Goal: Information Seeking & Learning: Learn about a topic

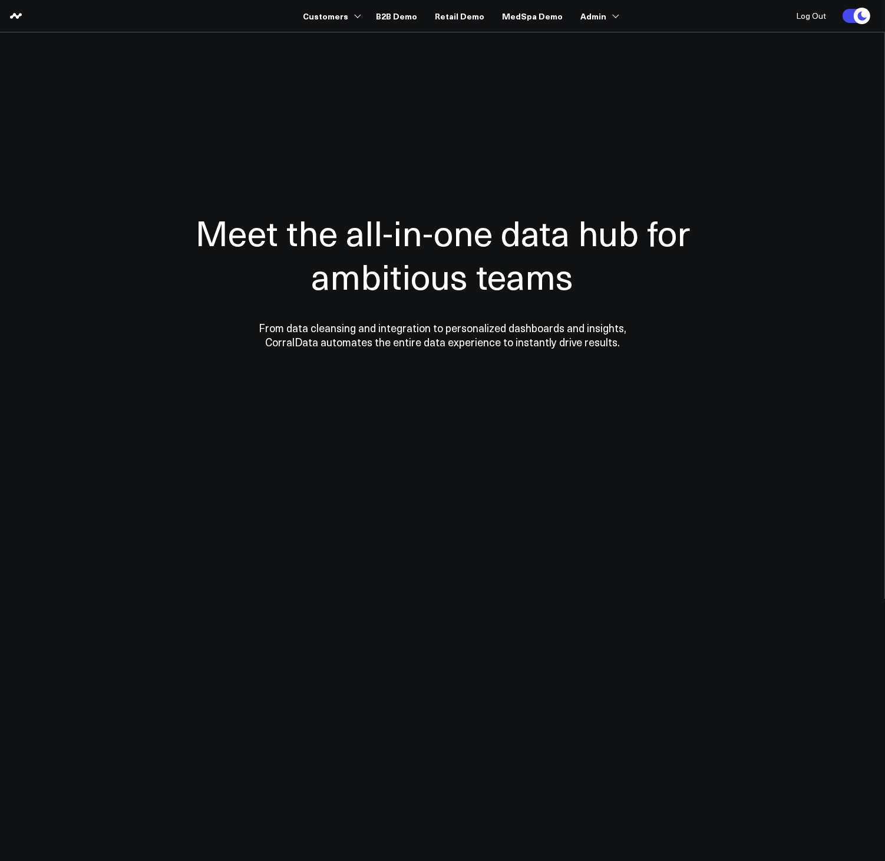
click at [336, 569] on body "Customers 3725 Test 829 Studios Accenture Activant Capital Agriculture & Farmin…" at bounding box center [442, 430] width 885 height 861
click at [457, 14] on link "Retail Demo" at bounding box center [459, 15] width 49 height 21
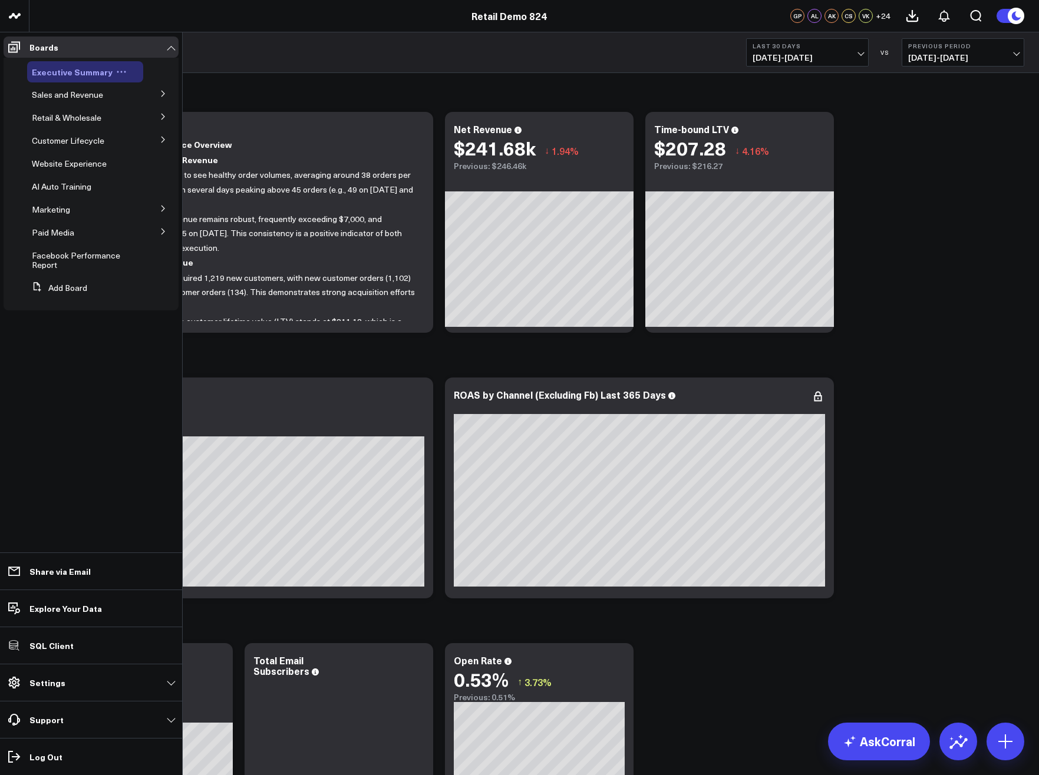
click at [58, 78] on div "Executive Summary" at bounding box center [85, 71] width 116 height 21
click at [54, 68] on span "Executive Summary" at bounding box center [72, 72] width 81 height 12
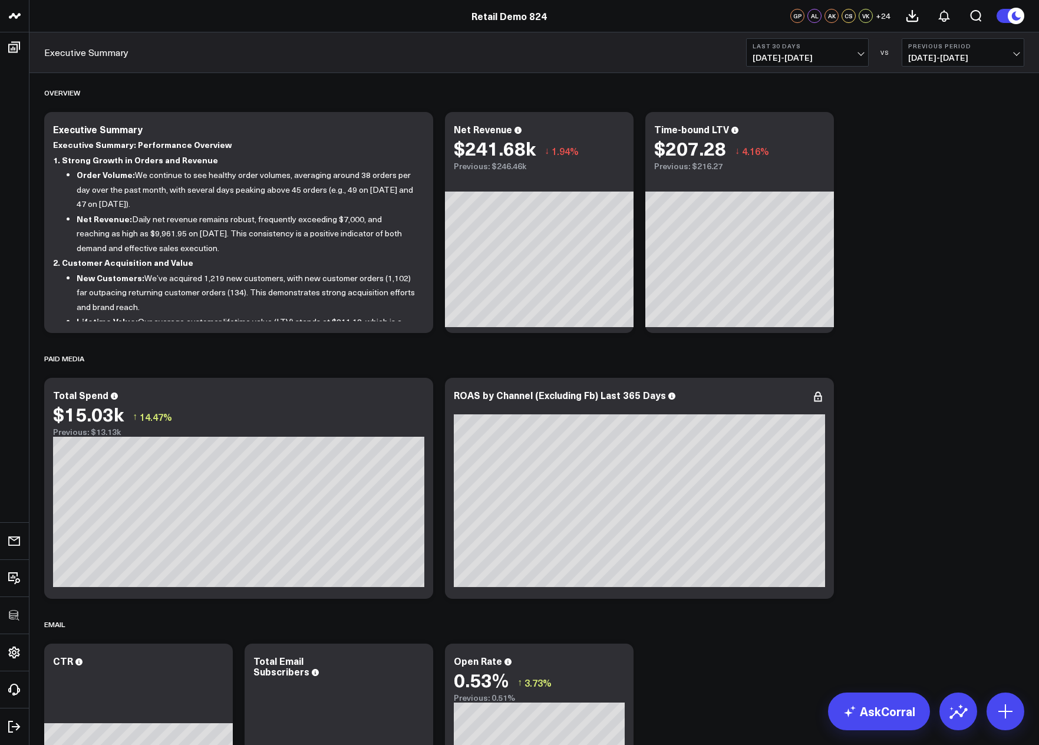
click at [818, 127] on icon at bounding box center [818, 126] width 2 height 2
click at [787, 60] on span "07/19/25 - 08/17/25" at bounding box center [807, 57] width 110 height 9
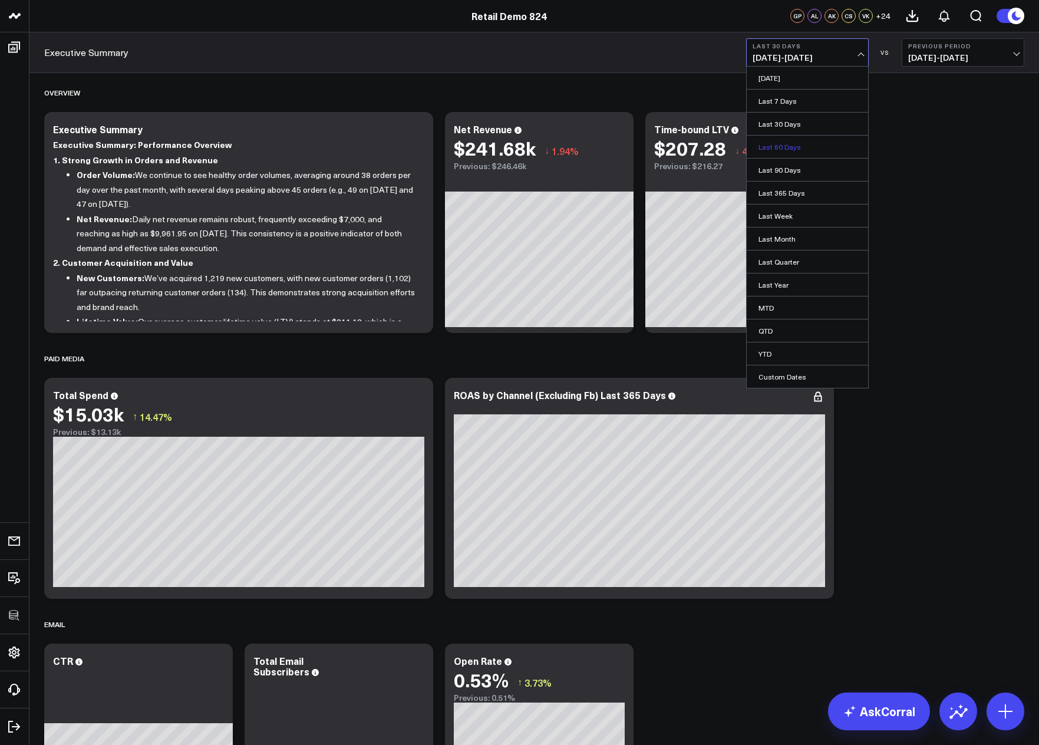
click at [778, 147] on link "Last 60 Days" at bounding box center [806, 147] width 121 height 22
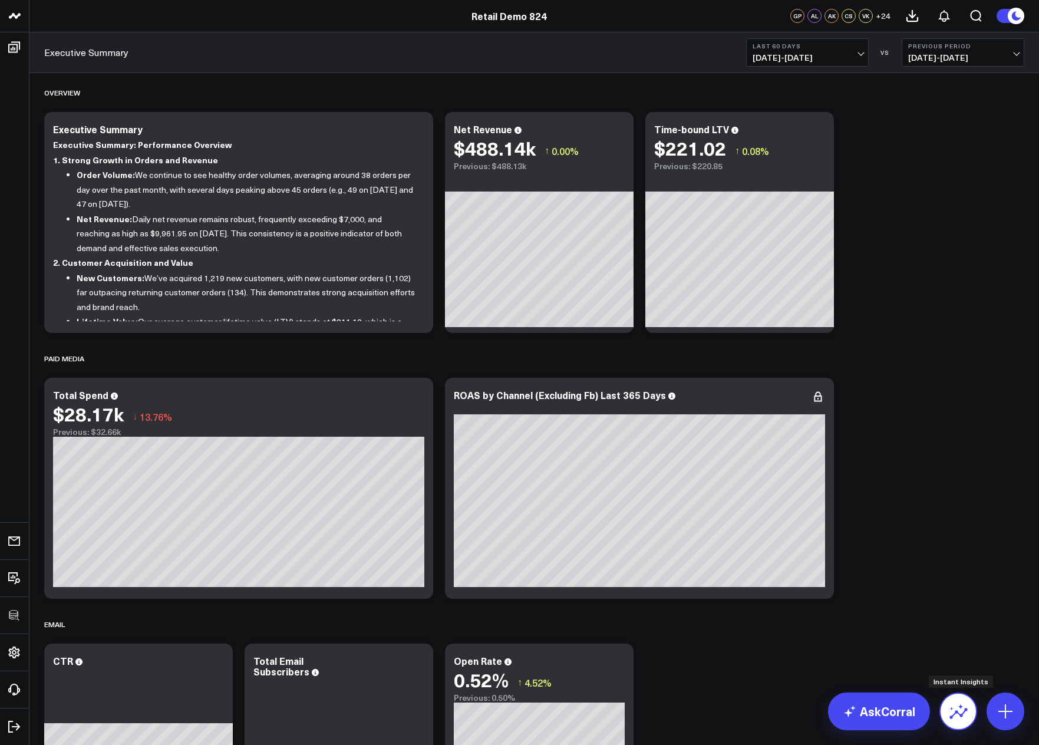
click at [950, 715] on icon at bounding box center [958, 711] width 19 height 19
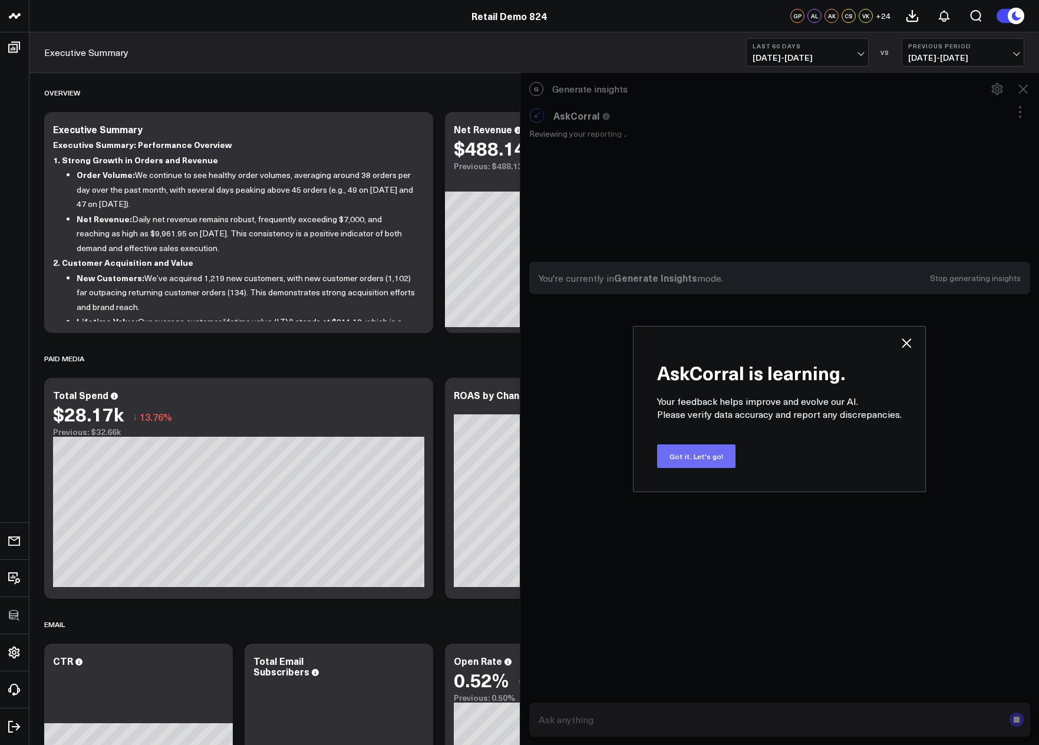
click at [703, 453] on button "Got it. Let's go!" at bounding box center [696, 456] width 78 height 24
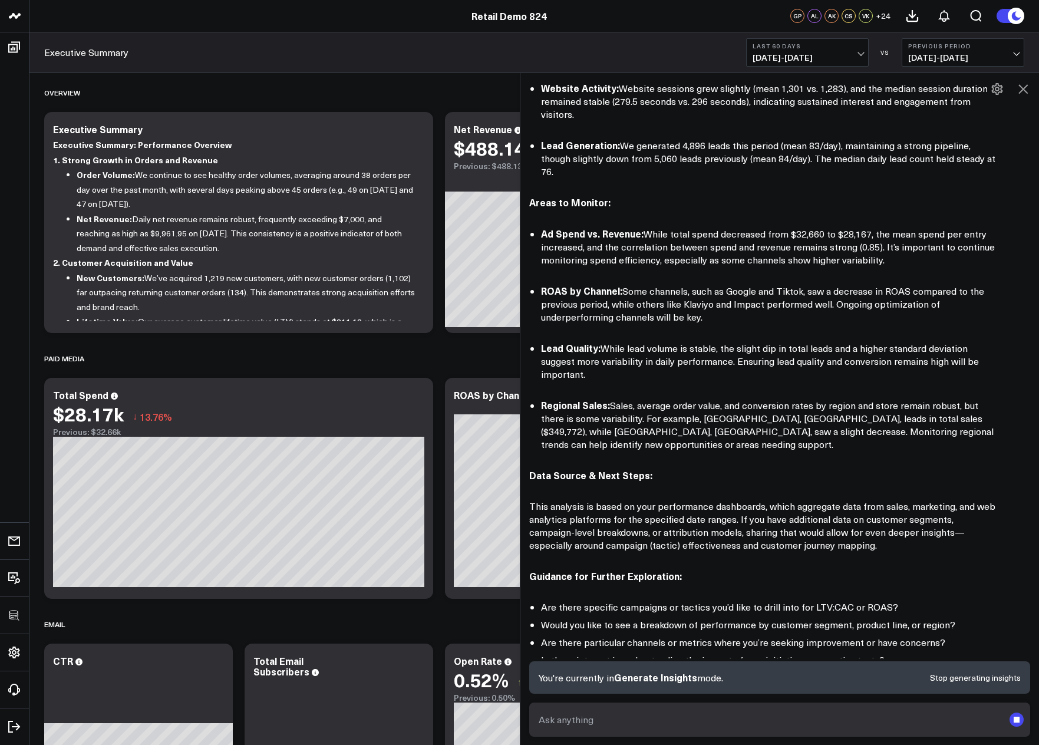
scroll to position [478, 0]
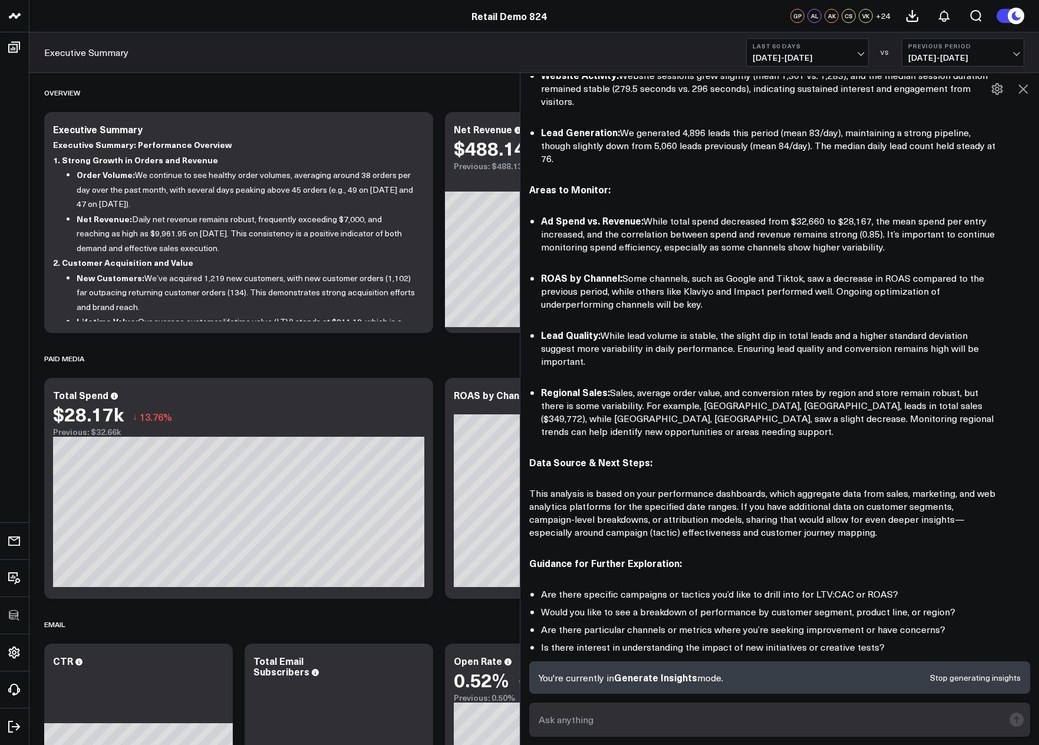
click at [857, 385] on div "Here’s a high-level, executive summary of your recent performance, focusing on …" at bounding box center [779, 183] width 501 height 1028
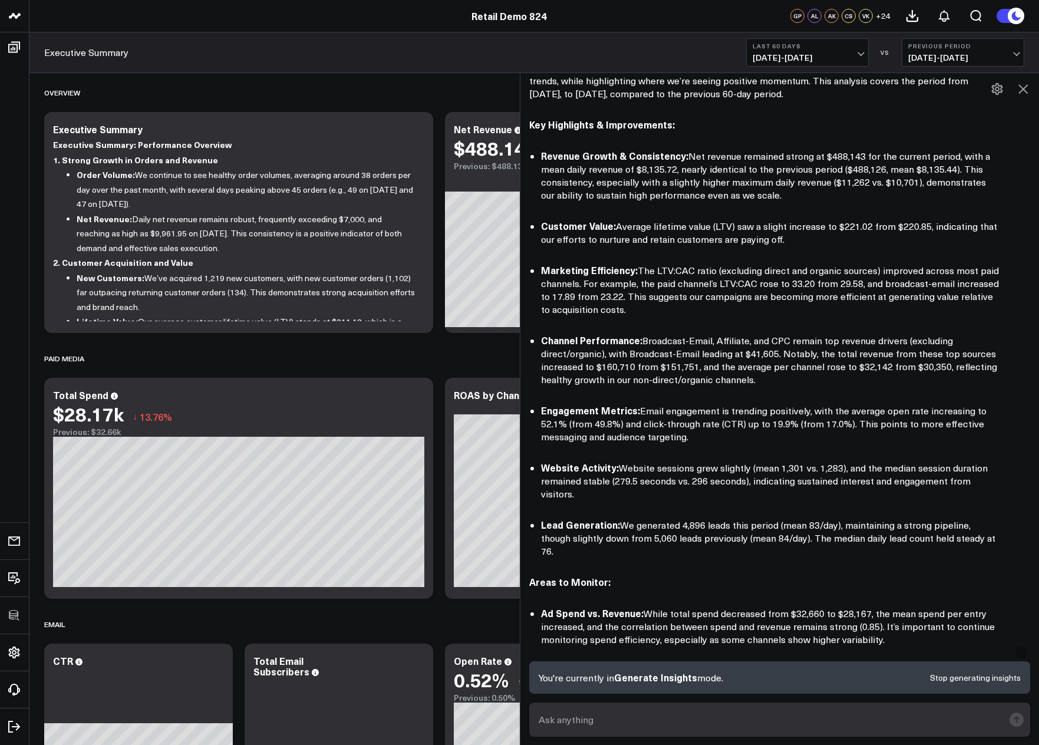
scroll to position [0, 0]
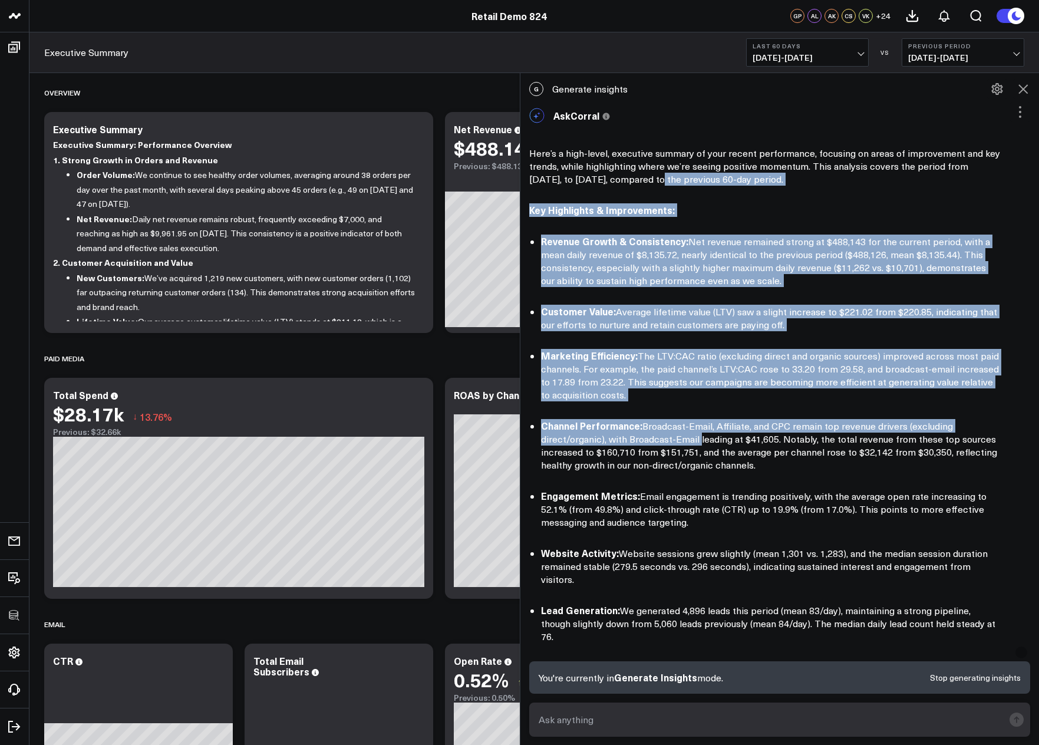
drag, startPoint x: 620, startPoint y: 182, endPoint x: 708, endPoint y: 429, distance: 262.8
click at [701, 433] on div "Here’s a high-level, executive summary of your recent performance, focusing on …" at bounding box center [779, 661] width 501 height 1028
click at [847, 283] on li "Revenue Growth & Consistency: Net revenue remained strong at $488,143 for the c…" at bounding box center [771, 260] width 460 height 52
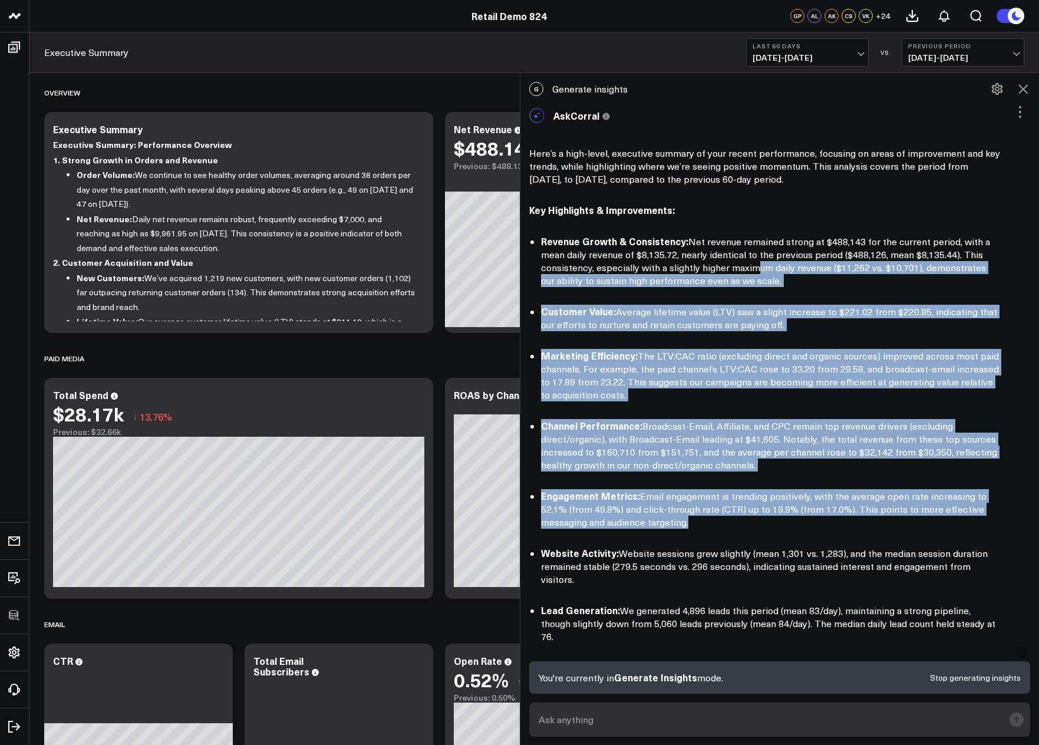
drag, startPoint x: 752, startPoint y: 279, endPoint x: 764, endPoint y: 529, distance: 250.7
click at [764, 529] on div "Here’s a high-level, executive summary of your recent performance, focusing on …" at bounding box center [779, 661] width 501 height 1028
click at [769, 538] on div "Here’s a high-level, executive summary of your recent performance, focusing on …" at bounding box center [779, 661] width 501 height 1028
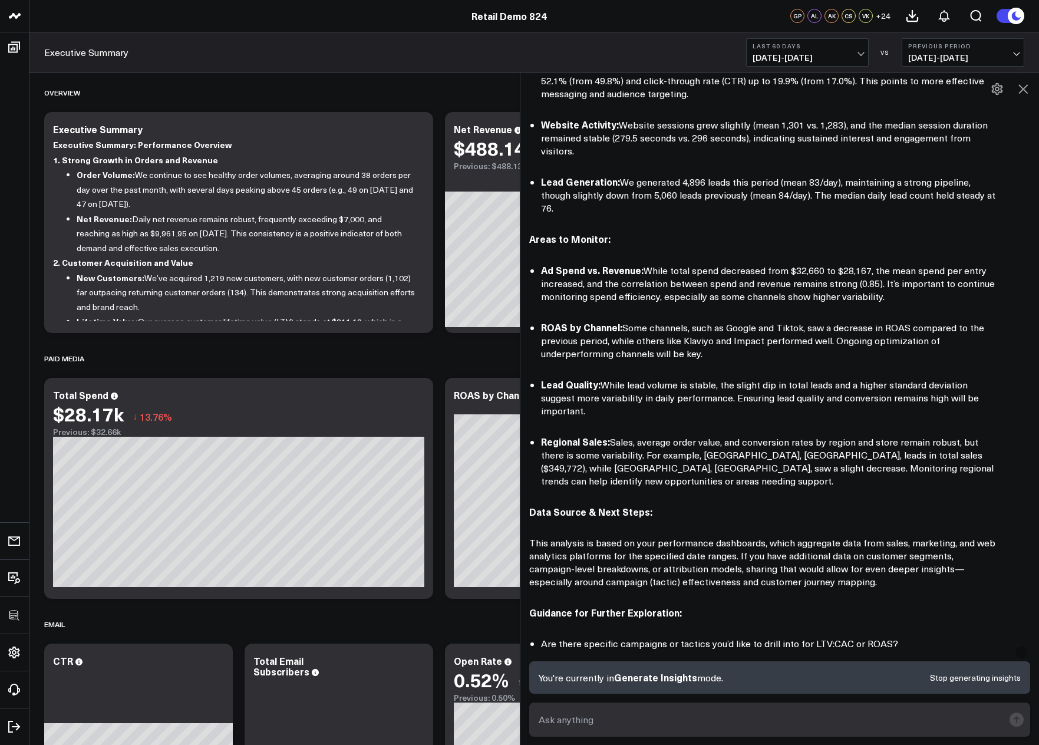
scroll to position [546, 0]
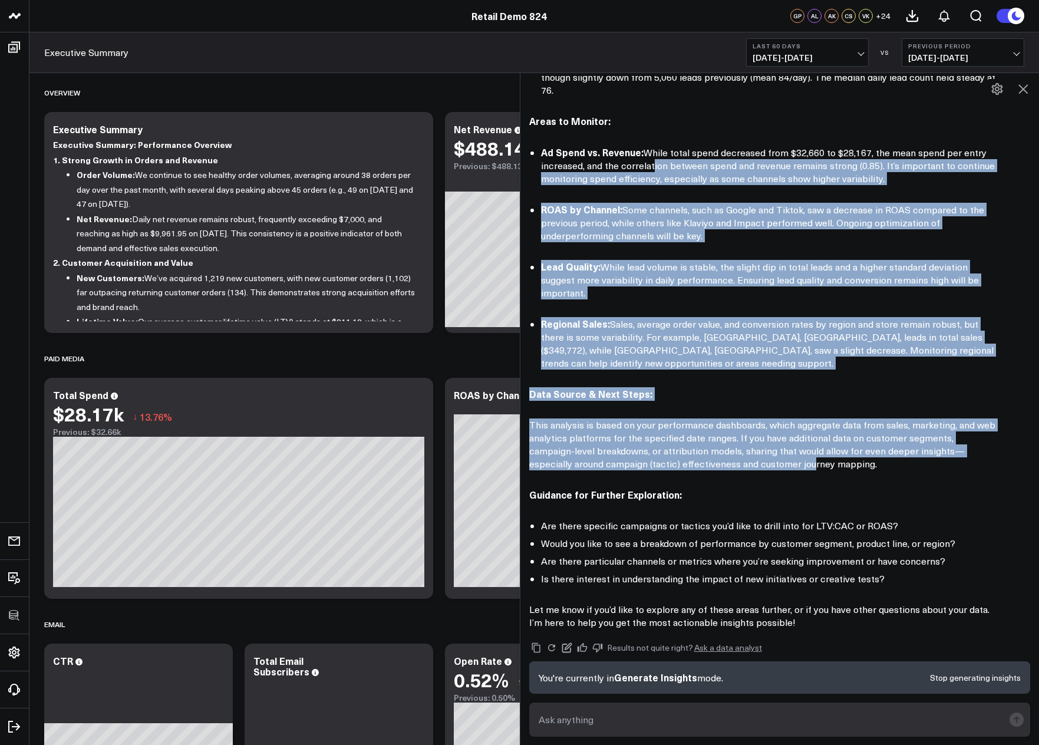
drag, startPoint x: 653, startPoint y: 134, endPoint x: 741, endPoint y: 427, distance: 306.1
click at [741, 427] on div "Here’s a high-level, executive summary of your recent performance, focusing on …" at bounding box center [779, 115] width 501 height 1028
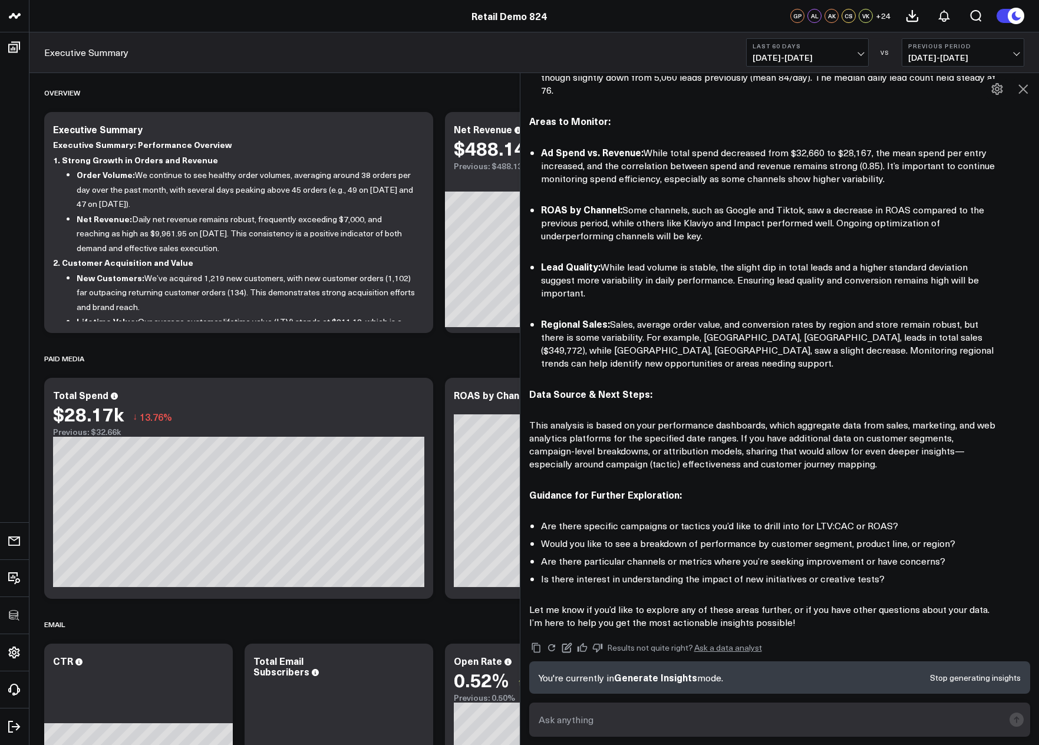
click at [841, 488] on p "Guidance for Further Exploration:" at bounding box center [764, 495] width 471 height 14
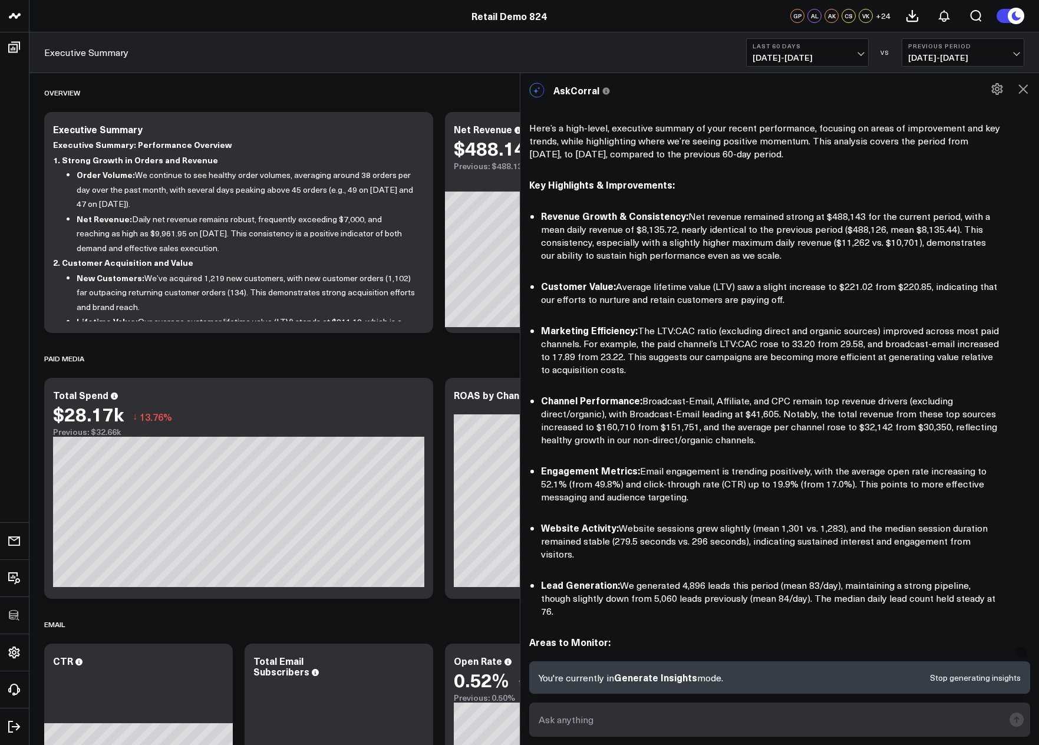
scroll to position [0, 0]
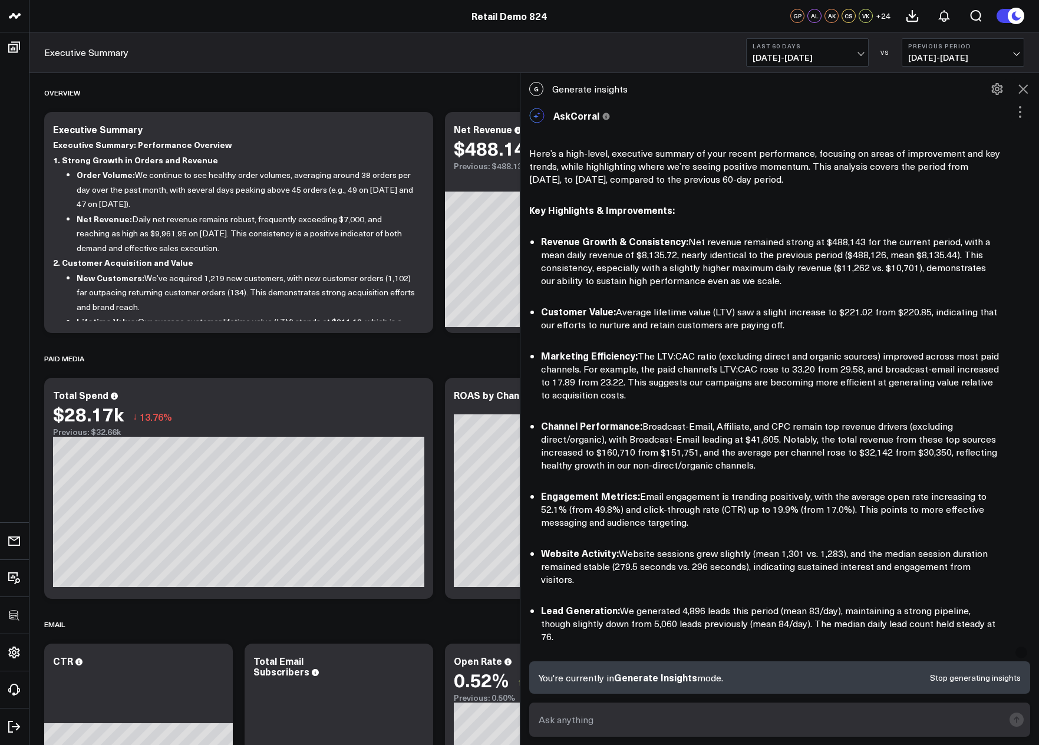
click at [963, 680] on button "Stop generating insights" at bounding box center [975, 677] width 91 height 8
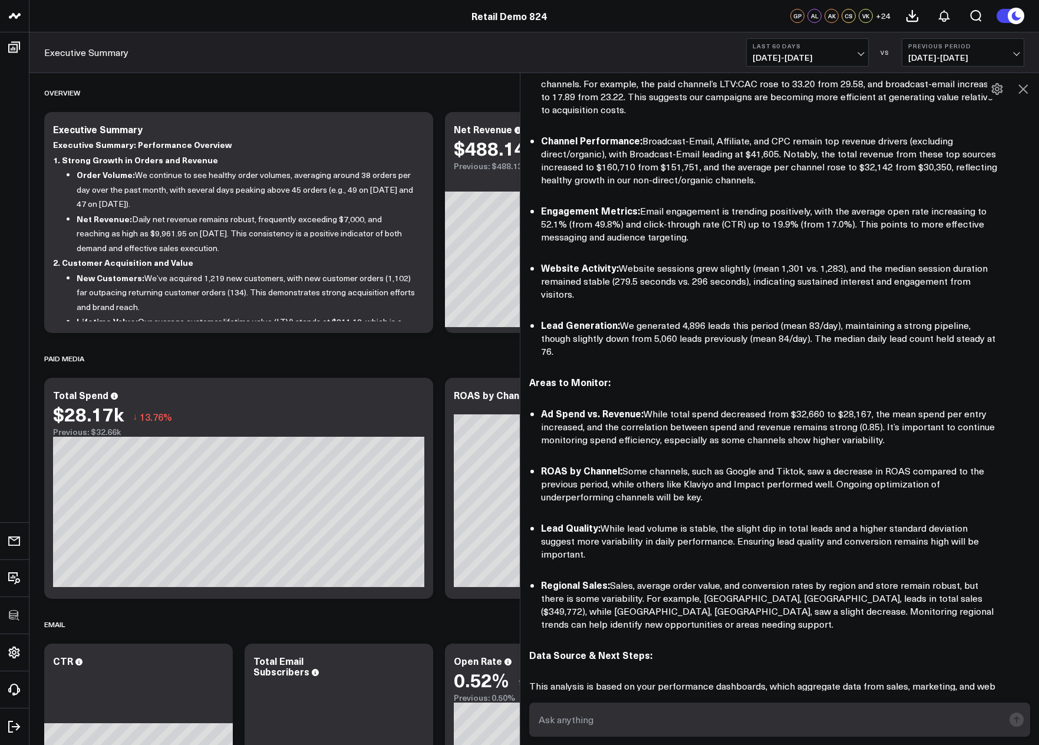
scroll to position [514, 0]
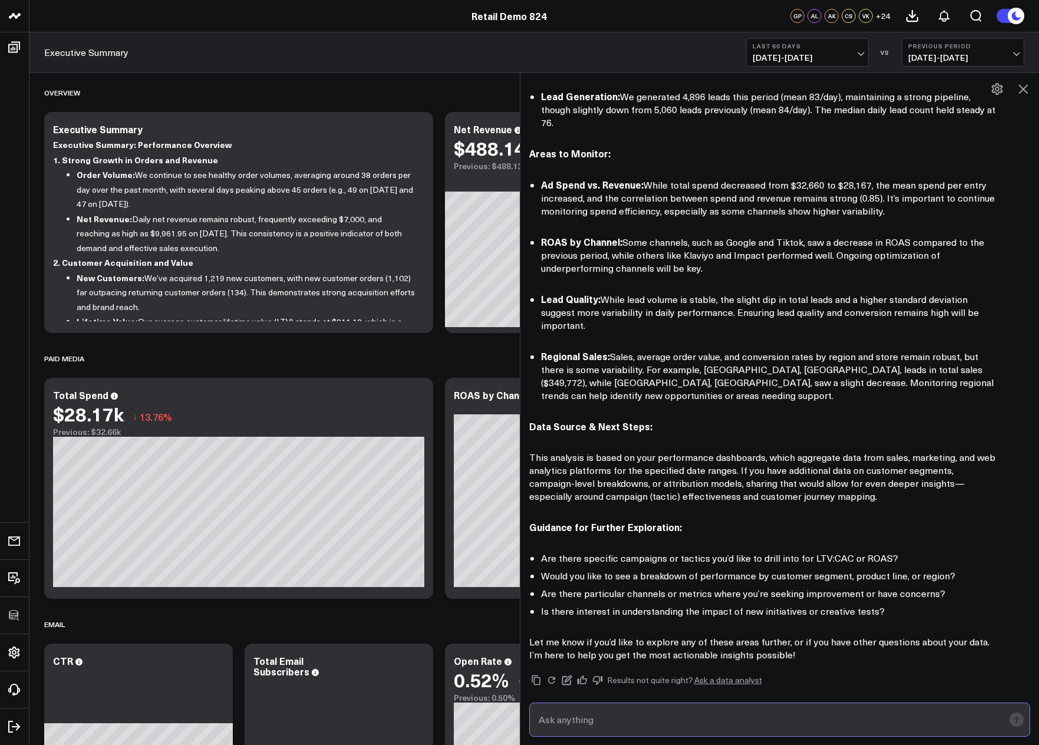
click at [706, 718] on input "text" at bounding box center [770, 719] width 468 height 21
type input "Tell me which regions are performing best"
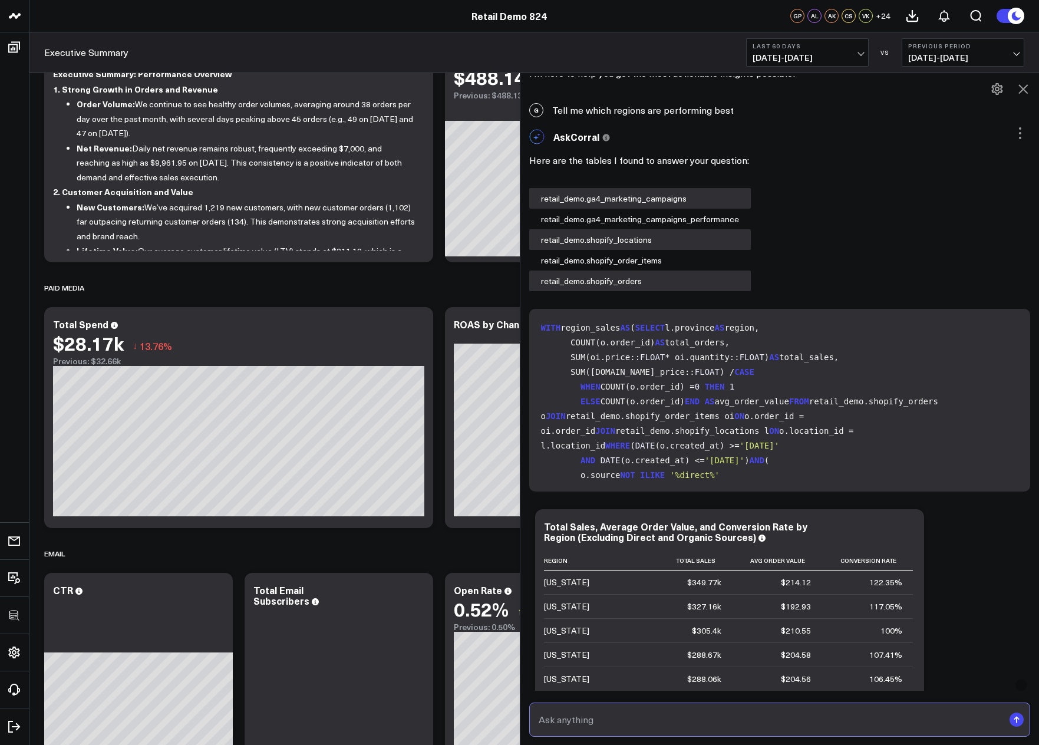
scroll to position [1065, 0]
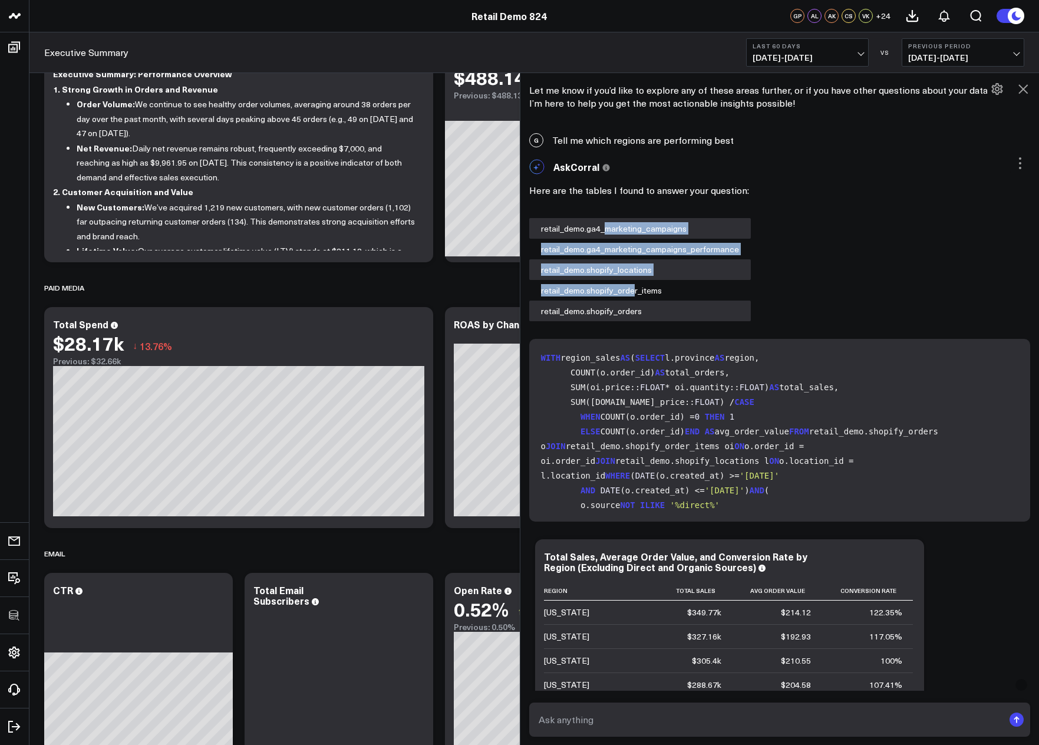
drag, startPoint x: 611, startPoint y: 184, endPoint x: 636, endPoint y: 251, distance: 71.8
click at [636, 251] on div "retail_demo.ga4_marketing_campaigns retail_demo.ga4_marketing_campaigns_perform…" at bounding box center [640, 269] width 222 height 103
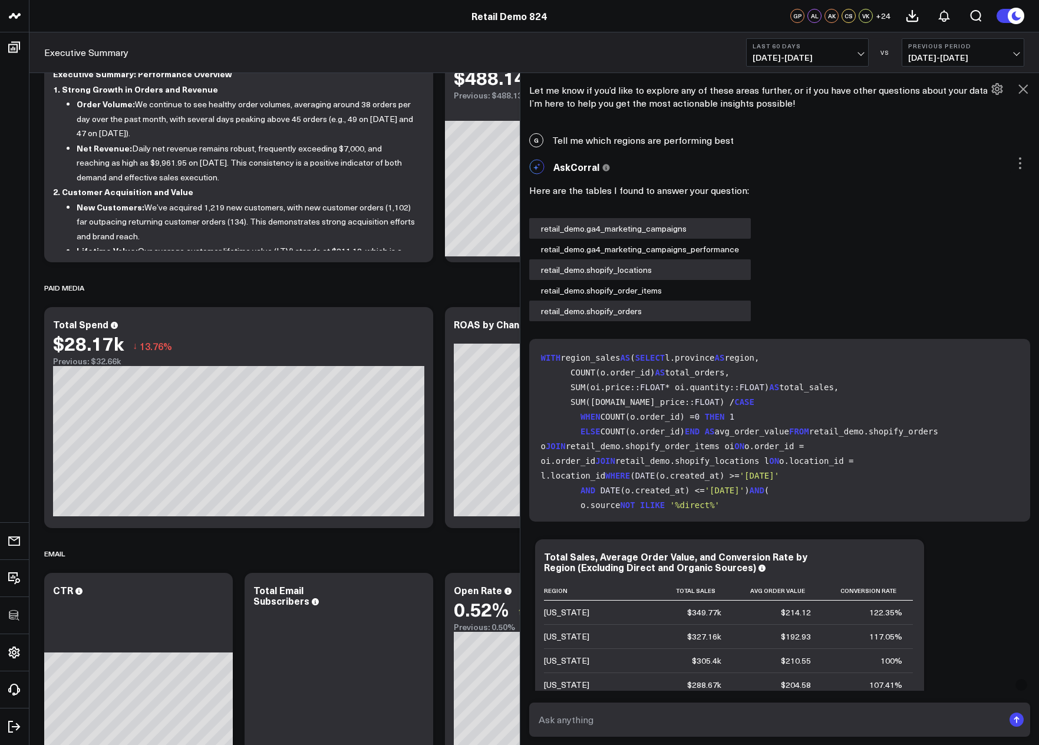
click at [633, 355] on code "WITH region_sales AS ( SELECT l.province AS region, COUNT(o.order_id) AS total_…" at bounding box center [782, 586] width 483 height 471
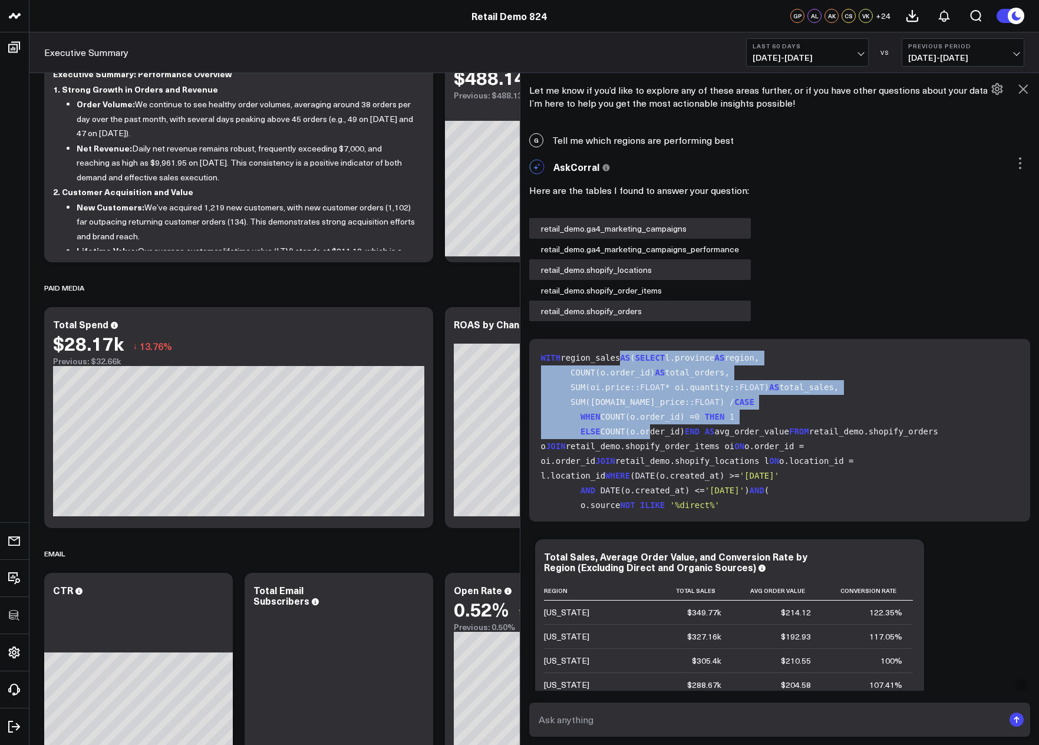
drag, startPoint x: 622, startPoint y: 336, endPoint x: 652, endPoint y: 442, distance: 110.4
click at [652, 442] on code "WITH region_sales AS ( SELECT l.province AS region, COUNT(o.order_id) AS total_…" at bounding box center [782, 586] width 483 height 471
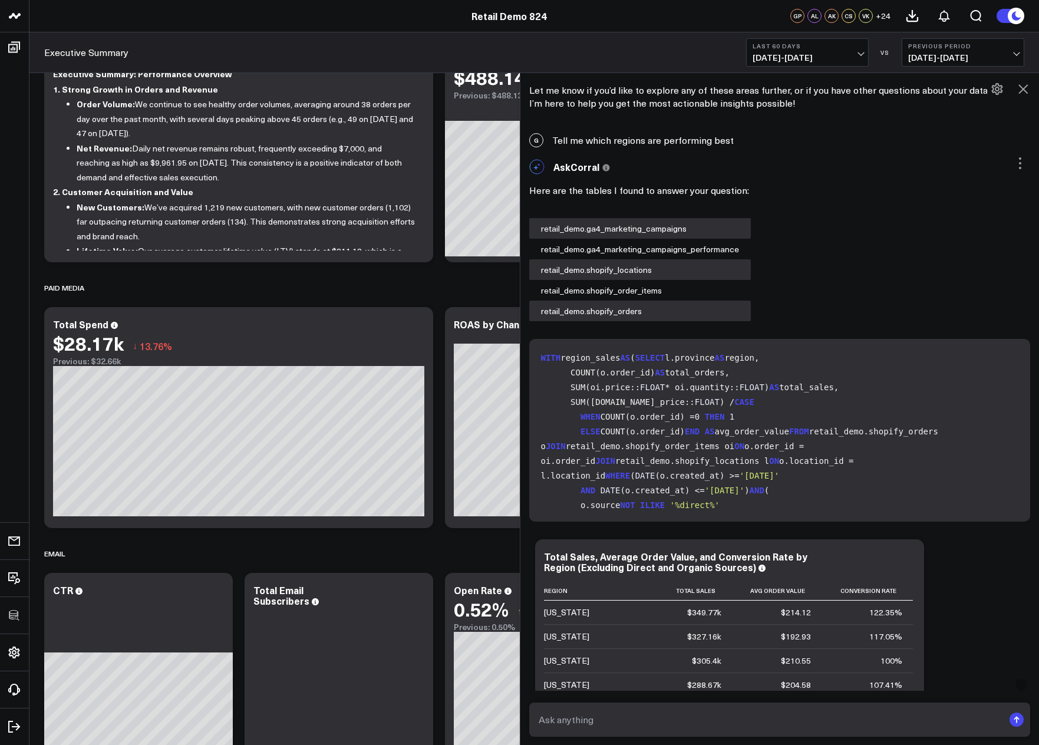
click at [690, 440] on code "WITH region_sales AS ( SELECT l.province AS region, COUNT(o.order_id) AS total_…" at bounding box center [782, 586] width 483 height 471
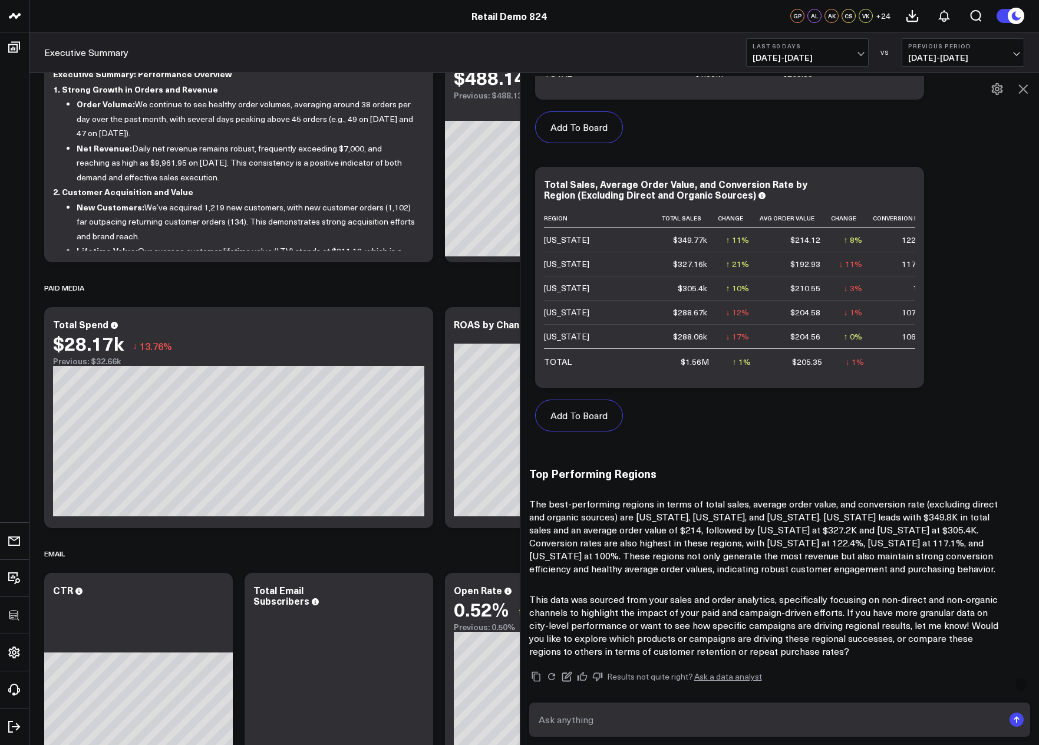
scroll to position [1772, 0]
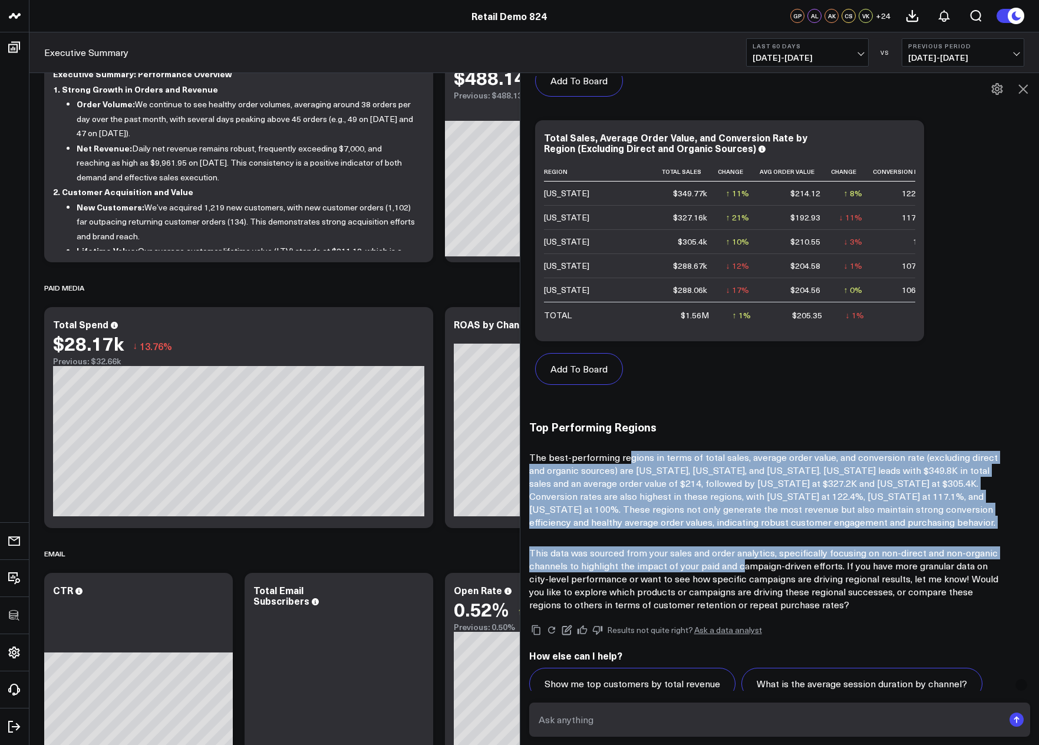
drag, startPoint x: 631, startPoint y: 415, endPoint x: 746, endPoint y: 530, distance: 162.9
click at [746, 530] on div "Top Performing Regions The best-performing regions in terms of total sales, ave…" at bounding box center [779, 515] width 501 height 191
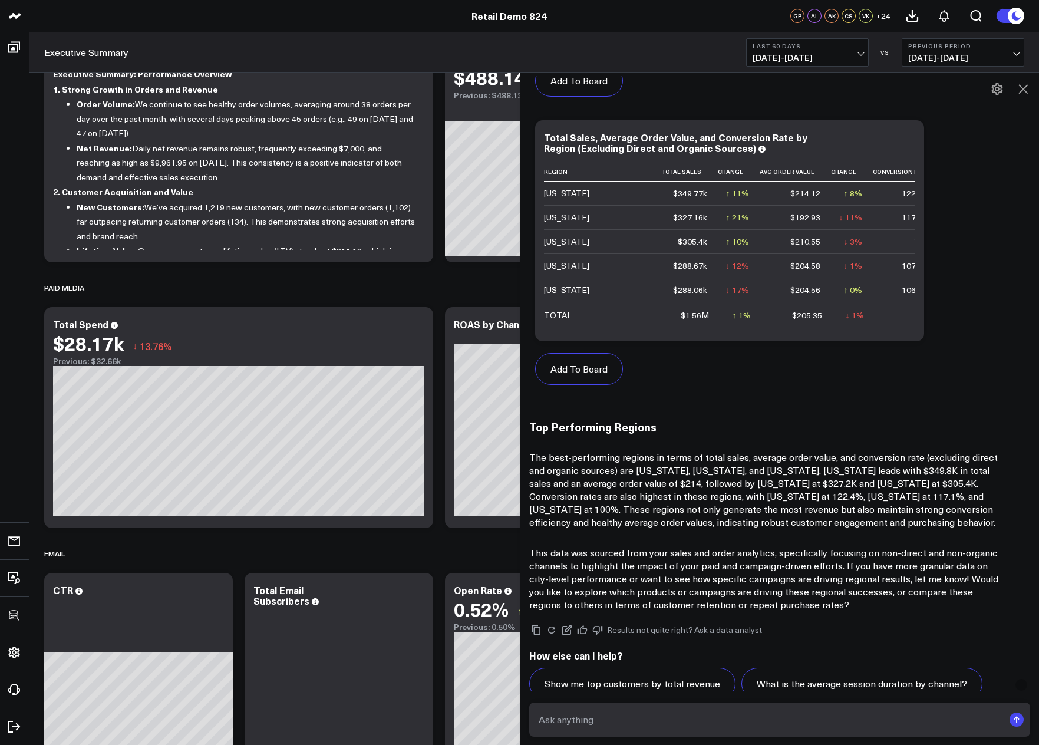
click at [775, 546] on p "This data was sourced from your sales and order analytics, specifically focusin…" at bounding box center [764, 578] width 471 height 65
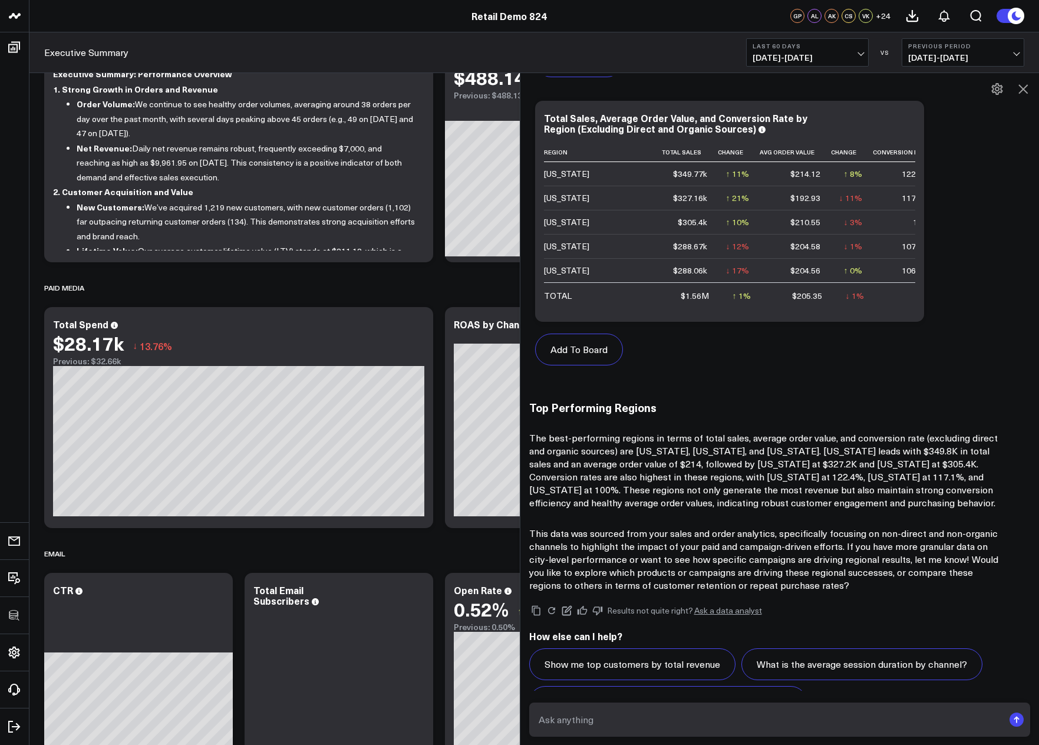
scroll to position [212, 0]
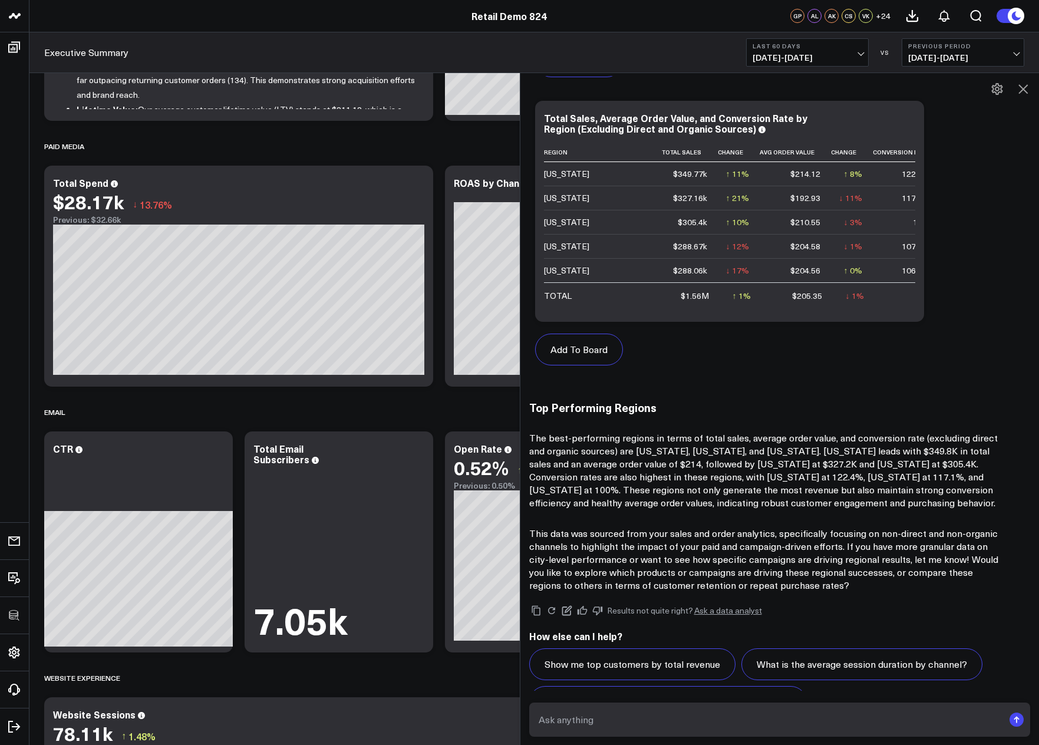
click at [877, 440] on p "The best-performing regions in terms of total sales, average order value, and c…" at bounding box center [764, 470] width 471 height 78
click at [831, 431] on p "The best-performing regions in terms of total sales, average order value, and c…" at bounding box center [764, 470] width 471 height 78
click at [695, 431] on p "The best-performing regions in terms of total sales, average order value, and c…" at bounding box center [764, 470] width 471 height 78
drag, startPoint x: 567, startPoint y: 425, endPoint x: 627, endPoint y: 427, distance: 60.1
click at [627, 431] on p "The best-performing regions in terms of total sales, average order value, and c…" at bounding box center [764, 470] width 471 height 78
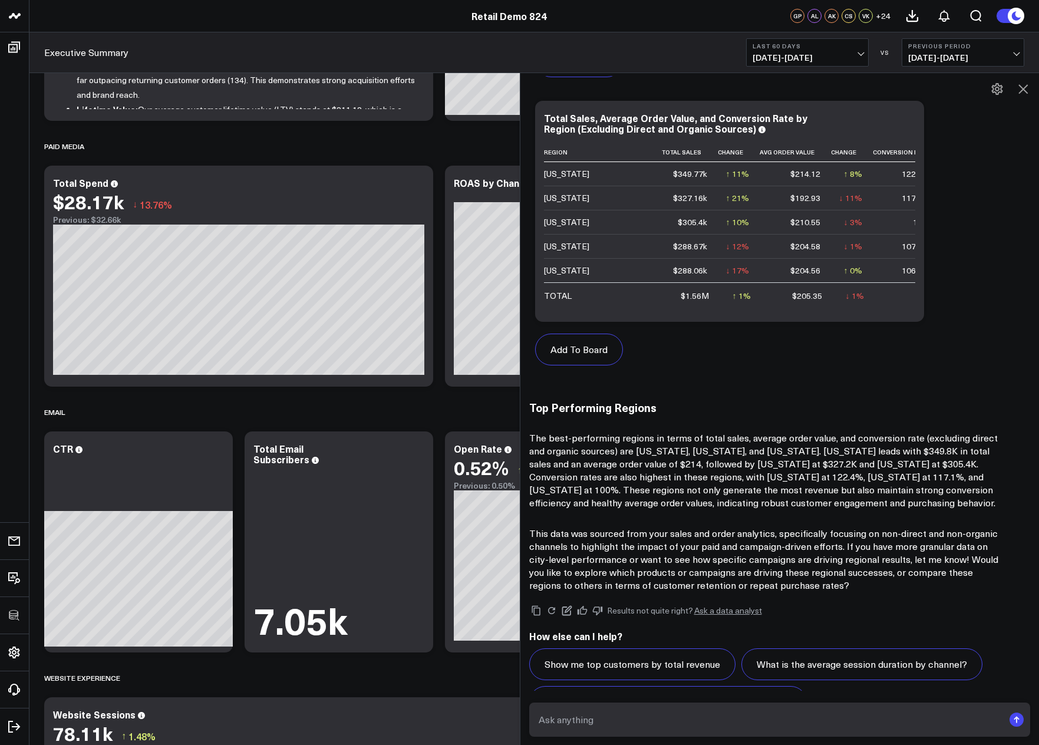
click at [680, 443] on p "The best-performing regions in terms of total sales, average order value, and c…" at bounding box center [764, 470] width 471 height 78
click at [781, 401] on div "Top Performing Regions The best-performing regions in terms of total sales, ave…" at bounding box center [779, 496] width 501 height 191
click at [1021, 91] on icon at bounding box center [1022, 88] width 9 height 9
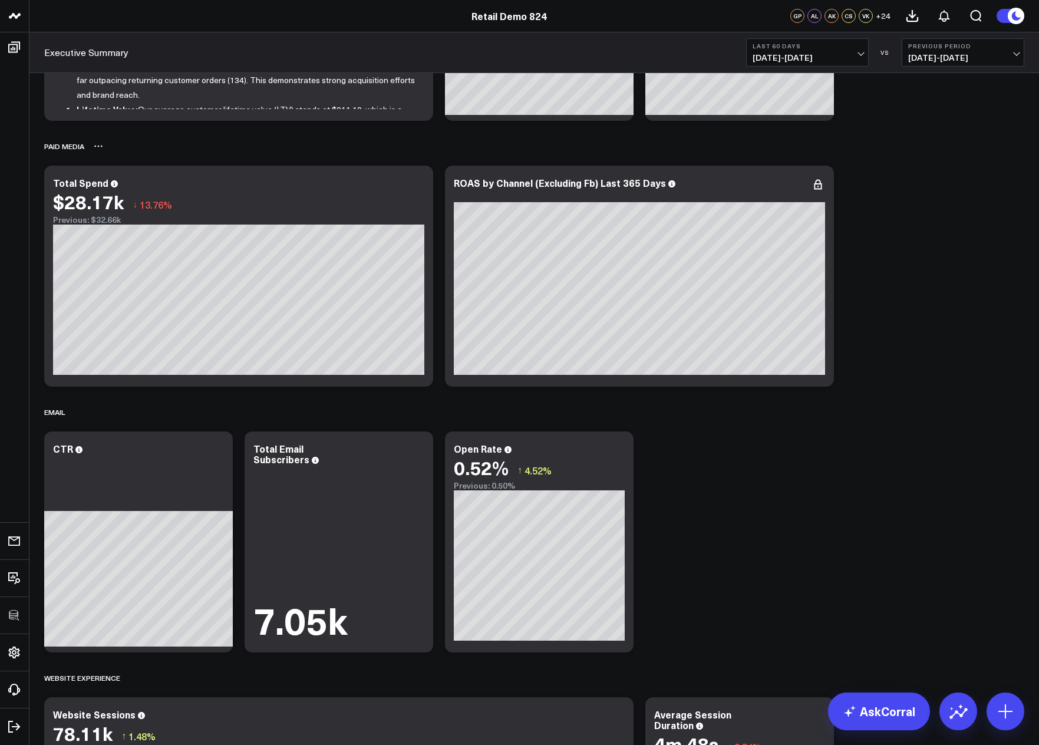
click at [928, 133] on div "Paid Media" at bounding box center [534, 146] width 980 height 27
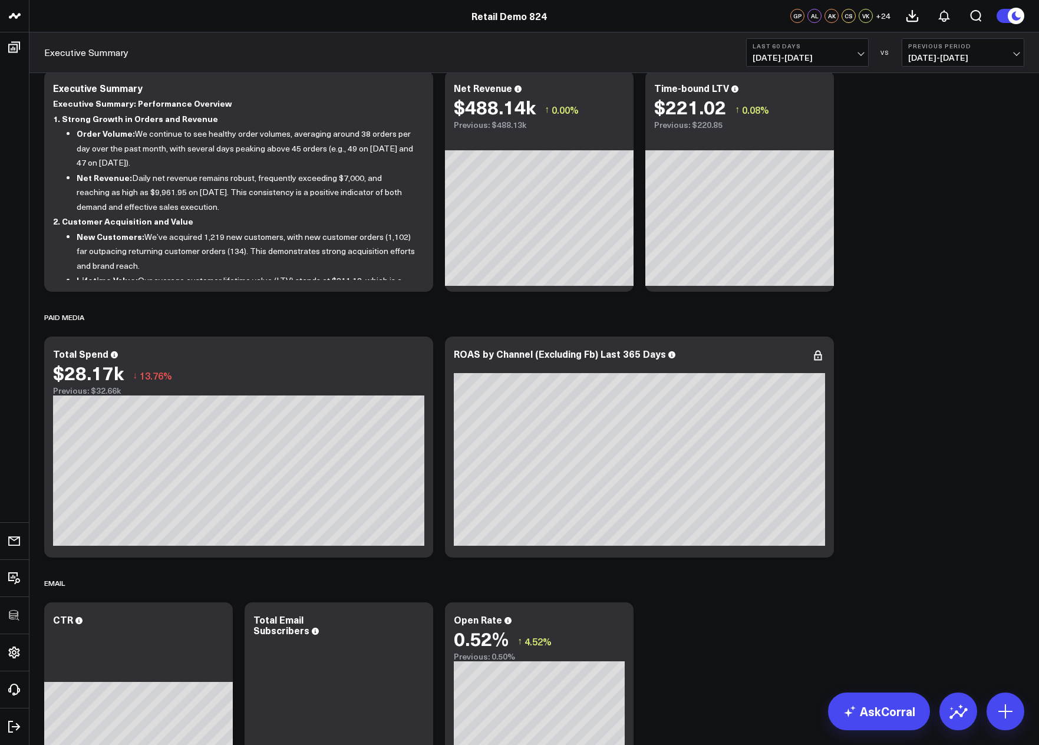
scroll to position [0, 0]
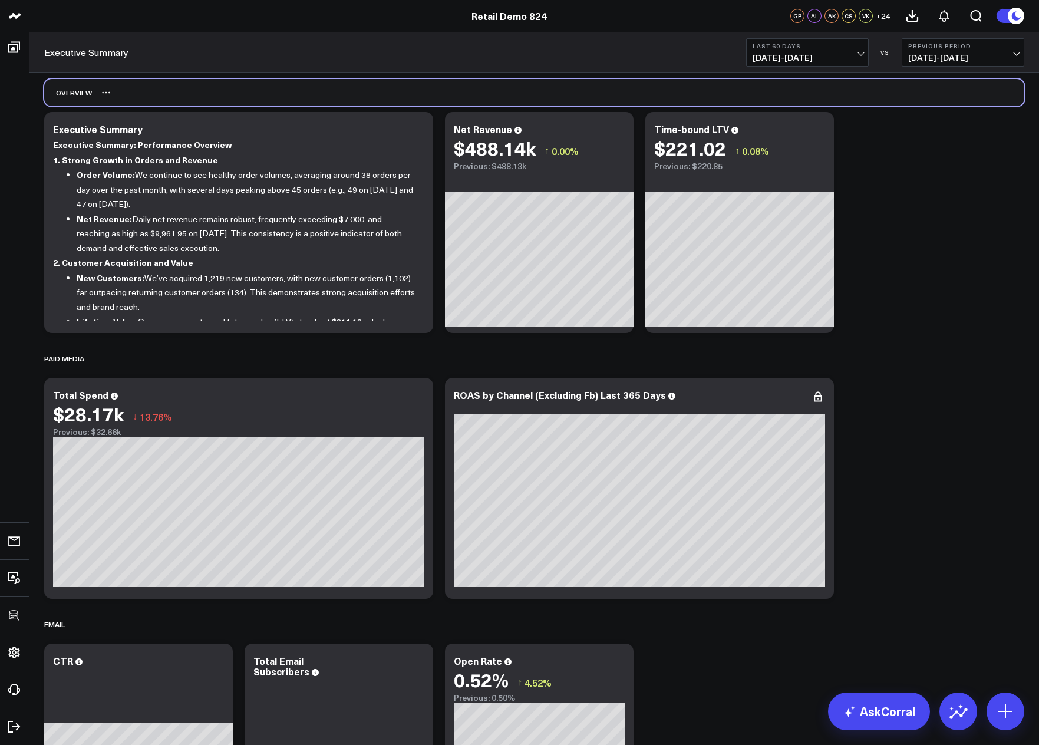
click at [322, 90] on div "OVERVIEW" at bounding box center [534, 92] width 980 height 27
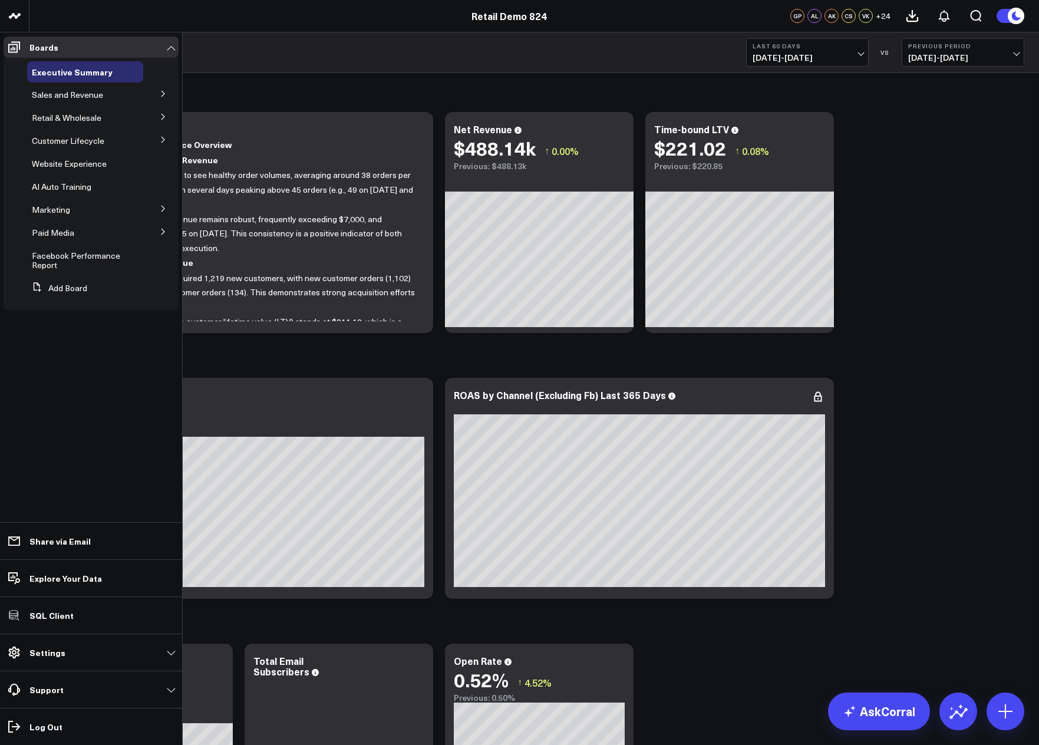
click at [158, 94] on button at bounding box center [163, 93] width 31 height 18
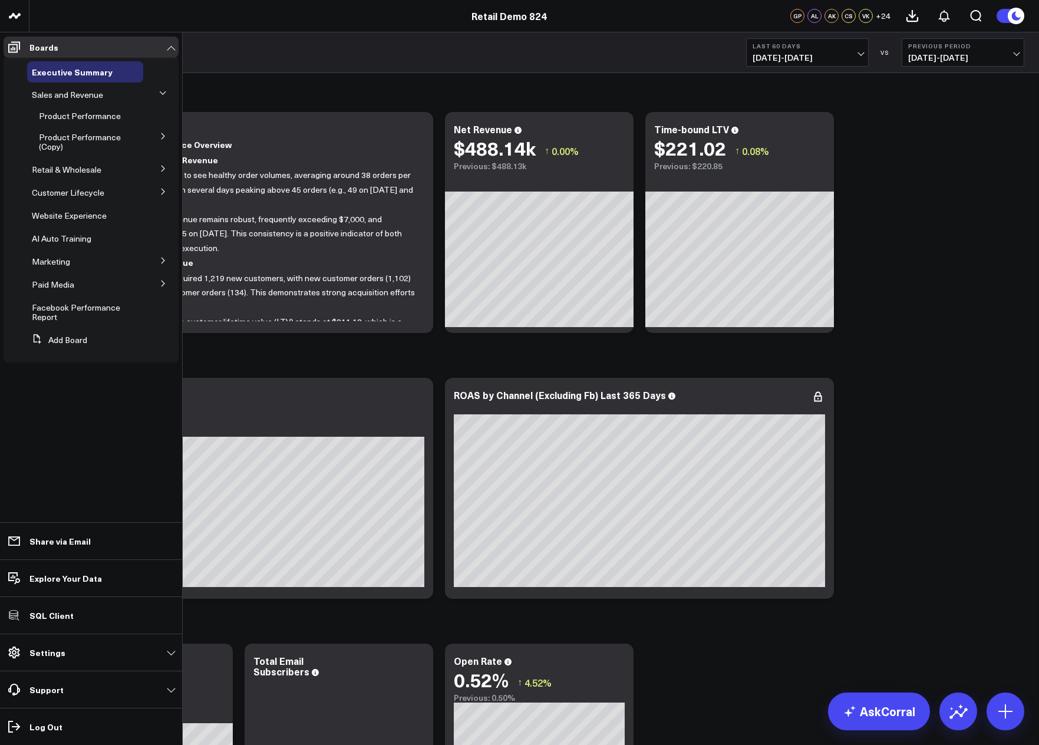
click at [163, 136] on icon at bounding box center [163, 136] width 7 height 7
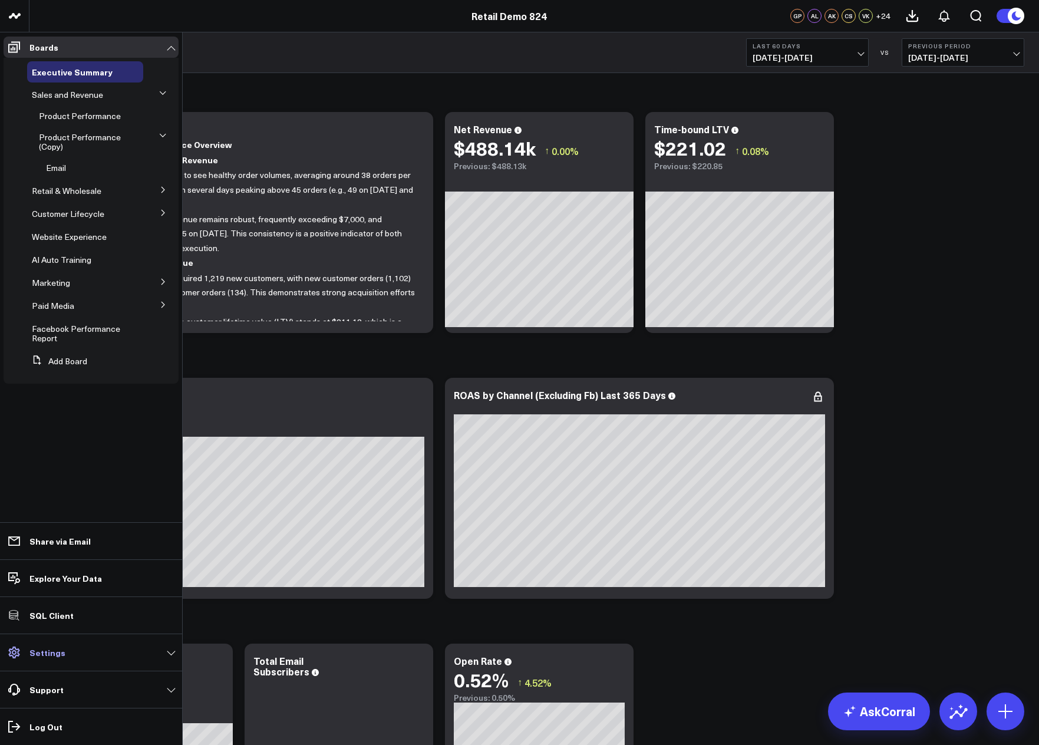
click at [69, 653] on link "Settings" at bounding box center [91, 652] width 175 height 21
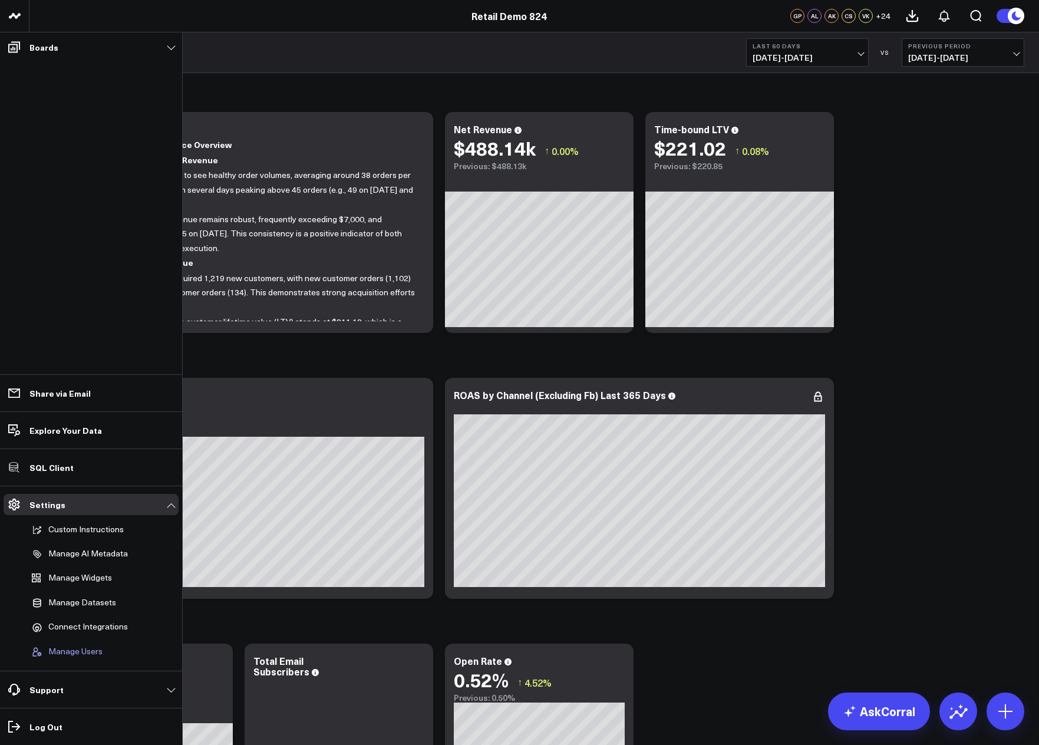
click at [81, 651] on span "Manage Users" at bounding box center [75, 651] width 54 height 11
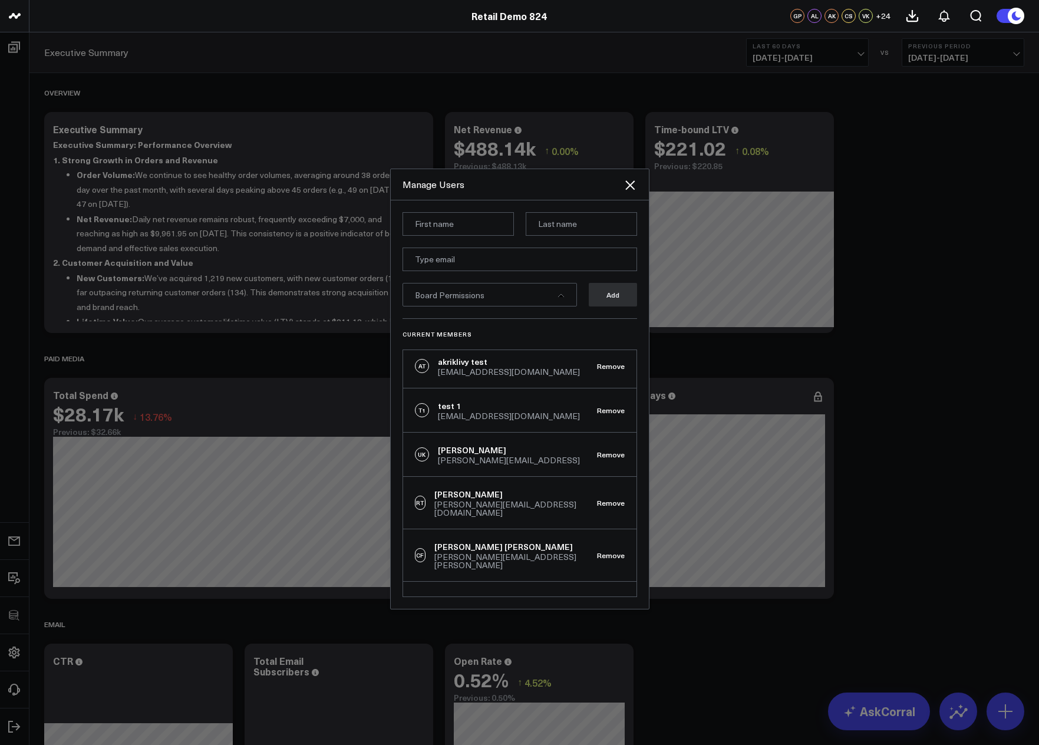
scroll to position [707, 0]
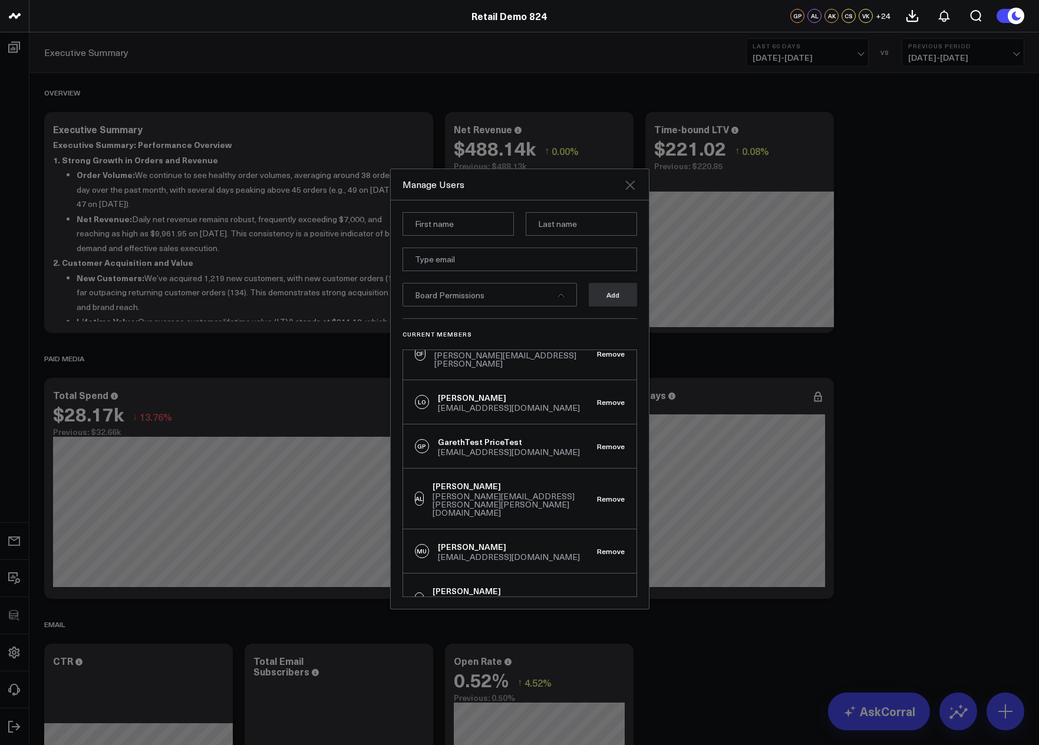
click at [625, 186] on icon at bounding box center [630, 185] width 14 height 14
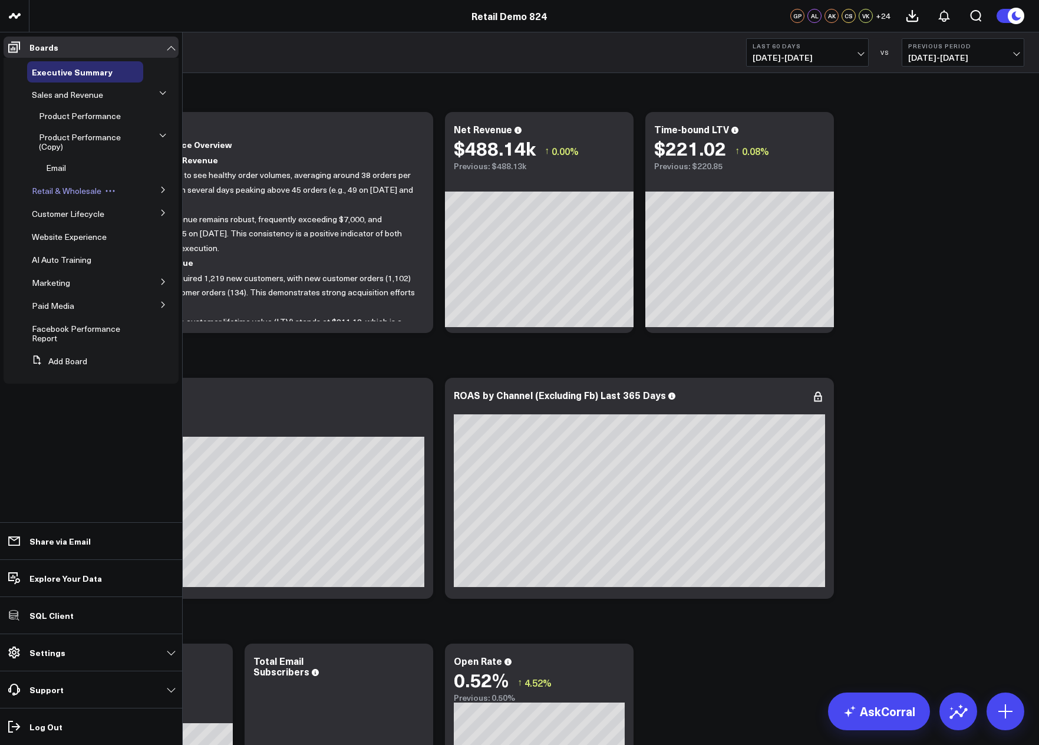
click at [75, 191] on span "Retail & Wholesale" at bounding box center [67, 190] width 70 height 11
click at [65, 163] on span "Email" at bounding box center [56, 167] width 20 height 11
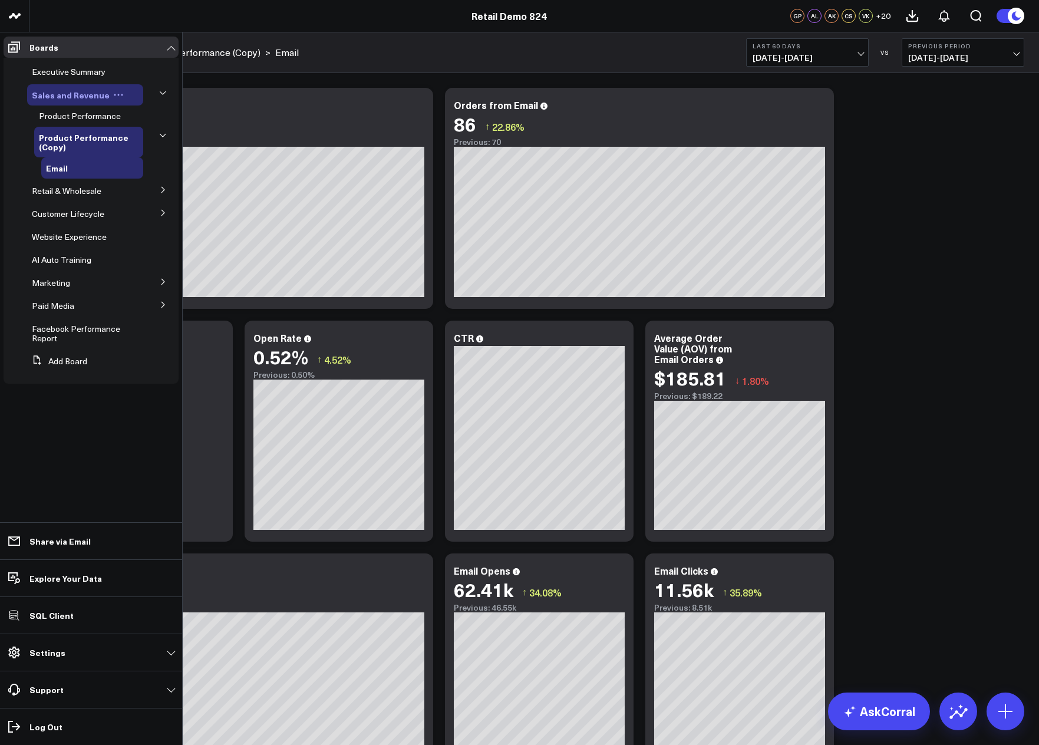
click at [114, 93] on icon at bounding box center [118, 95] width 11 height 11
click at [114, 71] on icon at bounding box center [115, 72] width 2 height 2
click at [177, 111] on button "Edit Permissions" at bounding box center [167, 110] width 95 height 23
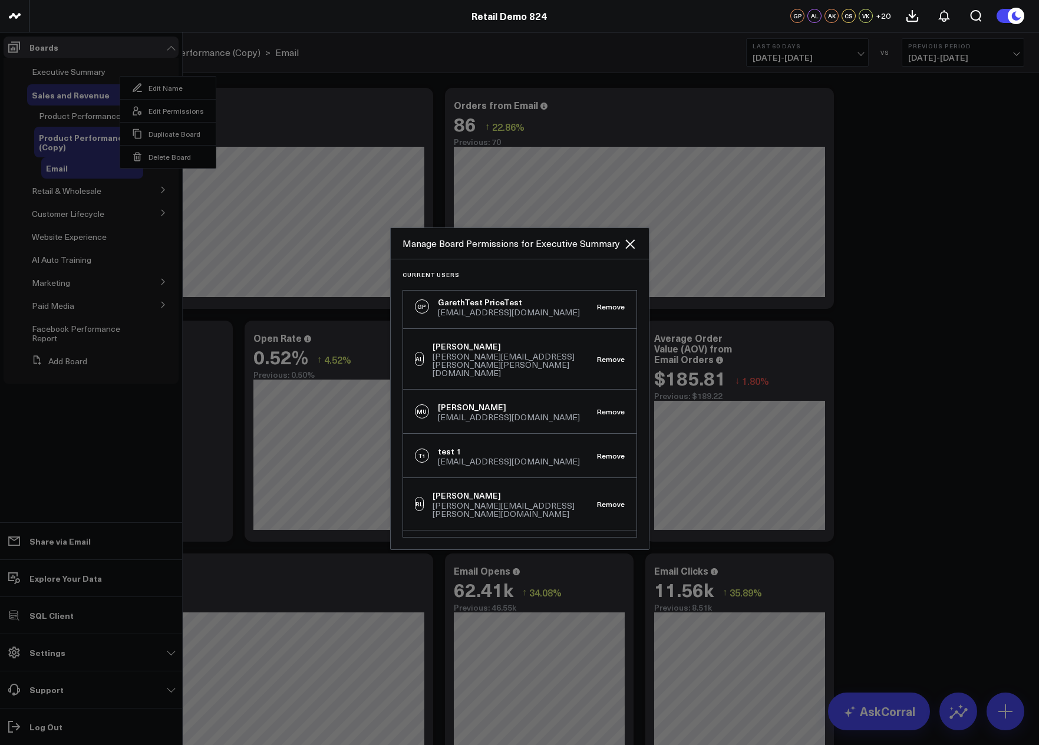
scroll to position [990, 0]
click at [627, 244] on icon at bounding box center [630, 244] width 14 height 14
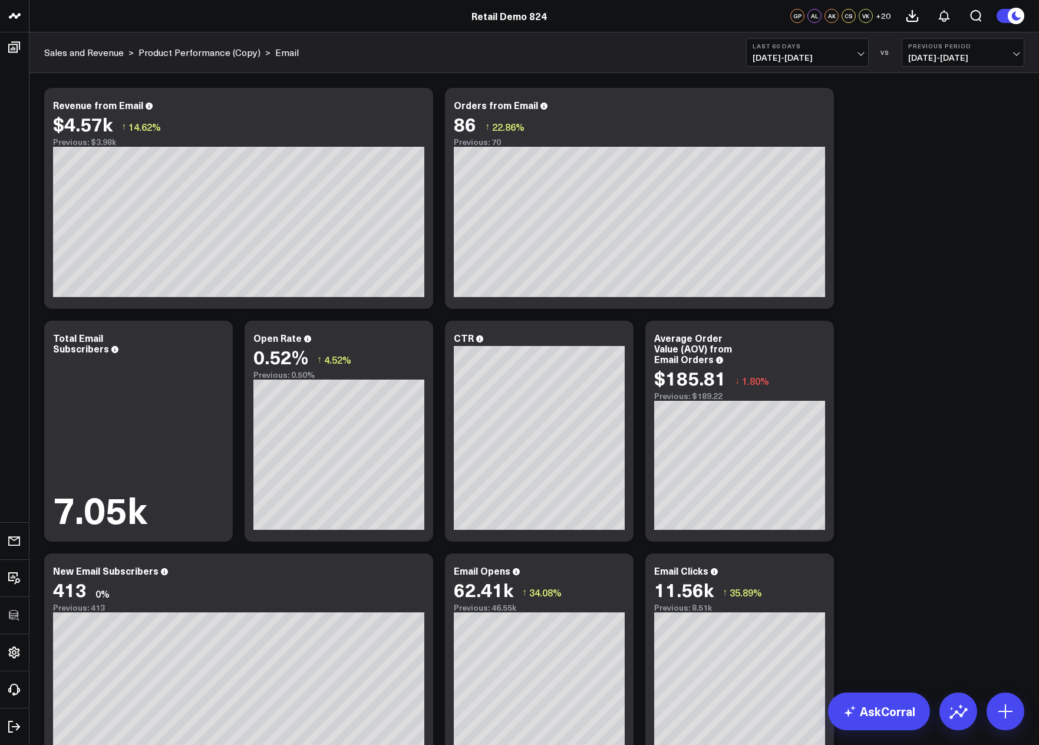
click at [976, 201] on div "Modify via AI Copy link to widget Ask support Remove Create linked copy Executi…" at bounding box center [534, 664] width 992 height 1164
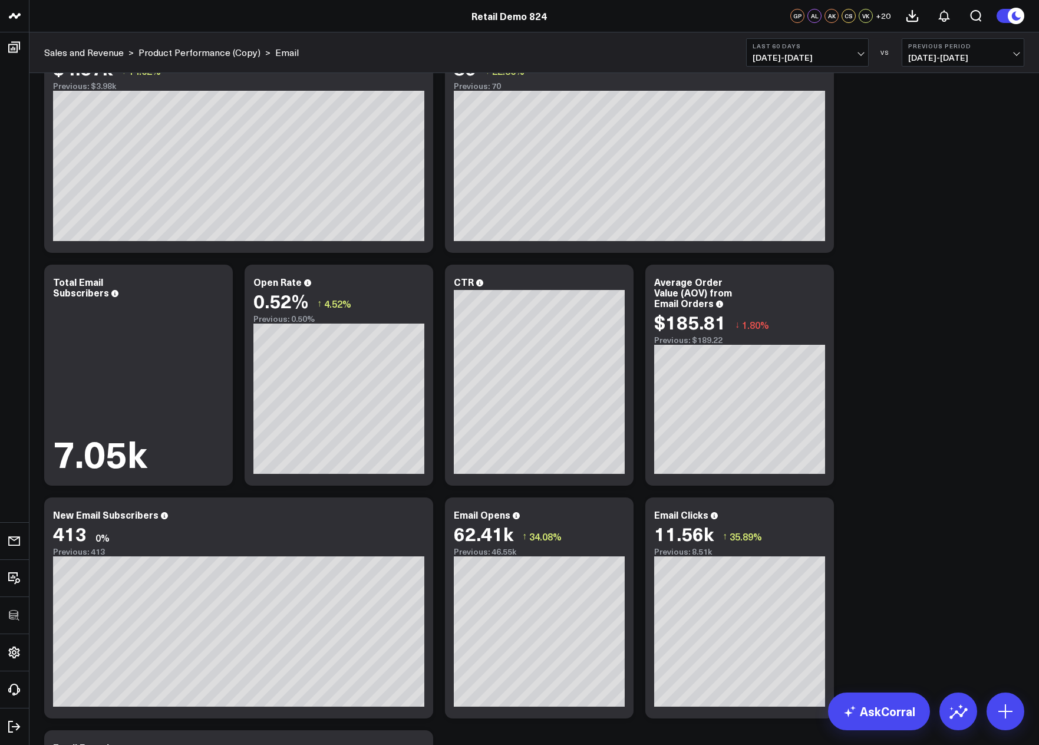
scroll to position [0, 0]
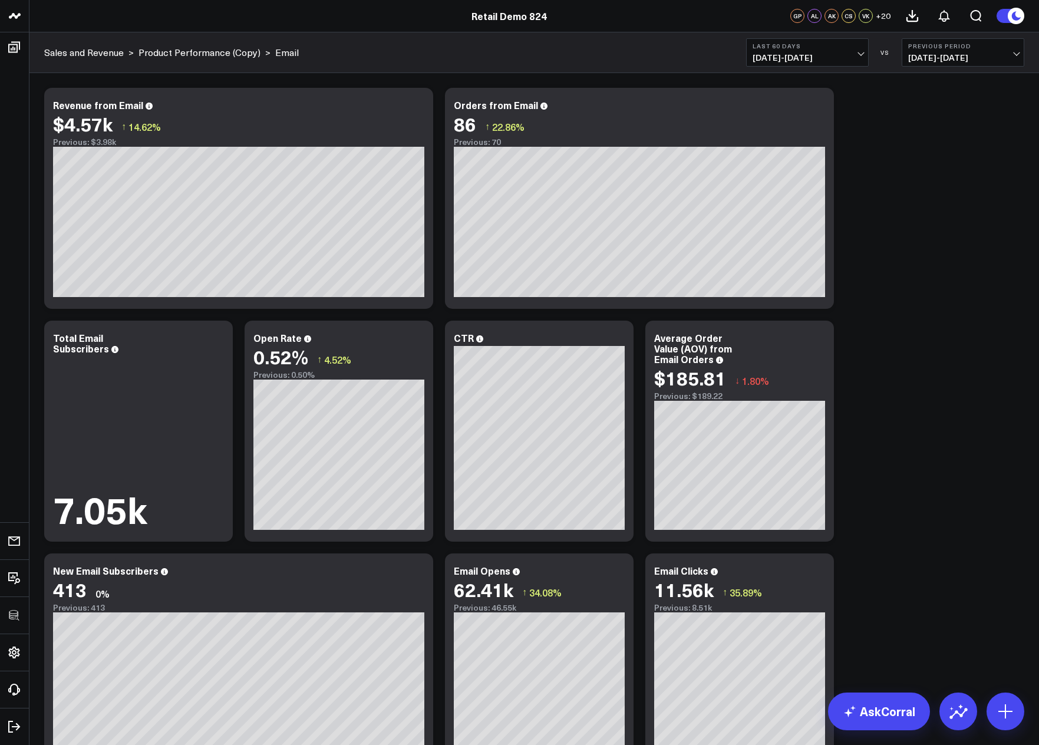
click at [990, 234] on div "Modify via AI Copy link to widget Ask support Remove Create linked copy Executi…" at bounding box center [534, 664] width 992 height 1164
click at [899, 234] on div "Modify via AI Copy link to widget Ask support Remove Create linked copy Executi…" at bounding box center [534, 664] width 992 height 1164
click at [947, 226] on div "Modify via AI Copy link to widget Ask support Remove Create linked copy Executi…" at bounding box center [534, 664] width 992 height 1164
click at [956, 365] on div "Modify via AI Copy link to widget Ask support Remove Create linked copy Executi…" at bounding box center [534, 664] width 992 height 1164
click at [908, 287] on div "Modify via AI Copy link to widget Ask support Remove Create linked copy Executi…" at bounding box center [534, 664] width 992 height 1164
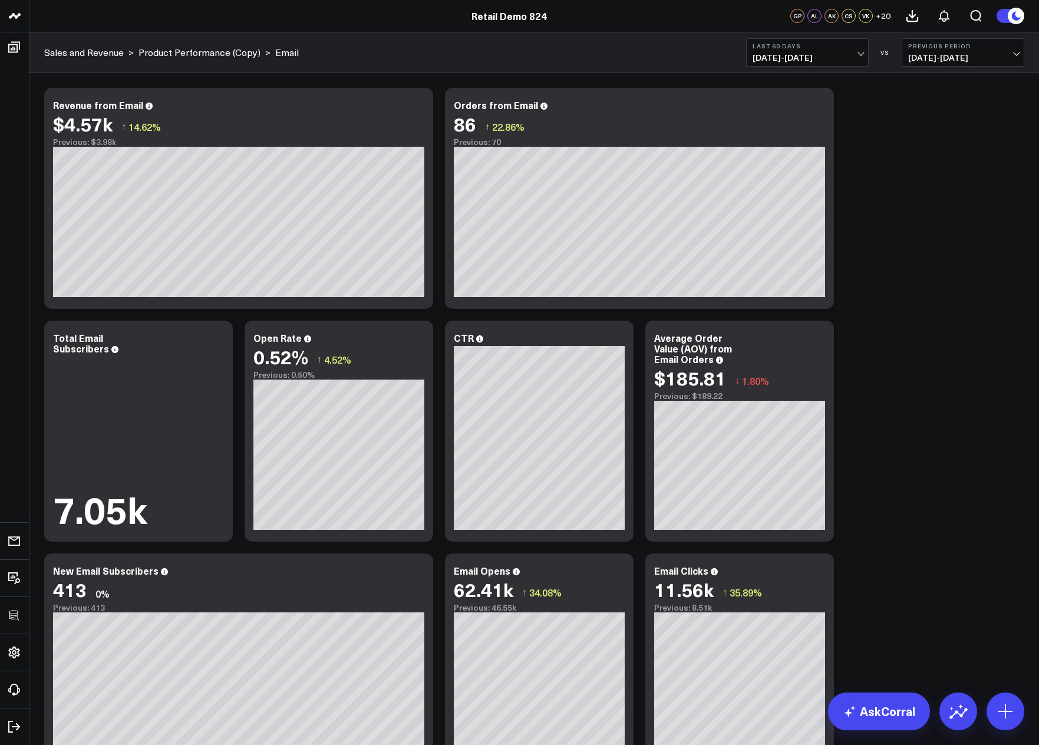
click at [979, 344] on div "Modify via AI Copy link to widget Ask support Remove Create linked copy Executi…" at bounding box center [534, 664] width 992 height 1164
click at [929, 217] on div "Modify via AI Copy link to widget Ask support Remove Create linked copy Executi…" at bounding box center [534, 664] width 992 height 1164
click at [942, 212] on div "Modify via AI Copy link to widget Ask support Remove Create linked copy Executi…" at bounding box center [534, 664] width 992 height 1164
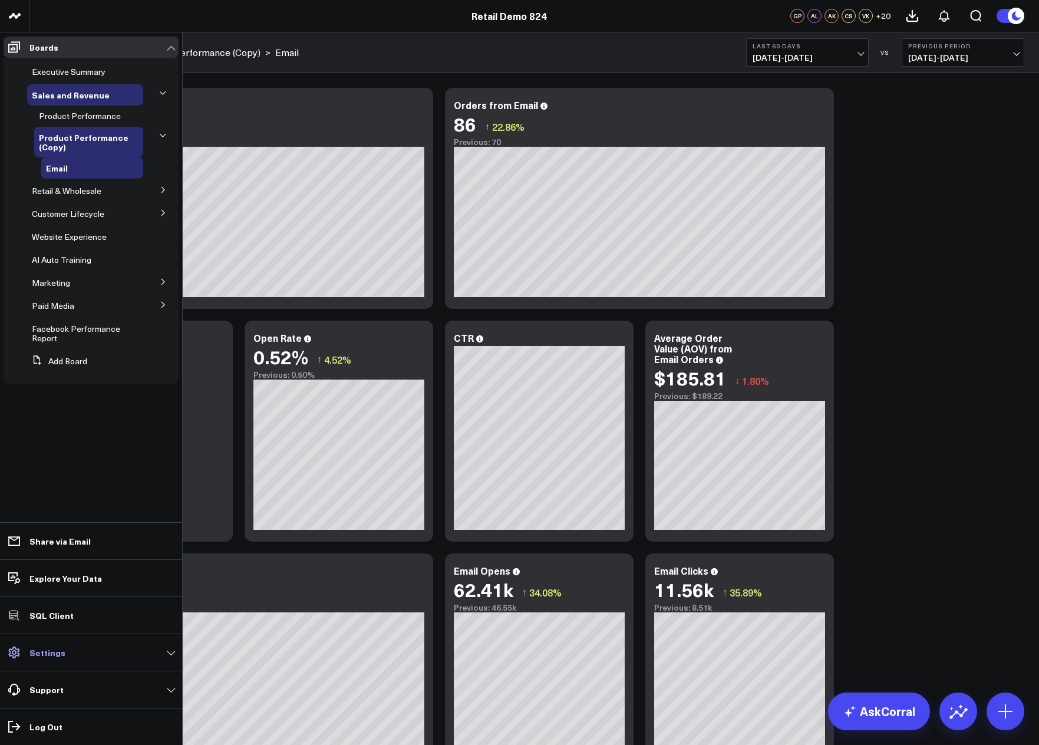
click at [24, 647] on span at bounding box center [14, 652] width 21 height 21
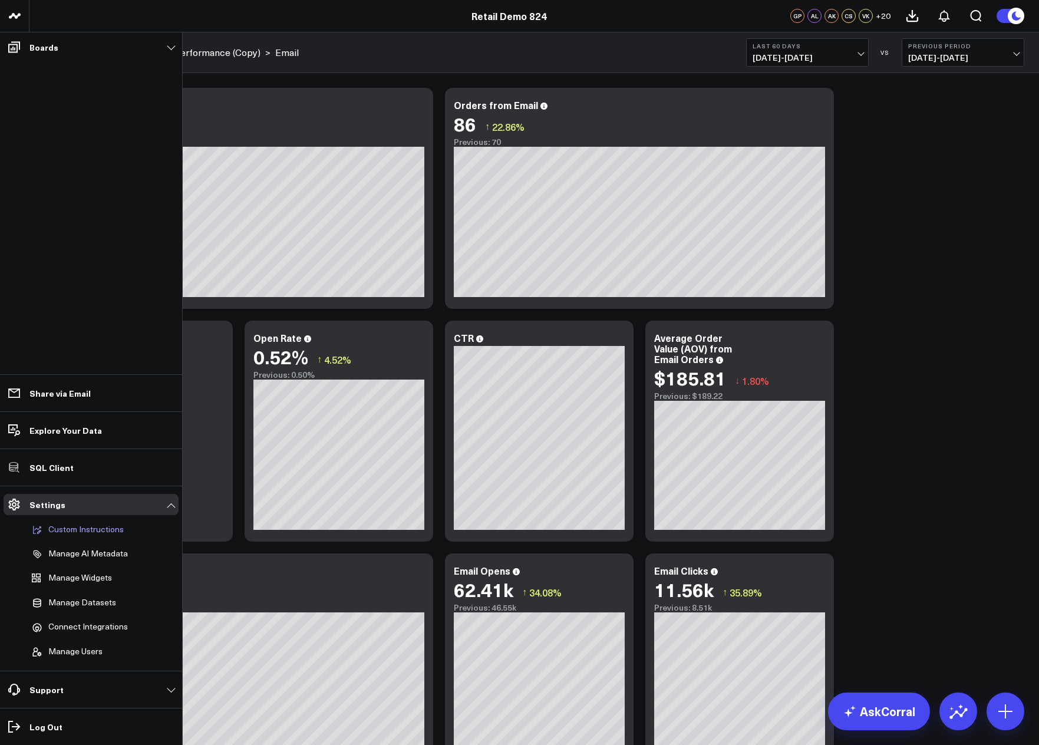
click at [104, 531] on p "Custom Instructions" at bounding box center [85, 529] width 75 height 11
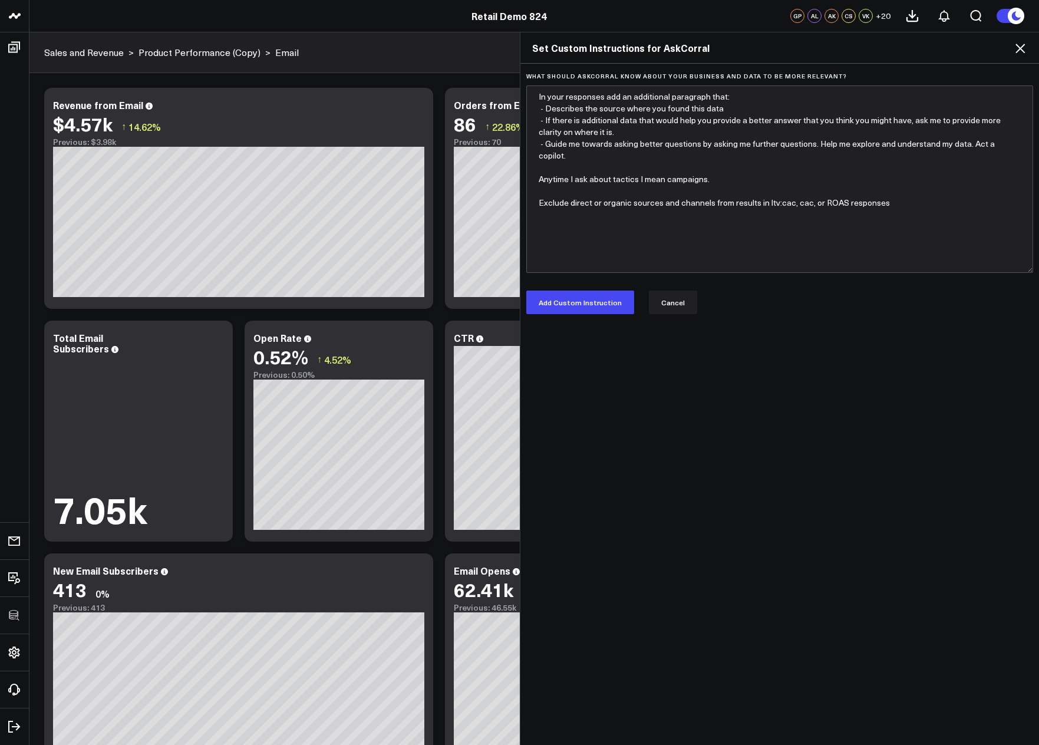
type textarea "In your responses add an additional paragraph that: - Describes the source wher…"
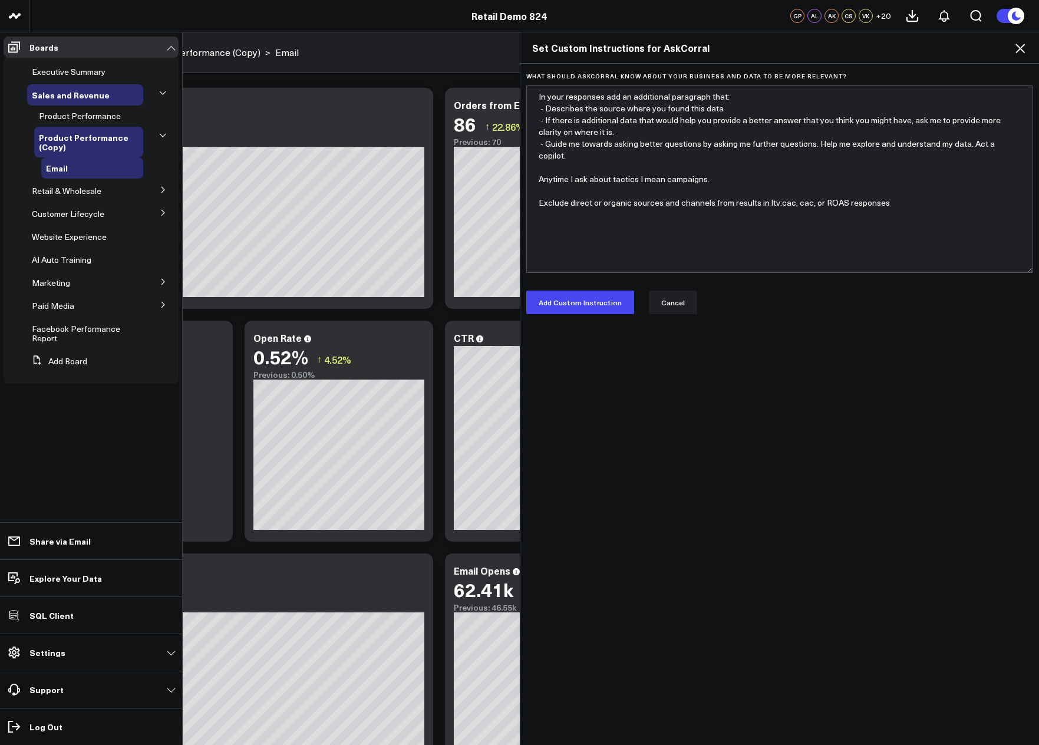
click at [1013, 50] on icon at bounding box center [1020, 48] width 14 height 14
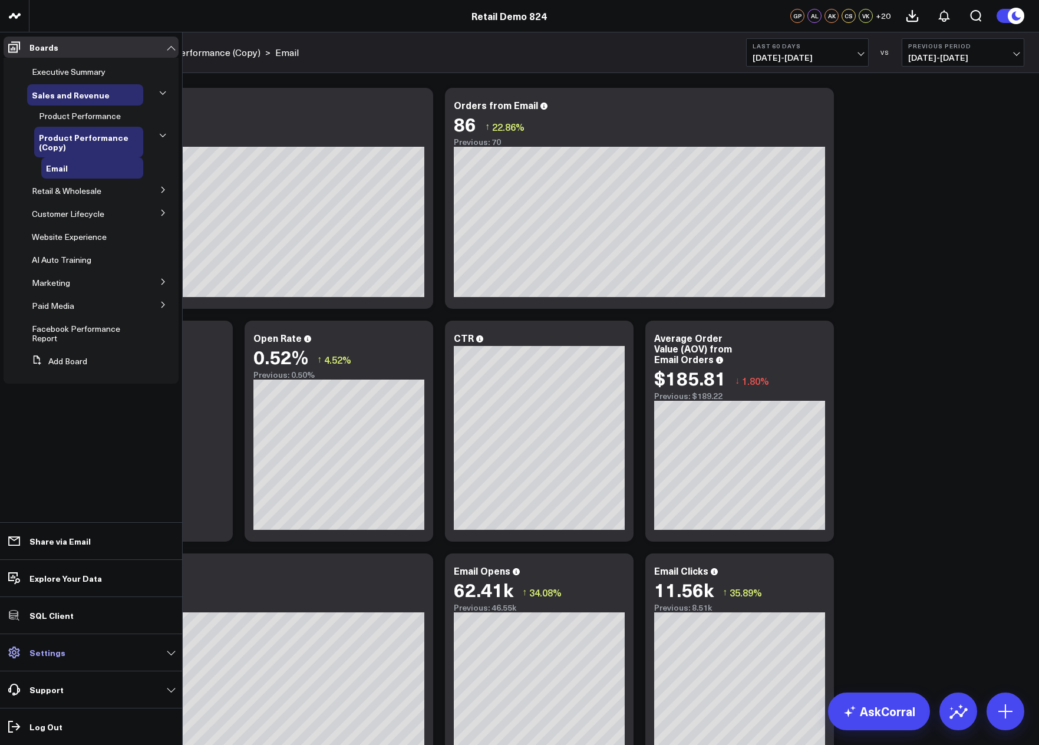
click at [57, 654] on p "Settings" at bounding box center [47, 651] width 36 height 9
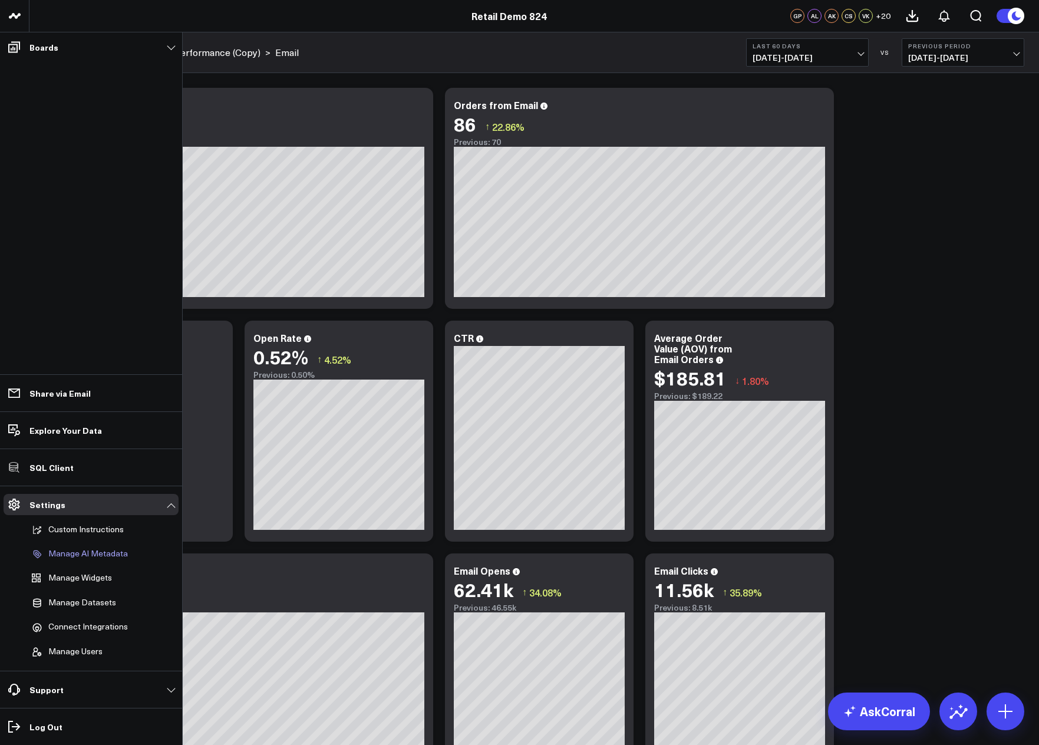
click at [104, 546] on link "Manage AI Metadata" at bounding box center [85, 554] width 116 height 22
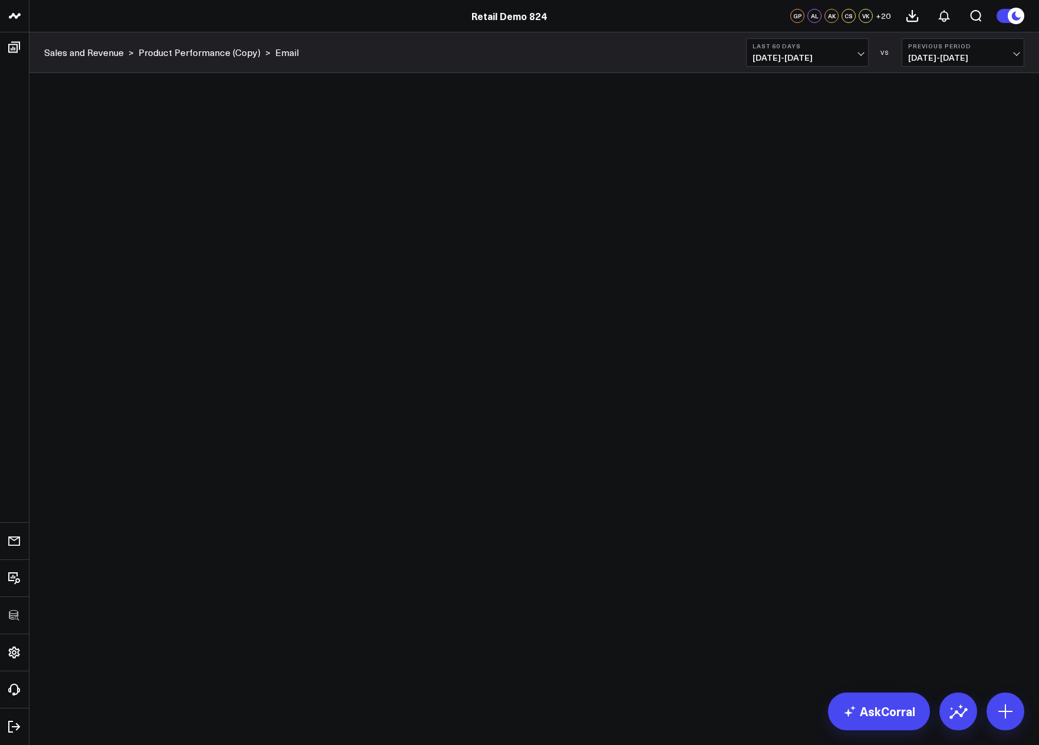
click at [488, 16] on link "Retail Demo 824" at bounding box center [508, 15] width 75 height 13
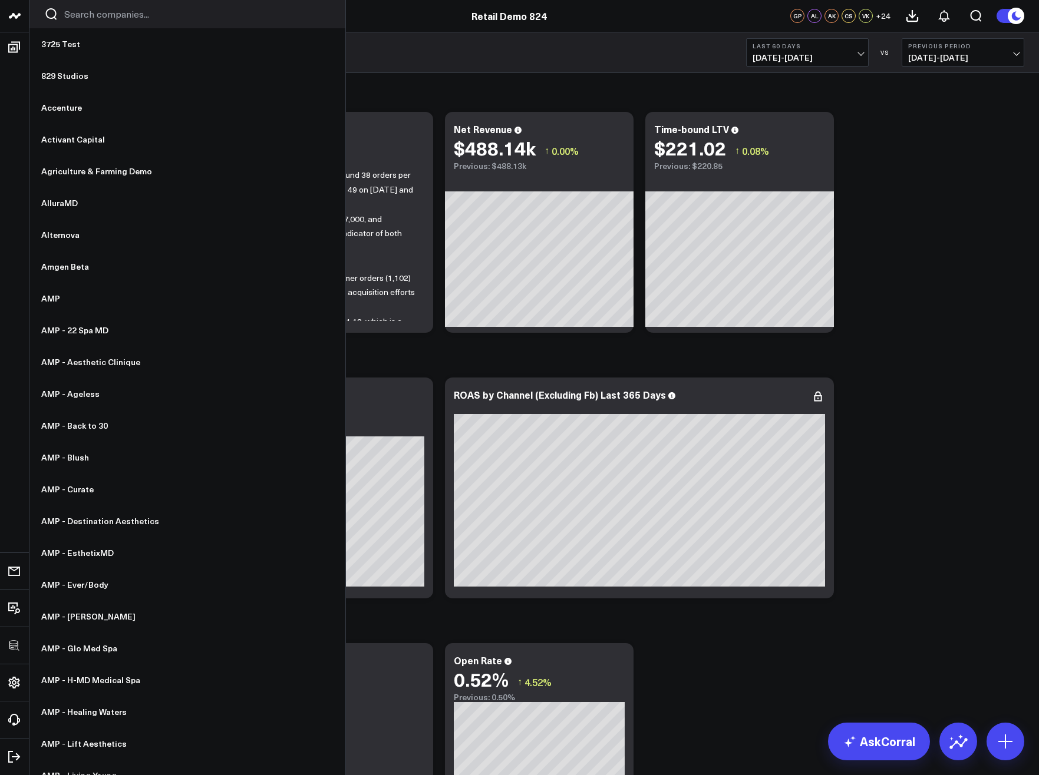
click at [92, 18] on input "Search companies input" at bounding box center [197, 14] width 266 height 13
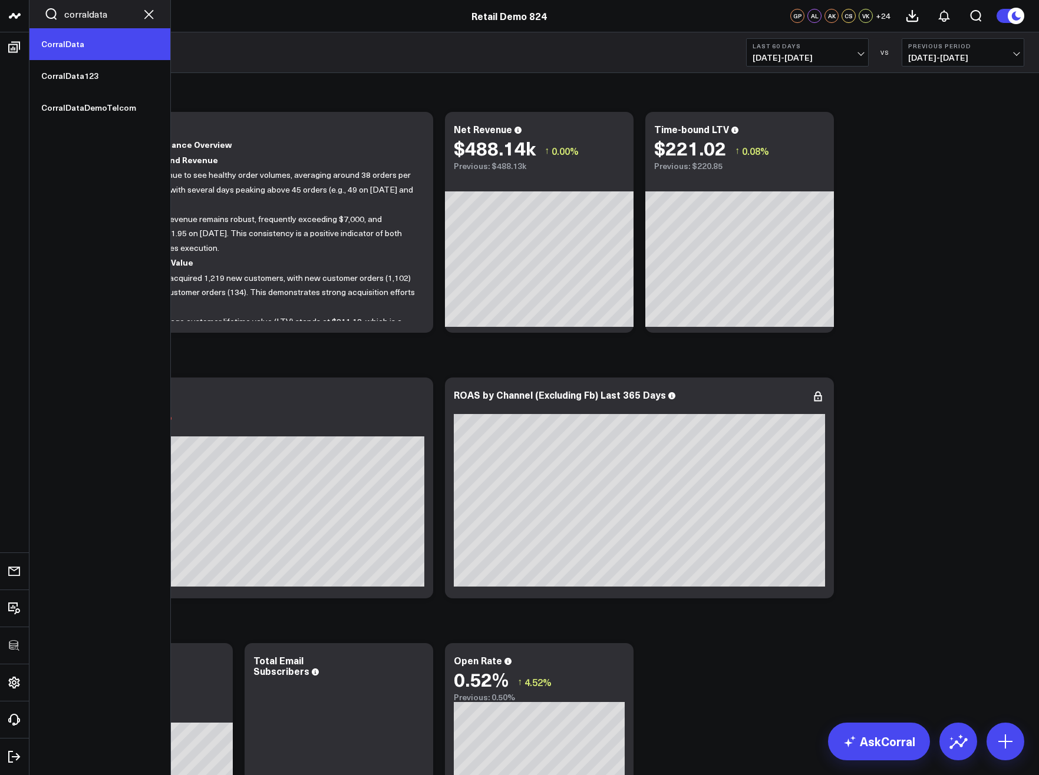
type input "corraldata"
click at [65, 50] on link "CorralData" at bounding box center [99, 44] width 141 height 32
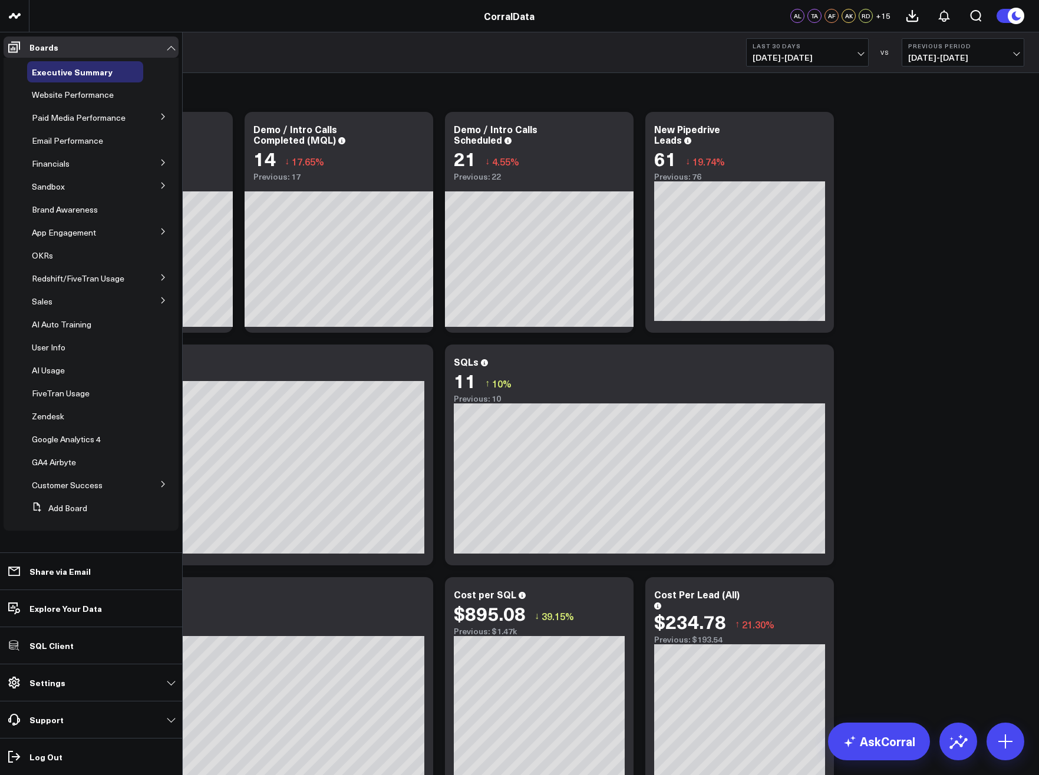
click at [161, 234] on icon at bounding box center [162, 232] width 3 height 6
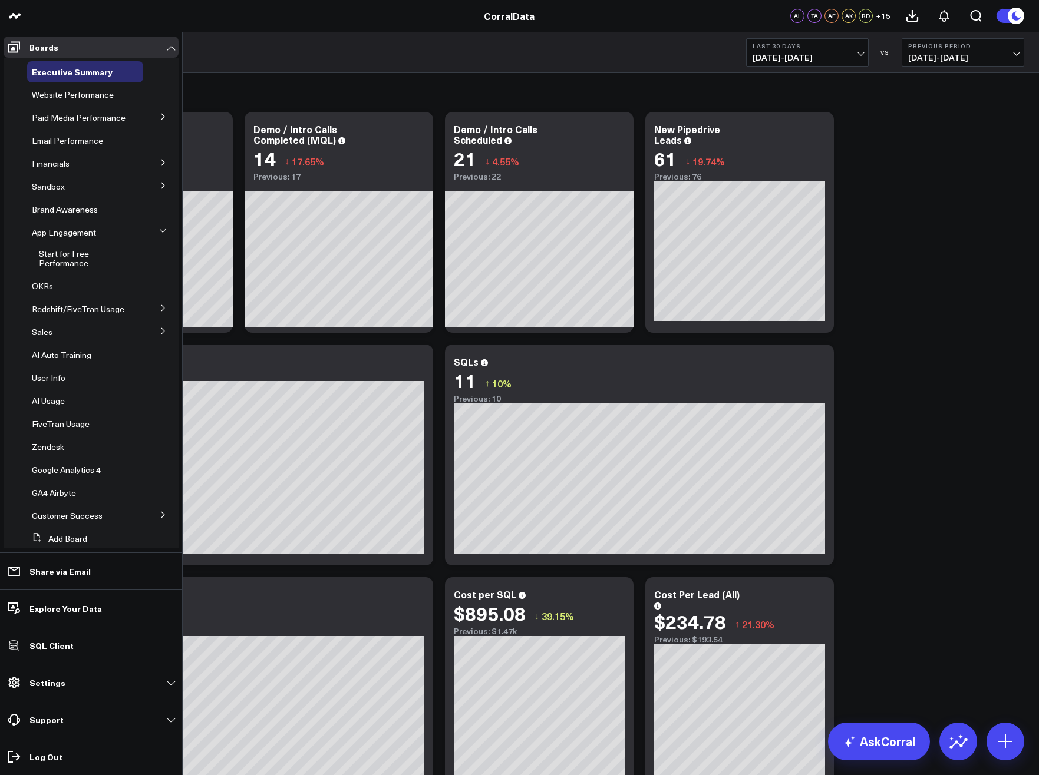
click at [158, 339] on button at bounding box center [163, 331] width 31 height 18
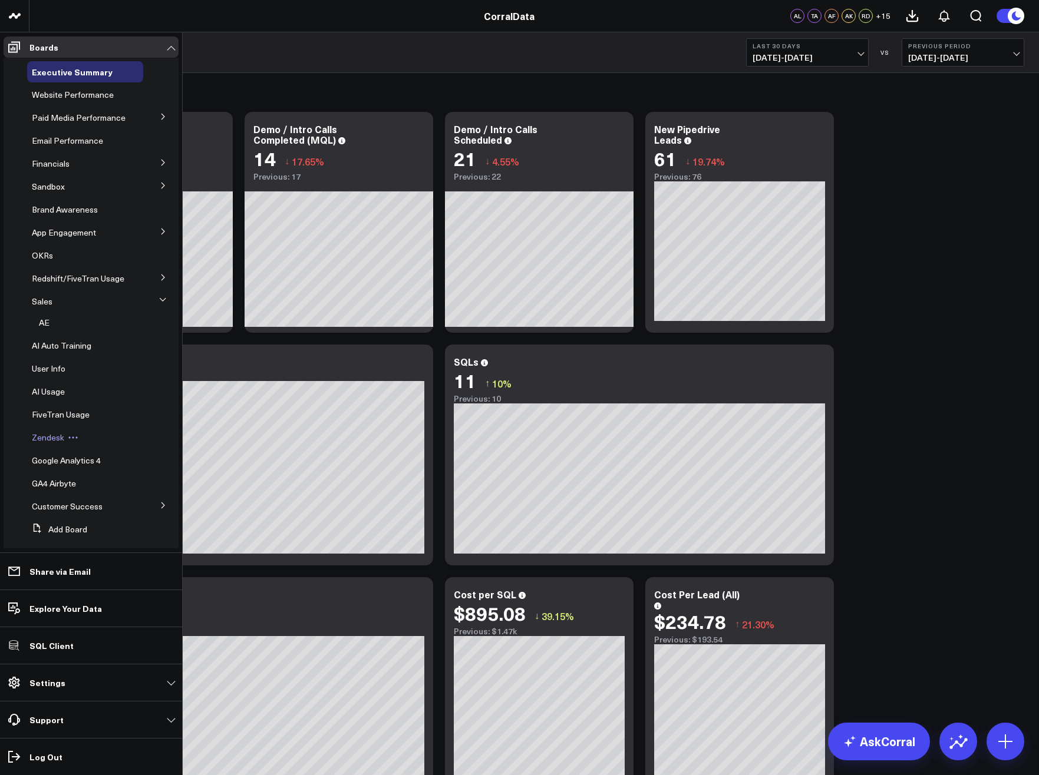
click at [45, 443] on span "Zendesk" at bounding box center [48, 437] width 32 height 11
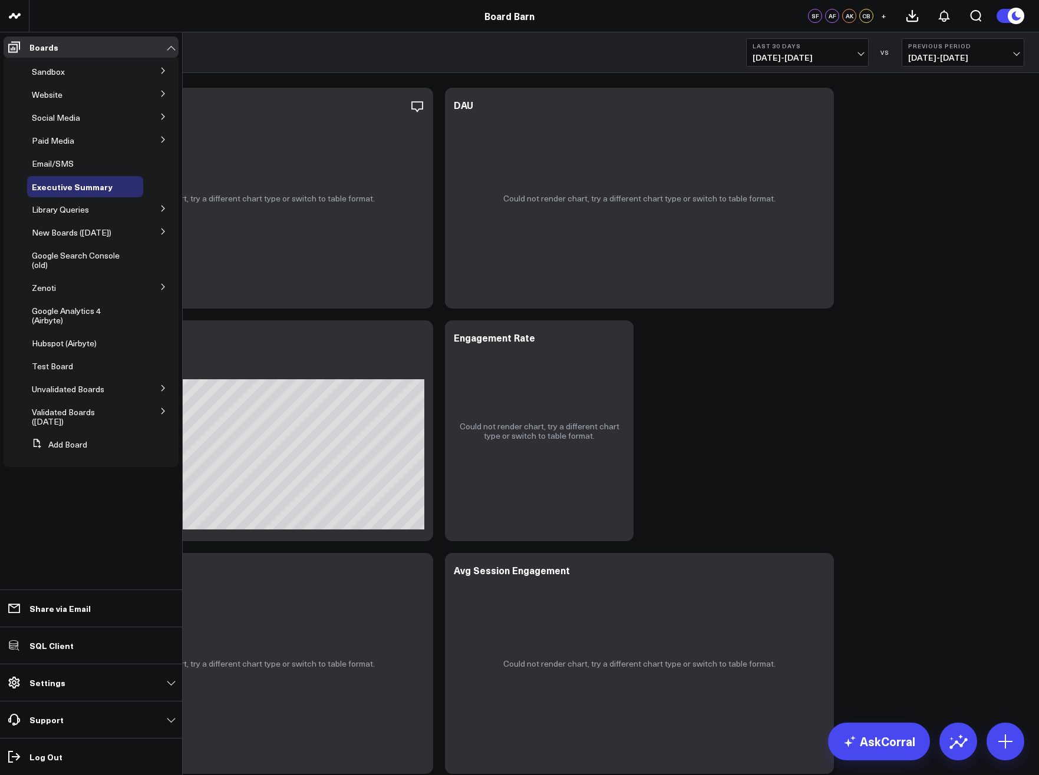
click at [164, 408] on icon at bounding box center [163, 411] width 7 height 7
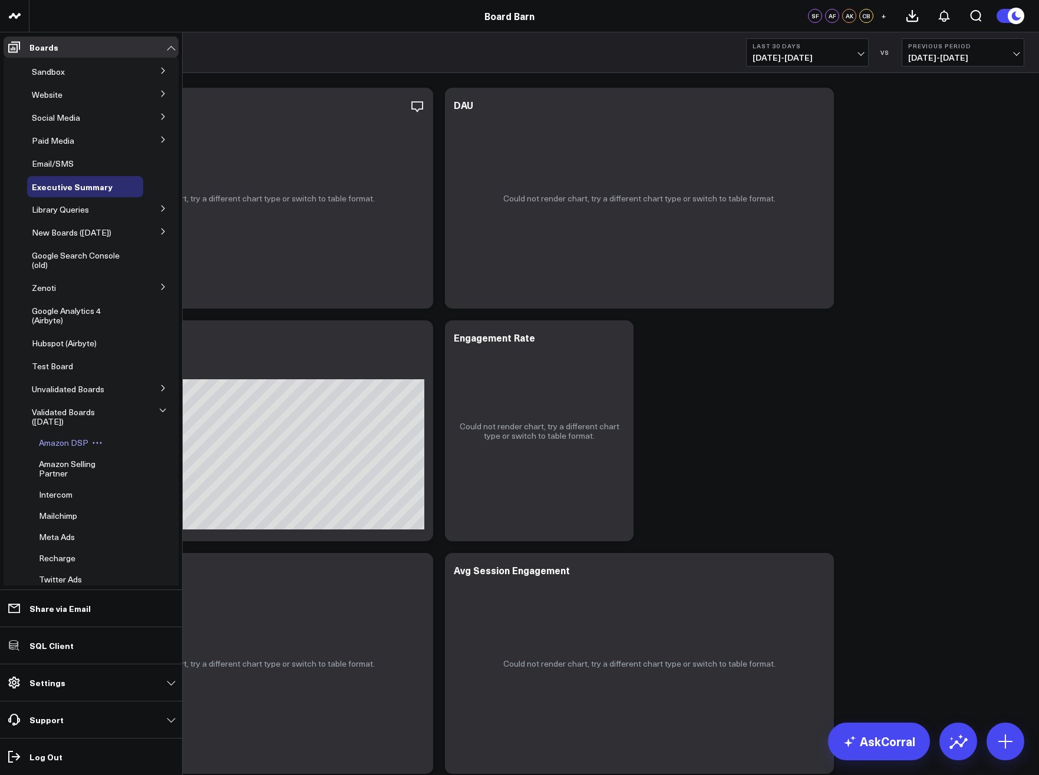
scroll to position [153, 0]
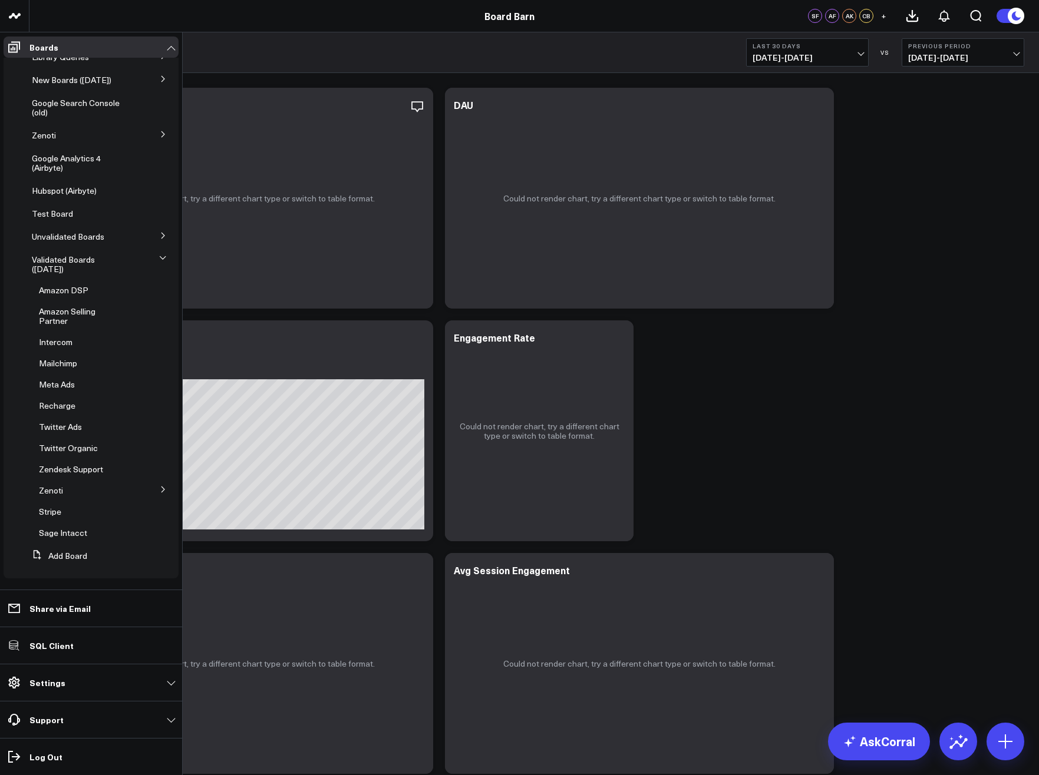
click at [160, 237] on icon at bounding box center [163, 235] width 7 height 7
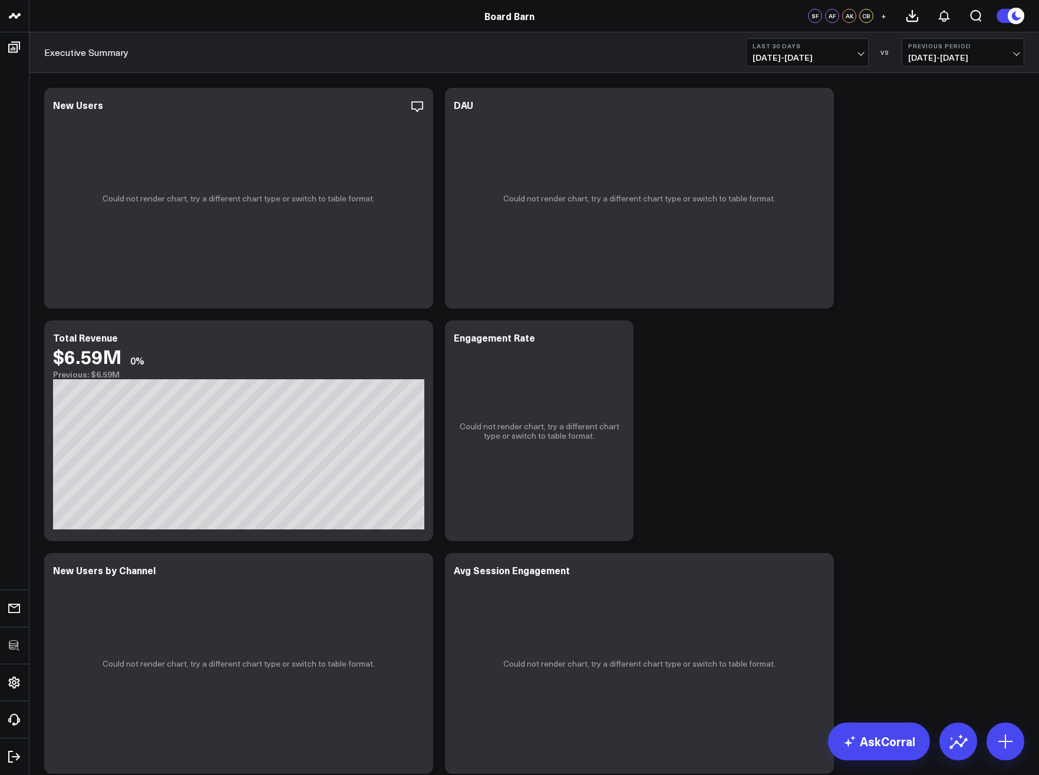
scroll to position [0, 0]
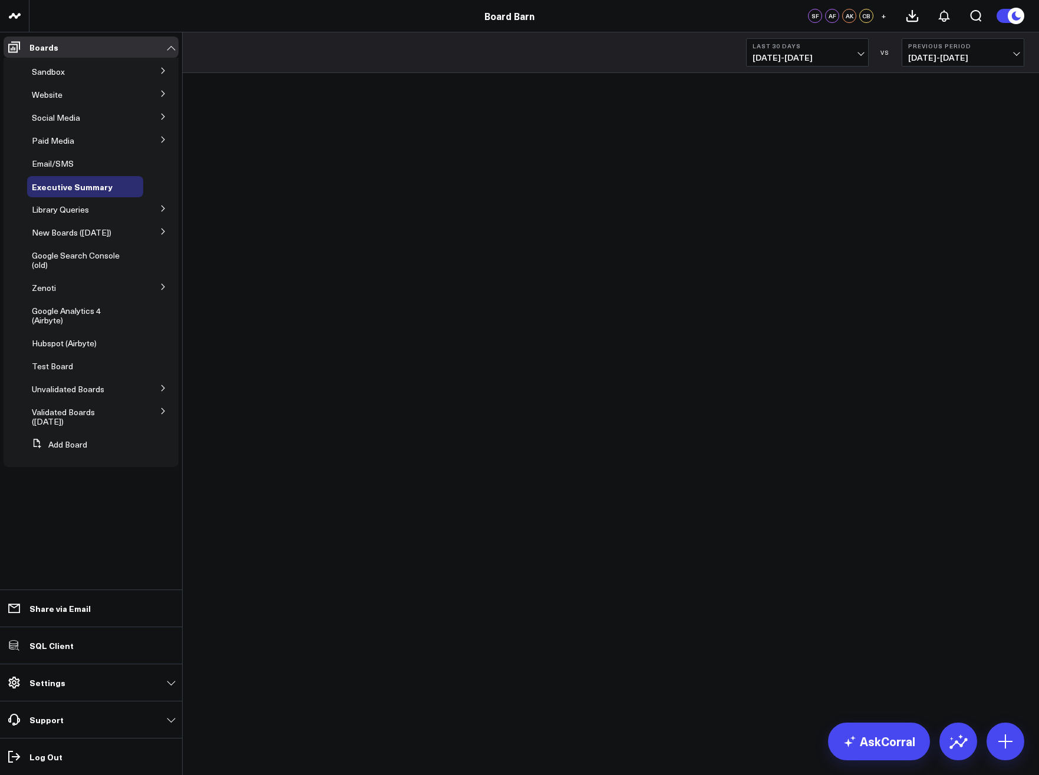
click at [163, 233] on icon at bounding box center [162, 232] width 3 height 6
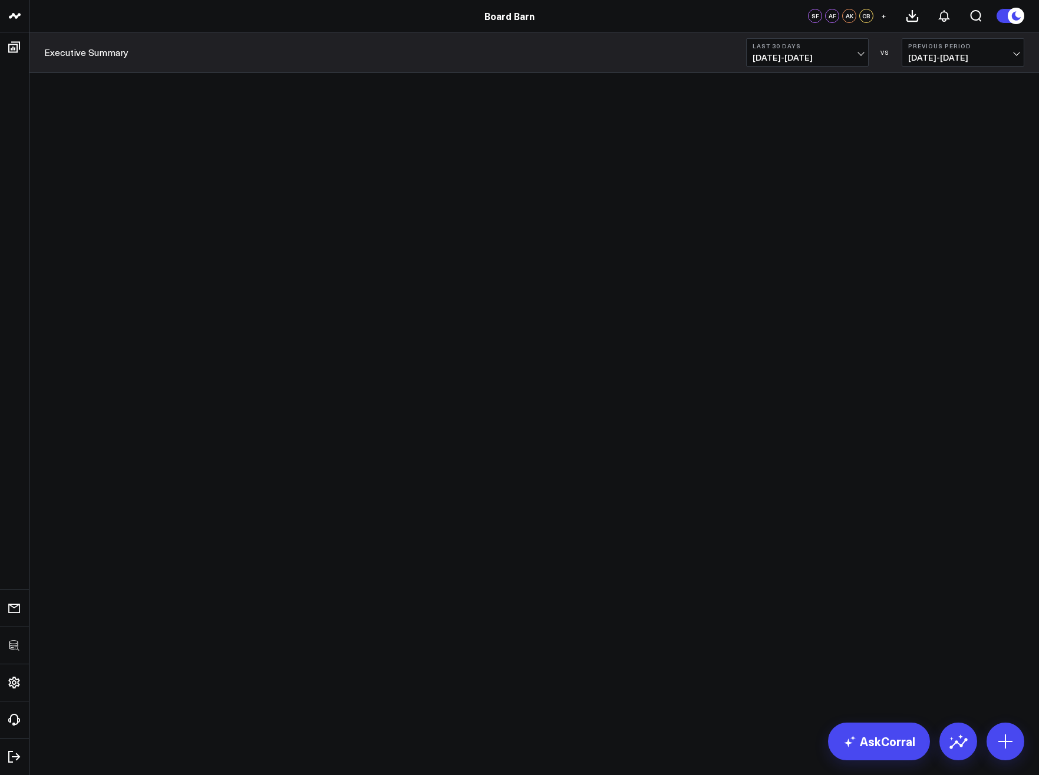
click at [405, 345] on body "3725 Test 829 Studios Accenture Activant Capital Agriculture & Farming Demo All…" at bounding box center [519, 387] width 1039 height 775
click at [815, 365] on body "3725 Test 829 Studios Accenture Activant Capital Agriculture & Farming Demo All…" at bounding box center [519, 387] width 1039 height 775
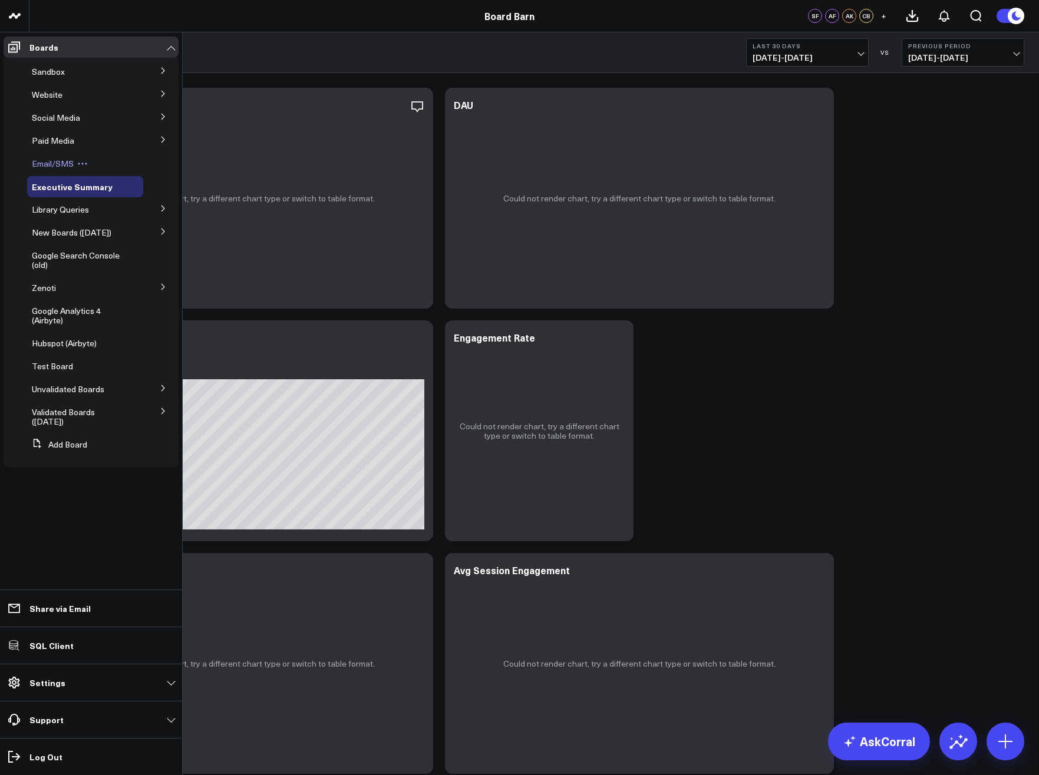
click at [55, 162] on span "Email/SMS" at bounding box center [53, 163] width 42 height 11
click at [63, 342] on span "Hubspot (Airbyte)" at bounding box center [64, 343] width 65 height 11
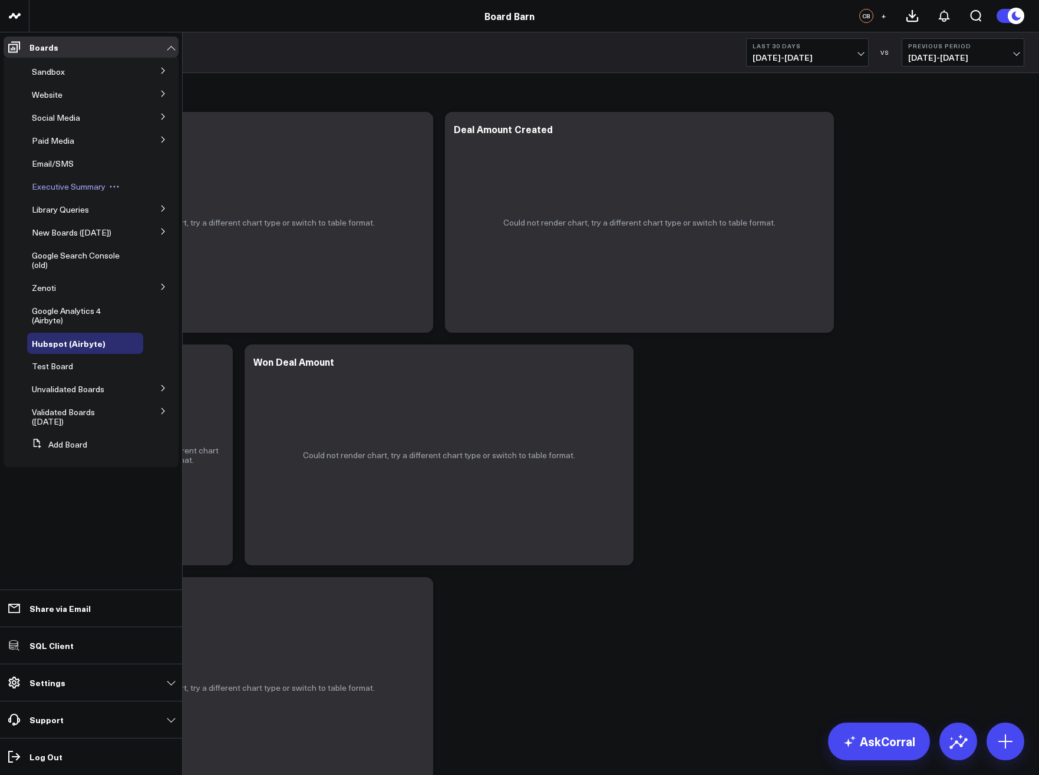
click at [68, 189] on span "Executive Summary" at bounding box center [69, 186] width 74 height 11
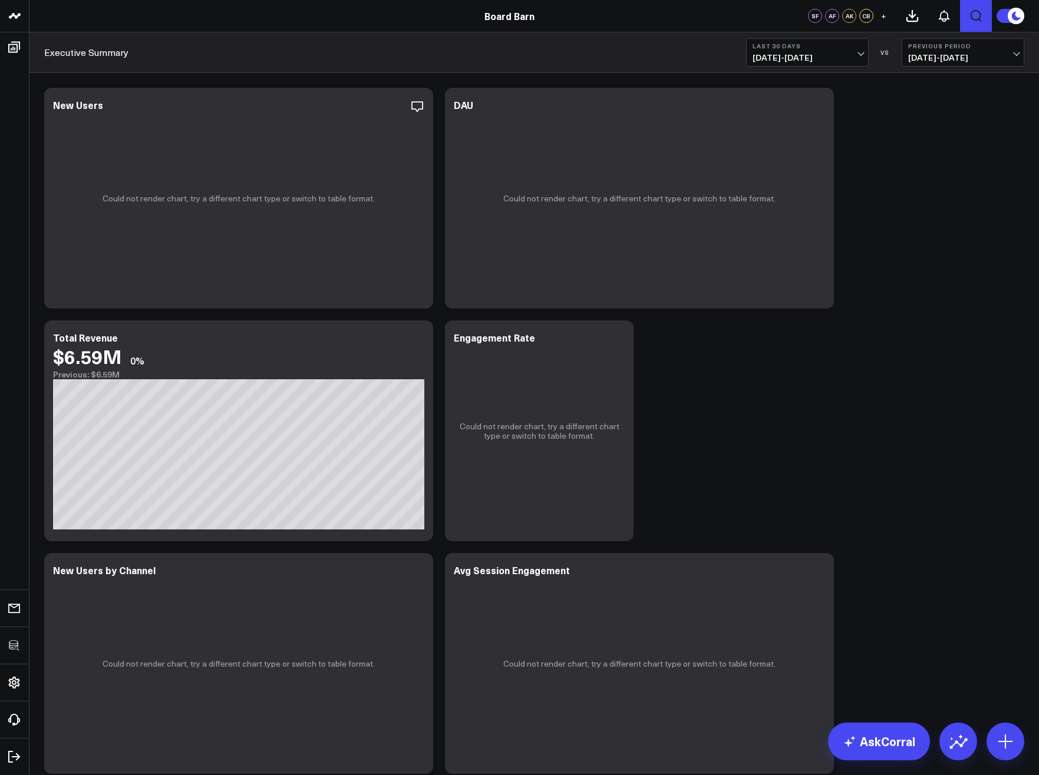
click at [974, 23] on button "Open search" at bounding box center [976, 16] width 32 height 32
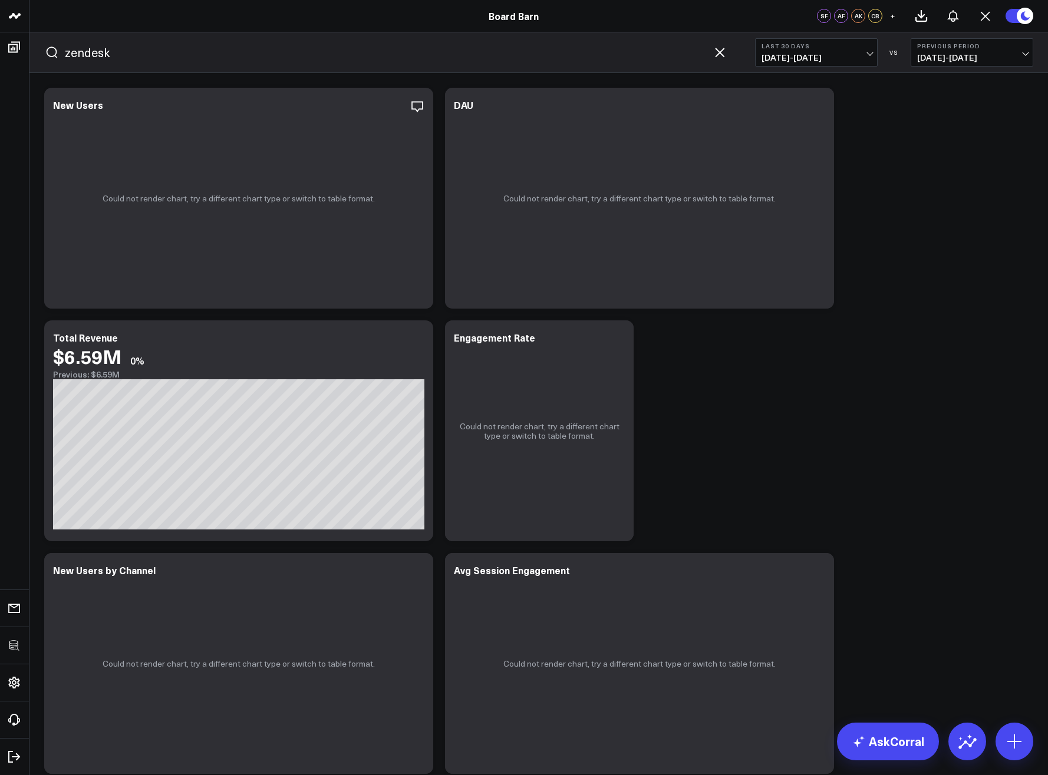
type input "zendesk"
click at [45, 45] on button "submit" at bounding box center [52, 52] width 14 height 14
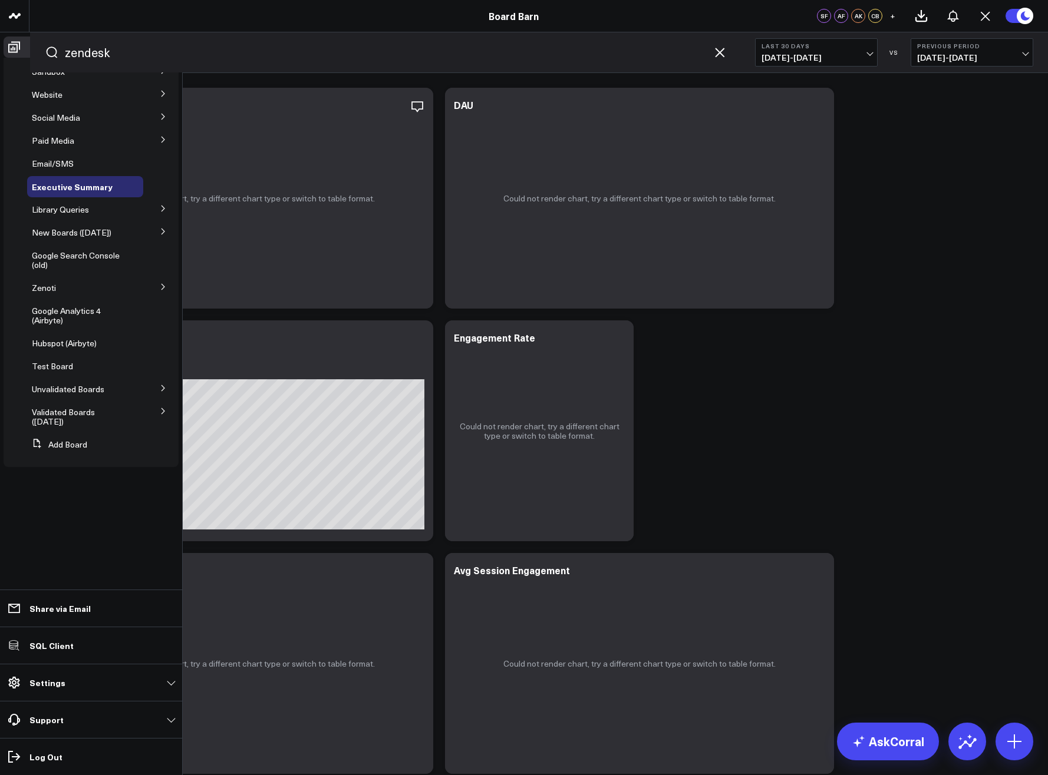
click at [61, 152] on ul "Sandbox [PERSON_NAME]'s Board Website GA4 Social Media Facebook Page LinkedIn C…" at bounding box center [91, 262] width 175 height 409
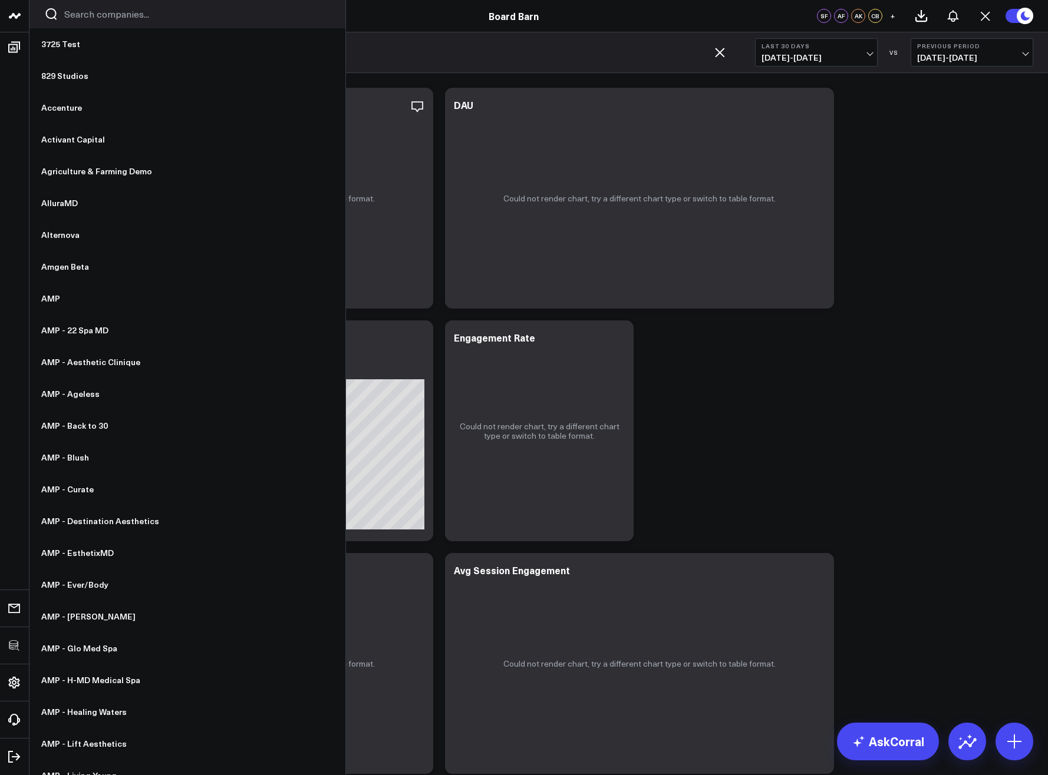
click at [100, 20] on input "Search companies input" at bounding box center [197, 14] width 266 height 13
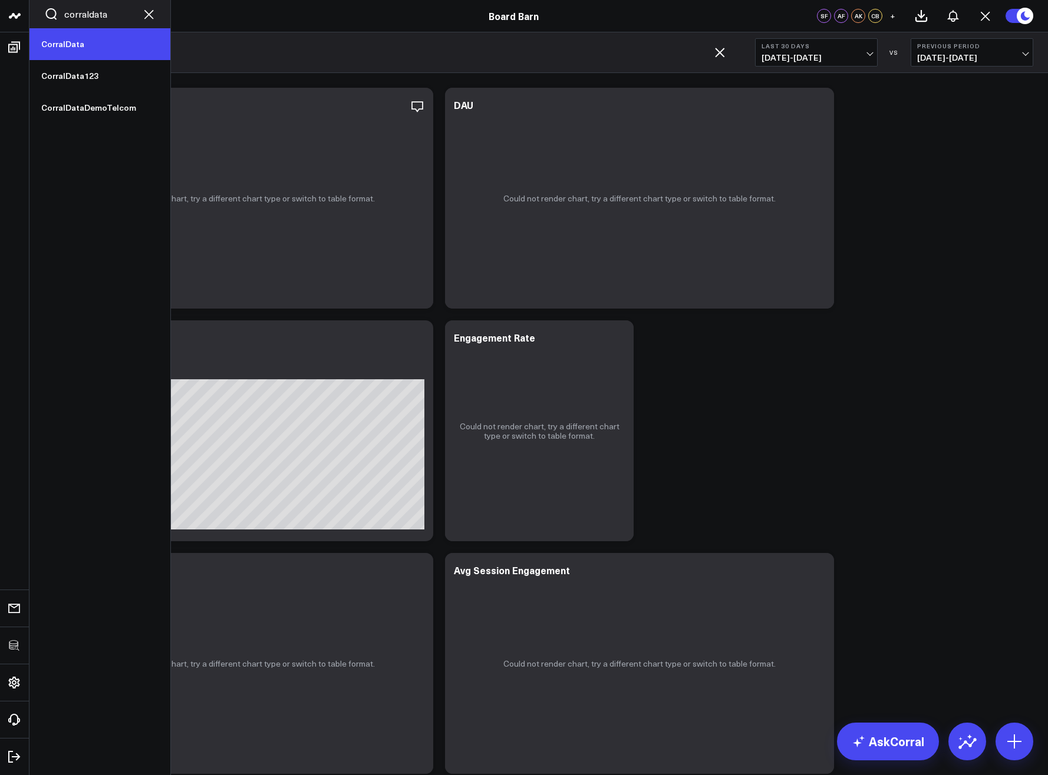
type input "corraldata"
click at [71, 42] on link "CorralData" at bounding box center [99, 44] width 141 height 32
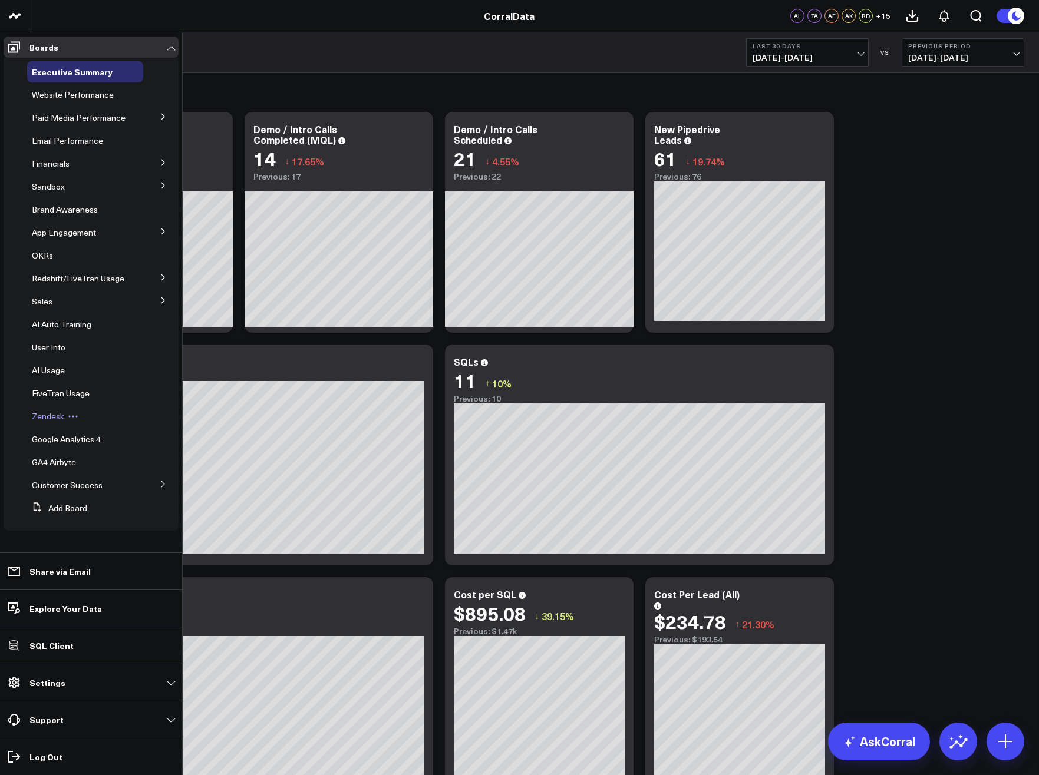
click at [44, 422] on span "Zendesk" at bounding box center [48, 416] width 32 height 11
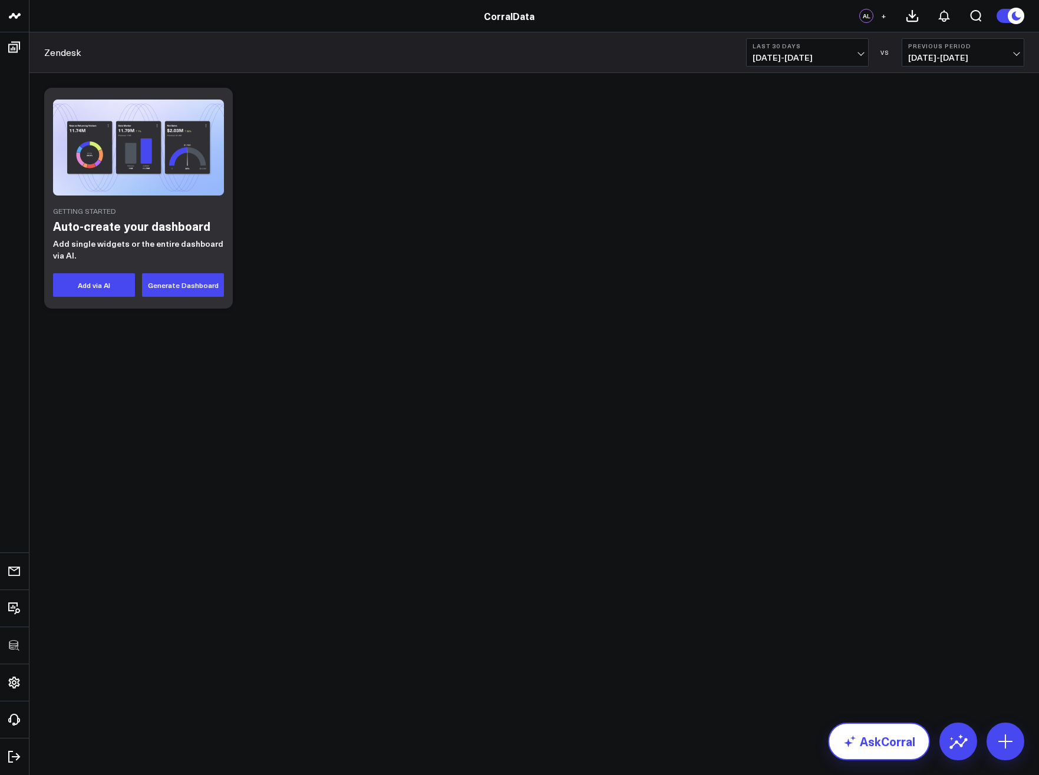
click at [885, 737] on link "AskCorral" at bounding box center [879, 742] width 102 height 38
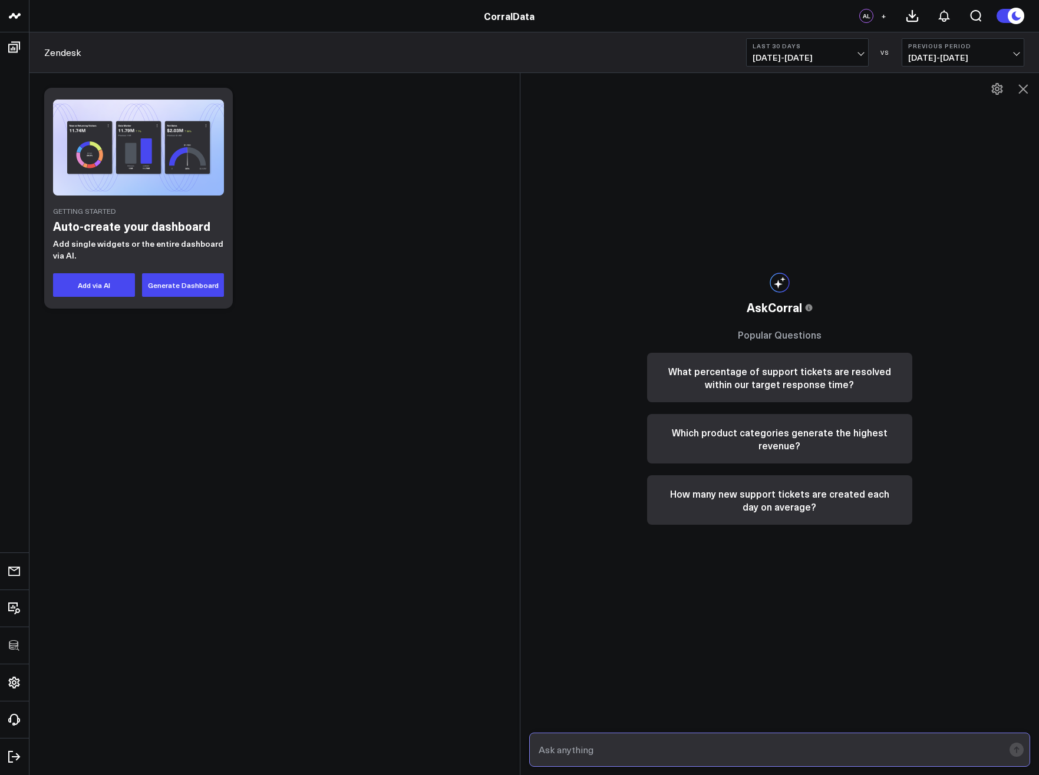
click at [761, 752] on input "text" at bounding box center [770, 749] width 468 height 21
type input "Who were the last 10 customers who filed Zendesk tickets?"
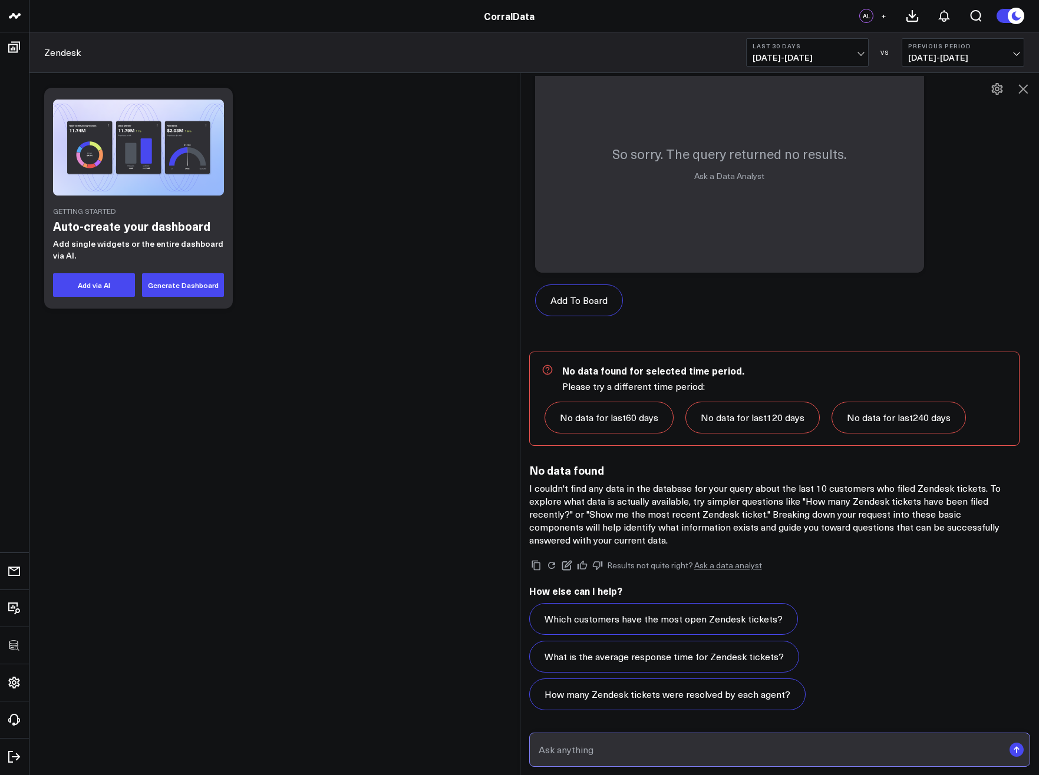
scroll to position [499, 0]
click at [692, 755] on input "text" at bounding box center [770, 749] width 468 height 21
type input "Just stick to Zendesk data. Which users were the last 10 to file tickets?"
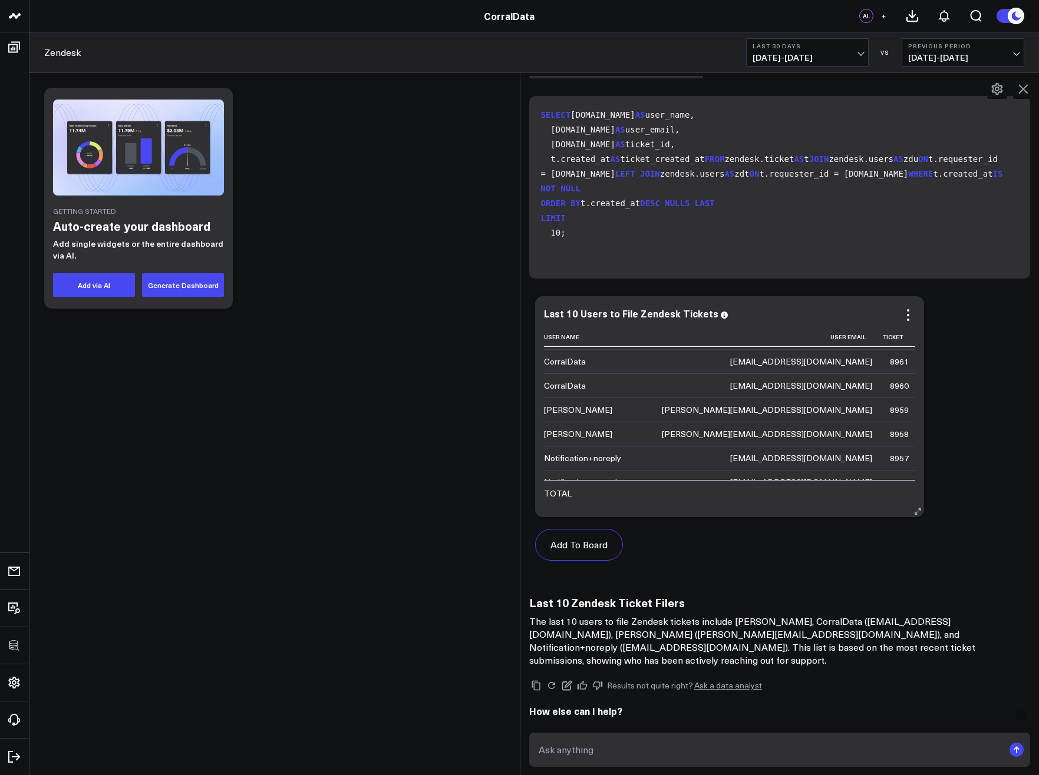
scroll to position [43, 0]
click at [890, 435] on div "8959" at bounding box center [899, 437] width 19 height 12
click at [810, 740] on input "text" at bounding box center [770, 749] width 468 height 21
type input "Show me all information you have on Zendesk ticket 8959"
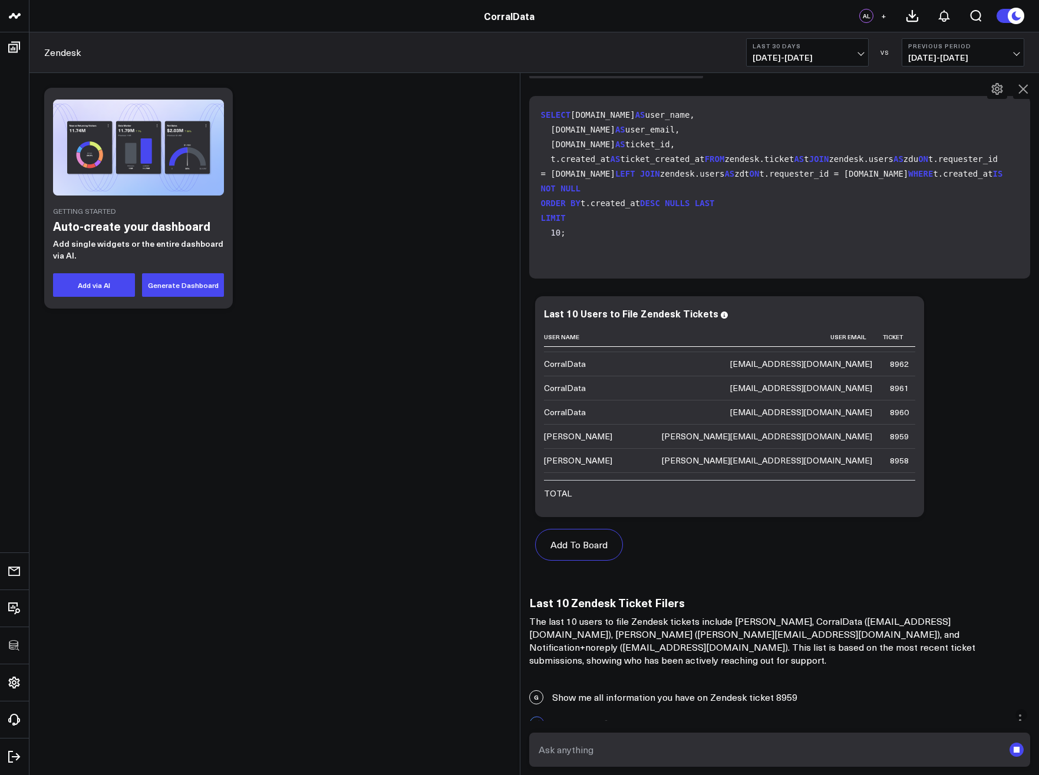
click at [878, 685] on div "G Show me all information you have on Zendesk ticket 8959" at bounding box center [779, 698] width 519 height 26
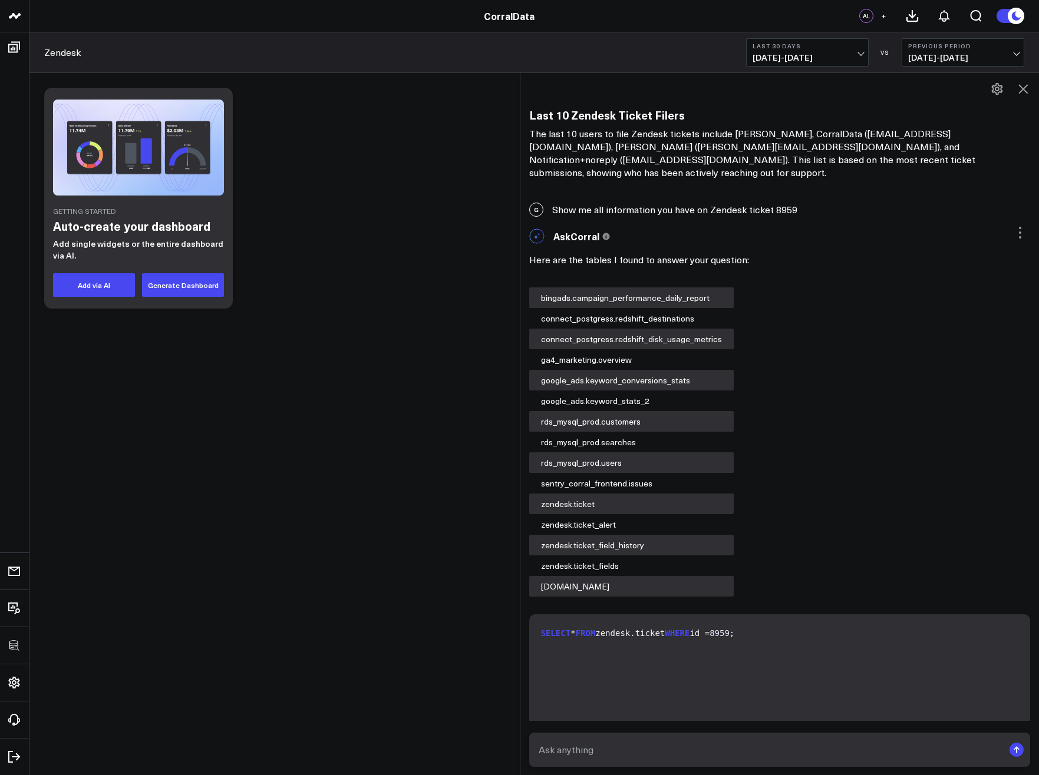
scroll to position [2417, 0]
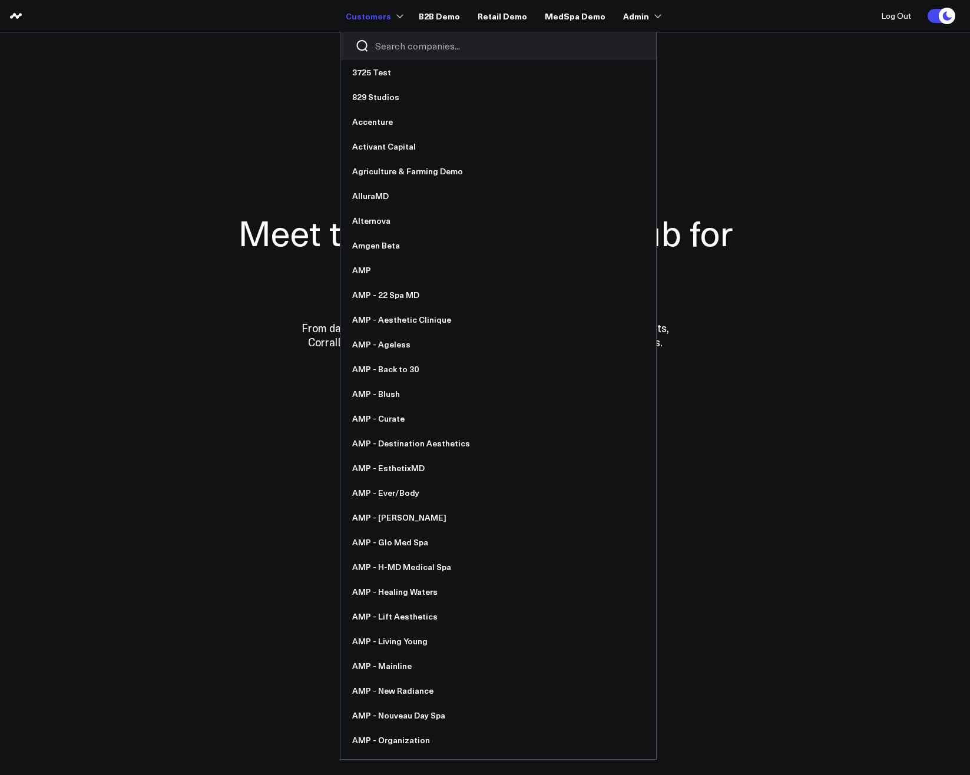
click at [381, 39] on input "Search companies input" at bounding box center [508, 45] width 266 height 13
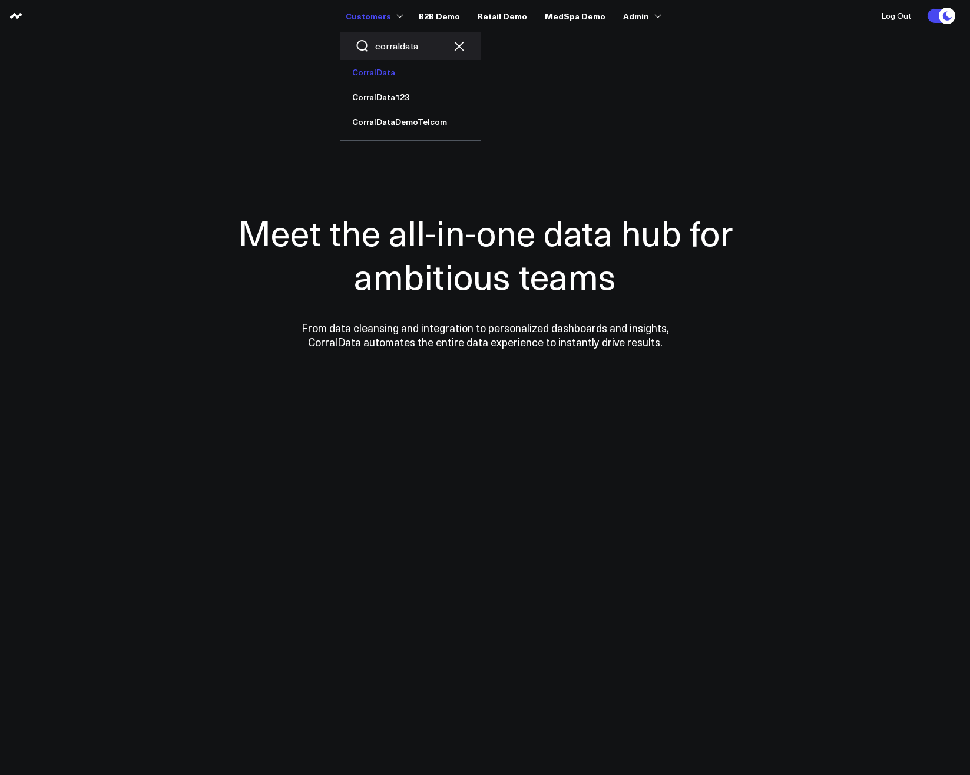
type input "corraldata"
click at [398, 70] on link "CorralData" at bounding box center [411, 72] width 140 height 25
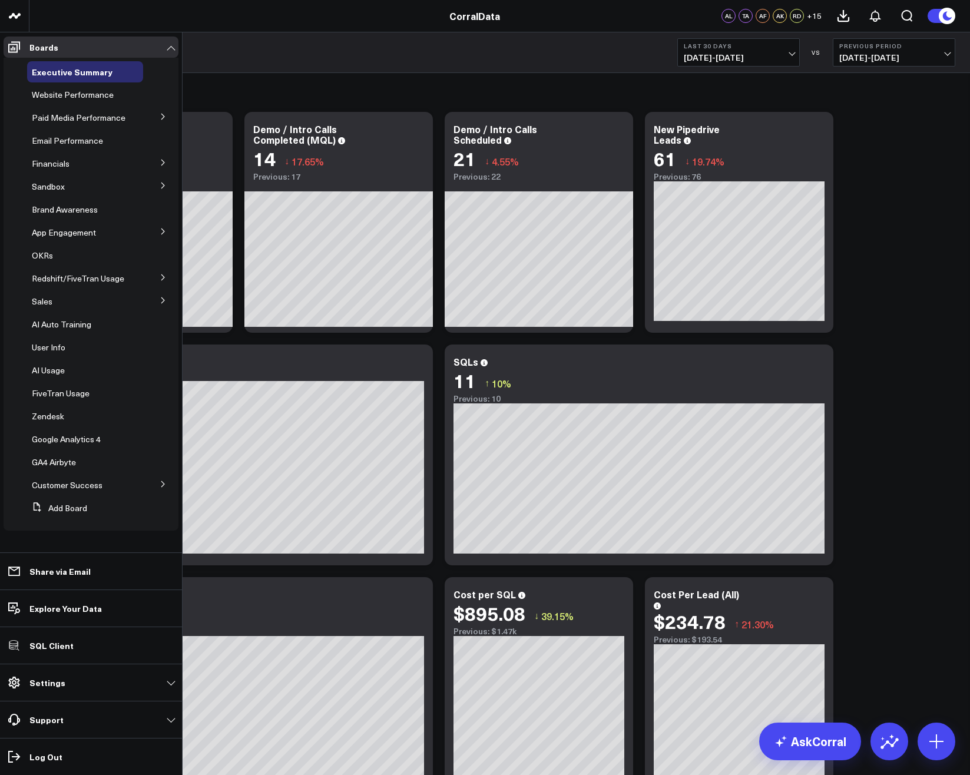
click at [160, 166] on icon at bounding box center [163, 162] width 7 height 7
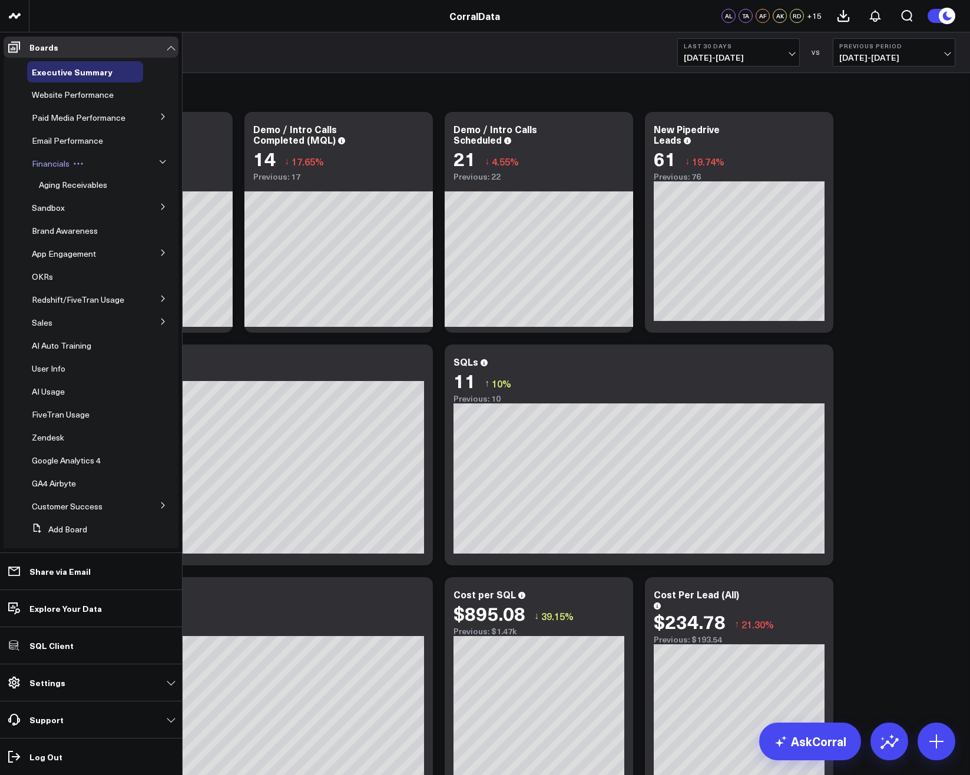
click at [52, 169] on span "Financials" at bounding box center [51, 163] width 38 height 11
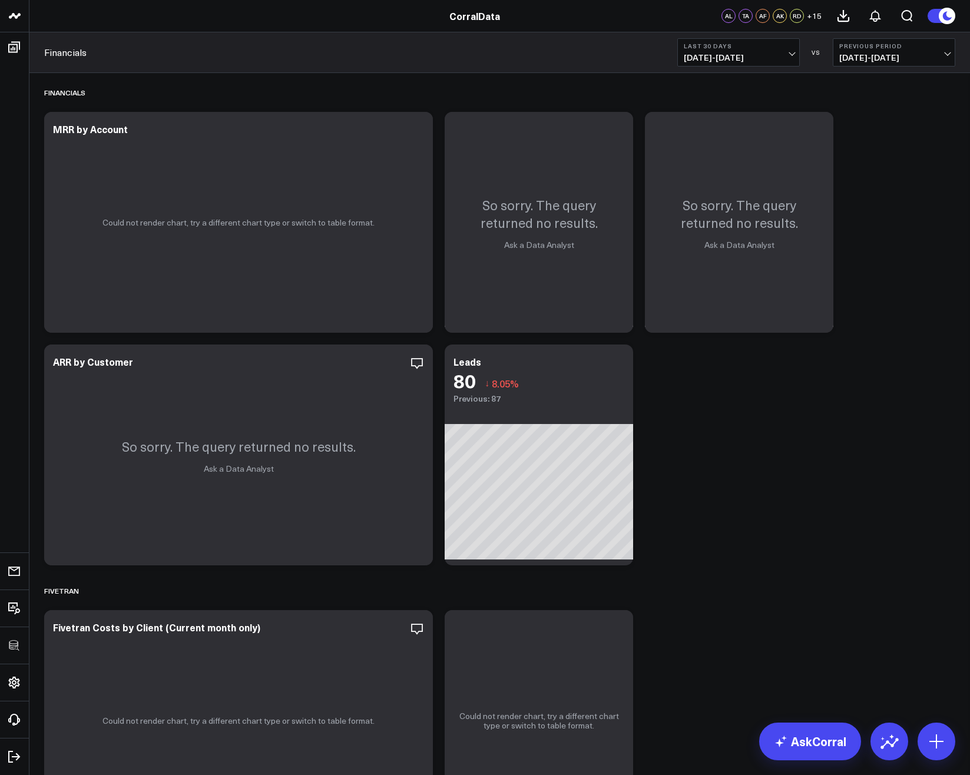
click at [754, 54] on span "[DATE] - [DATE]" at bounding box center [739, 57] width 110 height 9
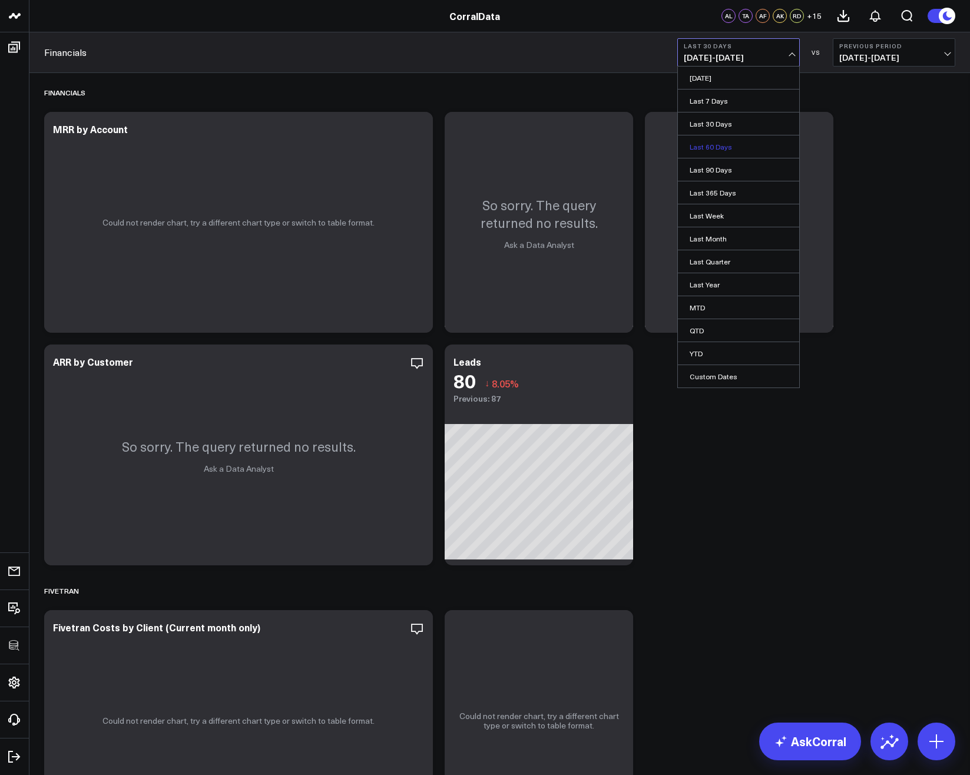
click at [716, 151] on link "Last 60 Days" at bounding box center [738, 147] width 121 height 22
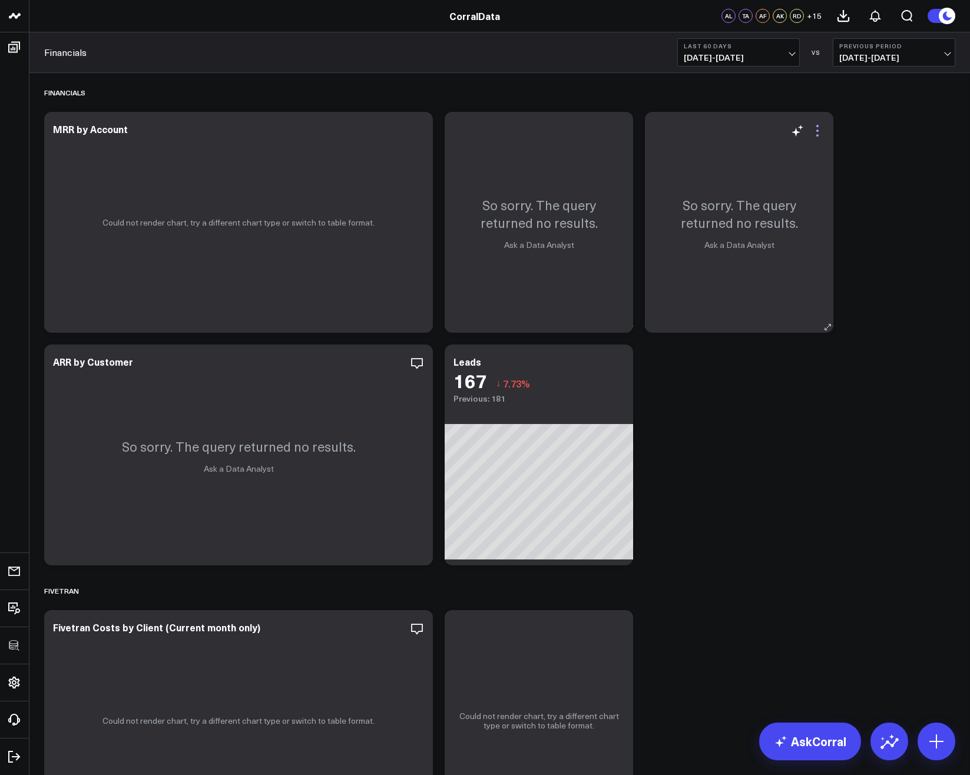
click at [819, 128] on icon at bounding box center [818, 131] width 14 height 14
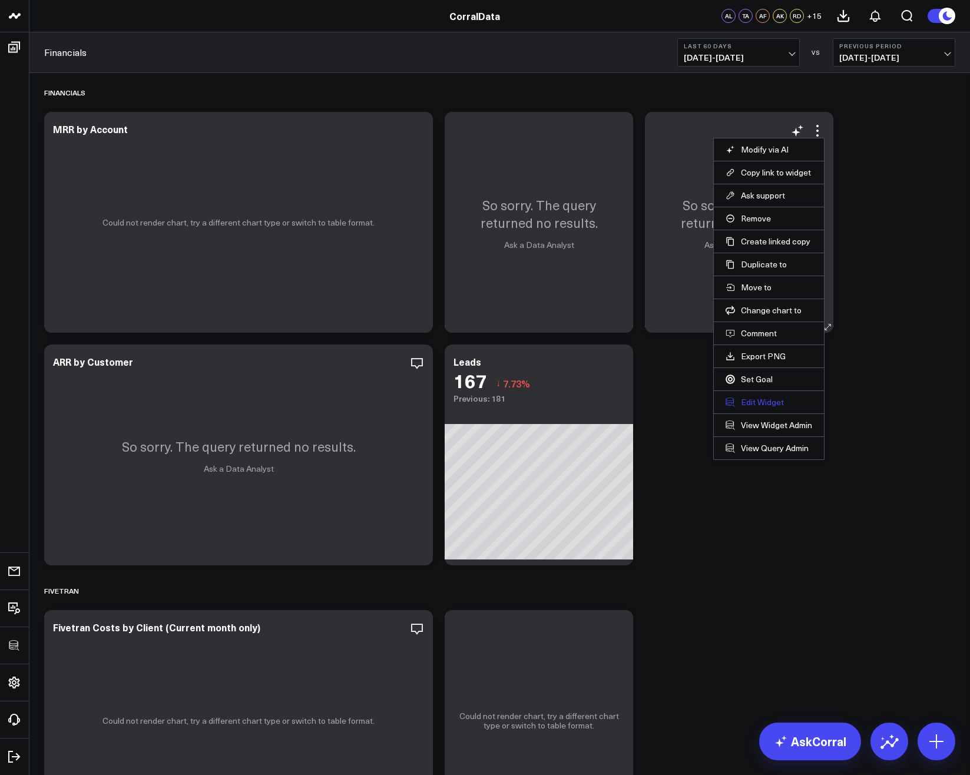
click at [771, 407] on button "Edit Widget" at bounding box center [769, 402] width 87 height 11
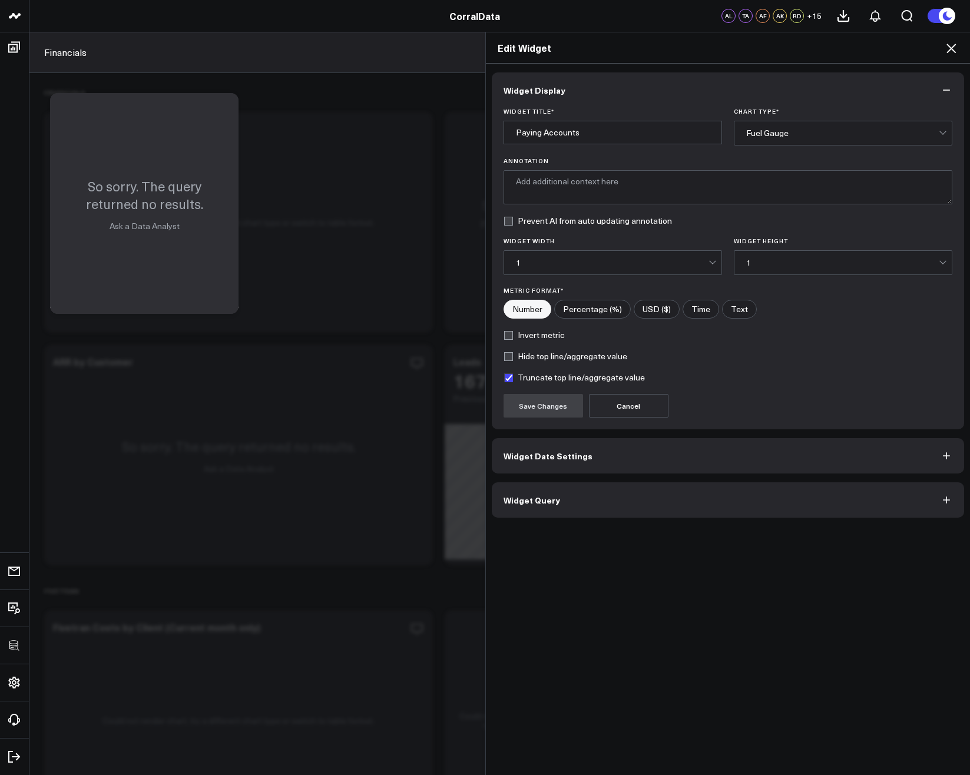
click at [619, 504] on button "Widget Query" at bounding box center [728, 500] width 473 height 35
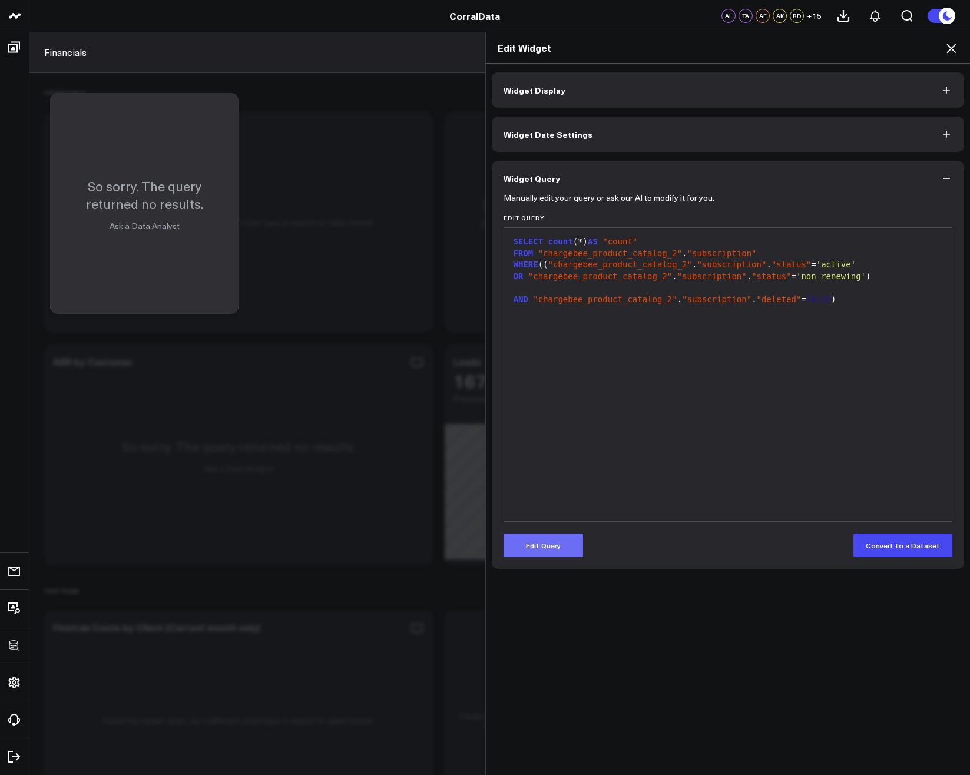
click at [538, 549] on button "Edit Query" at bounding box center [544, 546] width 80 height 24
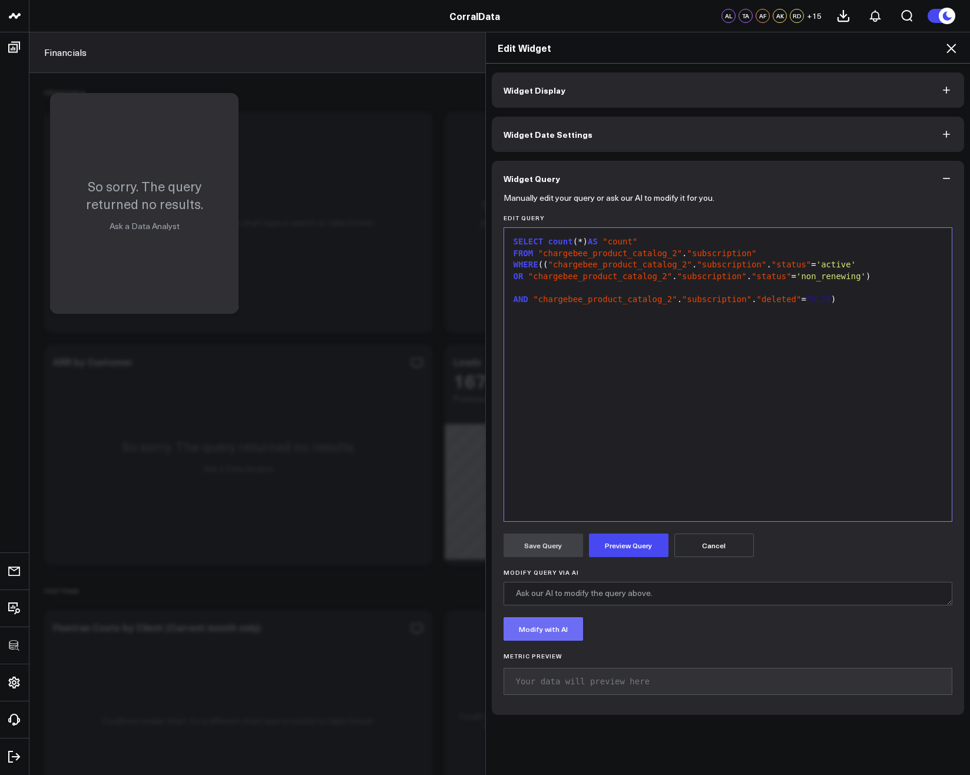
click at [561, 626] on button "Modify with AI" at bounding box center [544, 629] width 80 height 24
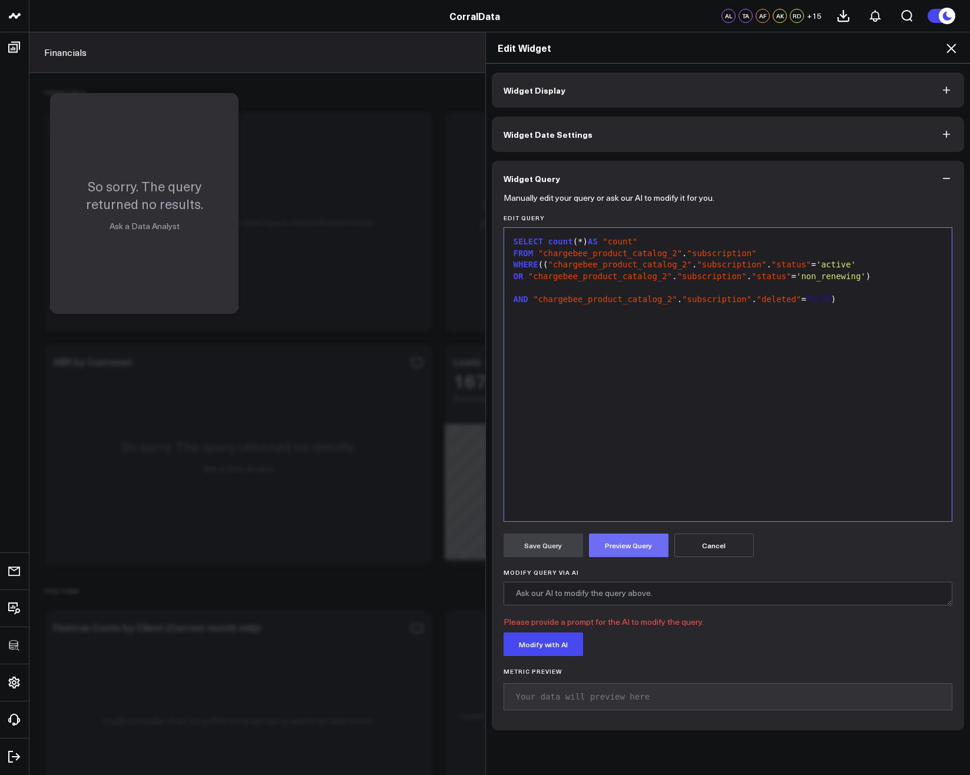
click at [642, 552] on button "Preview Query" at bounding box center [629, 546] width 80 height 24
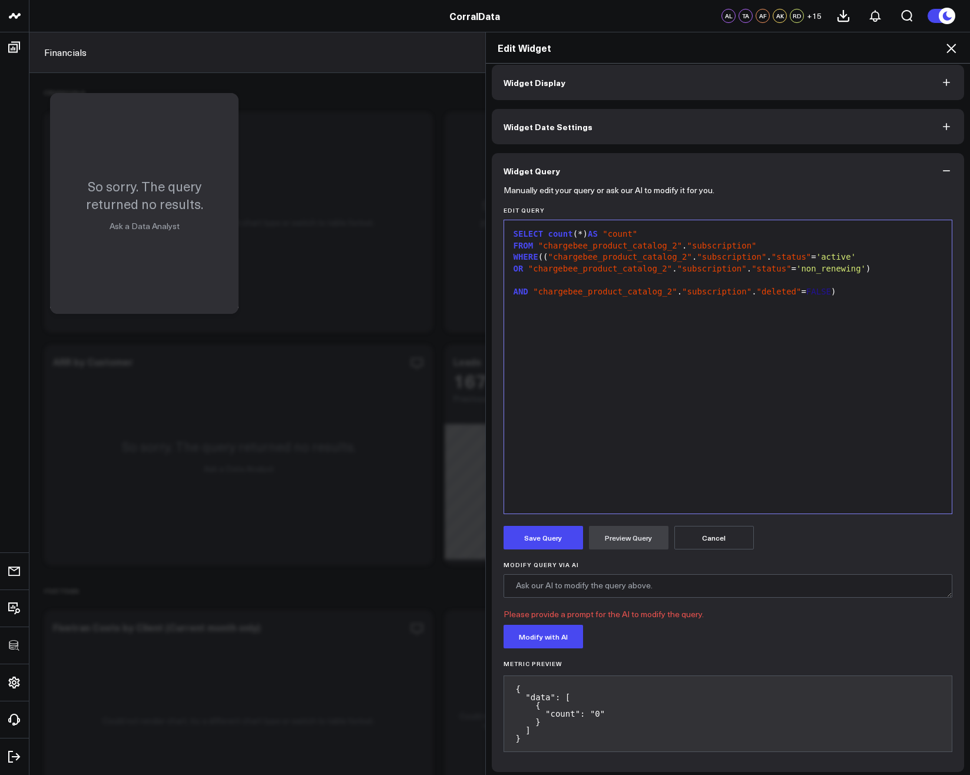
scroll to position [13, 0]
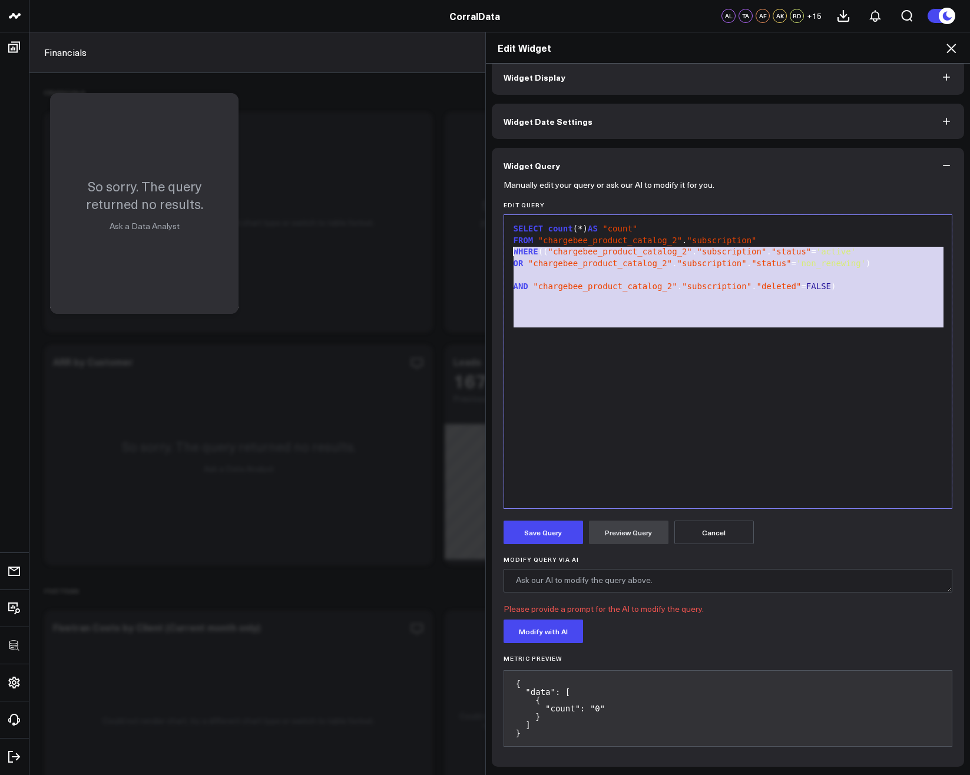
drag, startPoint x: 587, startPoint y: 337, endPoint x: 474, endPoint y: 249, distance: 143.5
click at [474, 249] on div "Edit Widget Widget Display Widget Date Settings Widget Query Manually edit your…" at bounding box center [485, 404] width 970 height 744
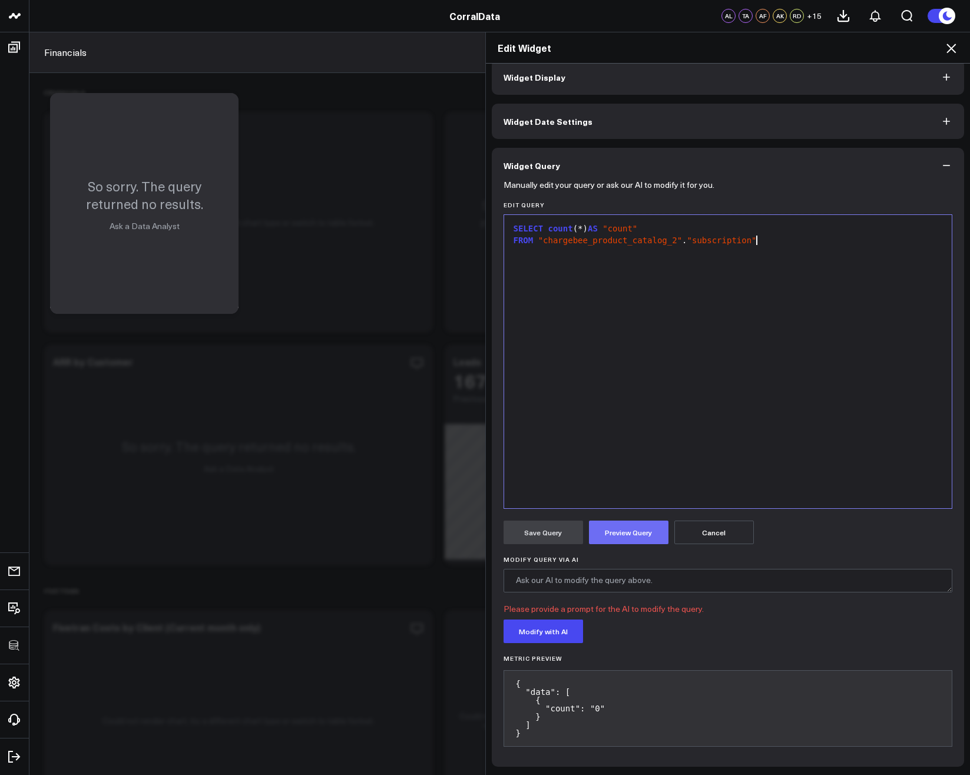
click at [627, 531] on button "Preview Query" at bounding box center [629, 533] width 80 height 24
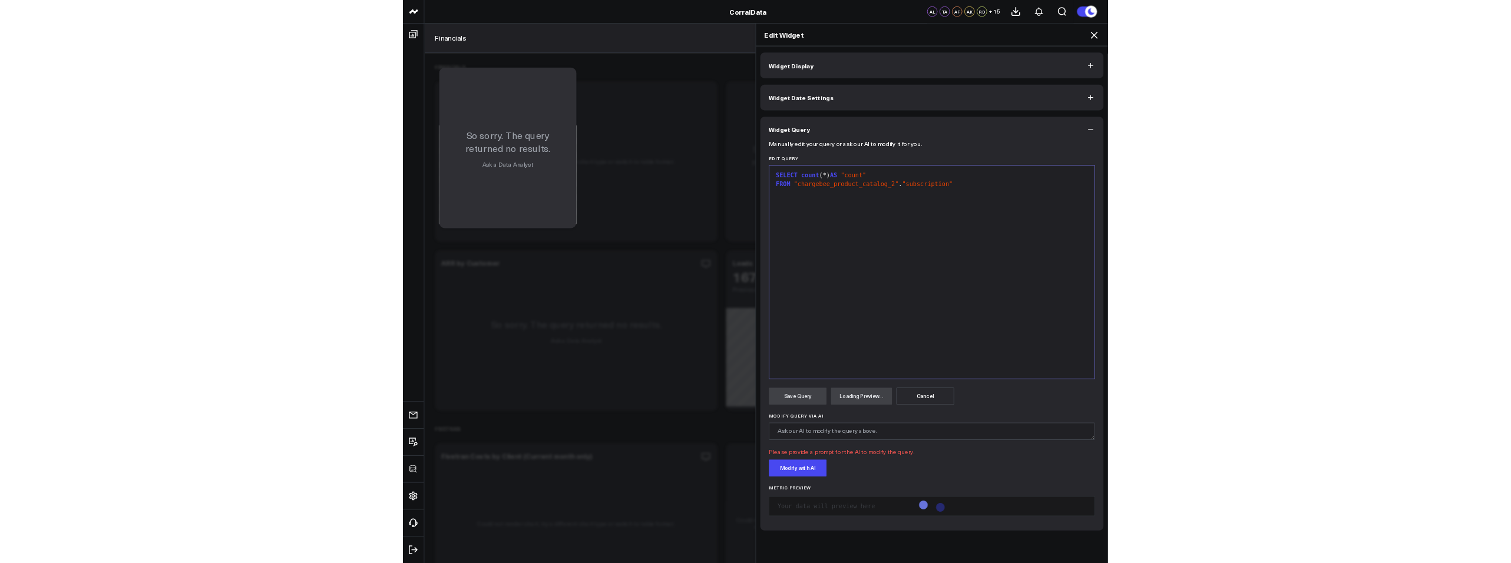
scroll to position [0, 0]
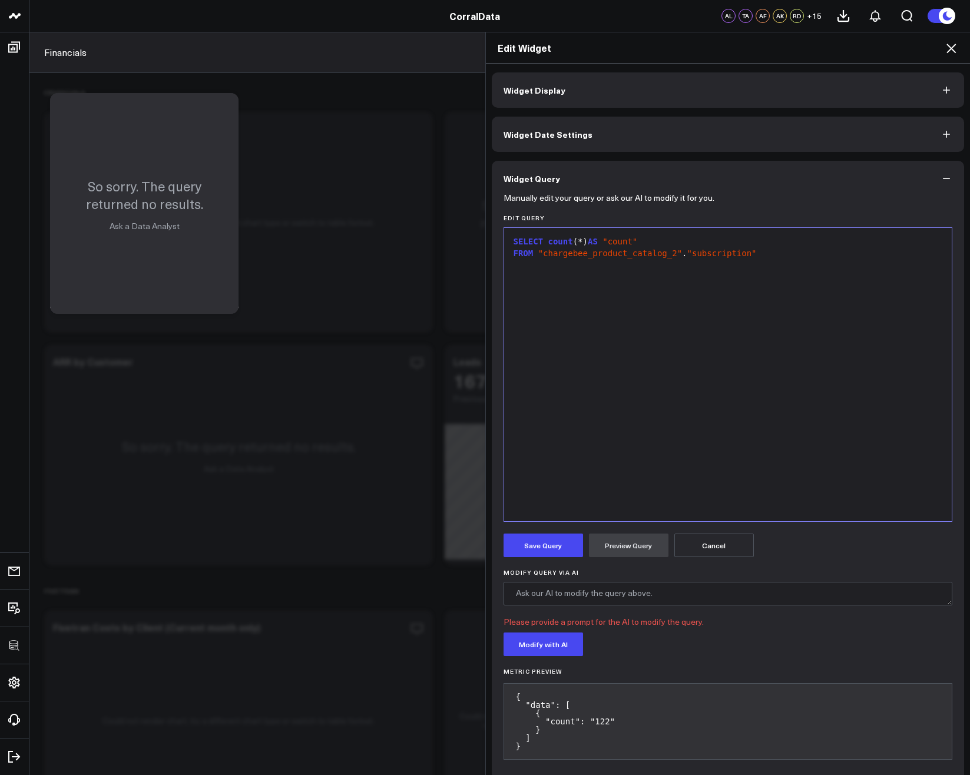
click at [949, 49] on icon at bounding box center [951, 48] width 14 height 14
